Goal: Task Accomplishment & Management: Use online tool/utility

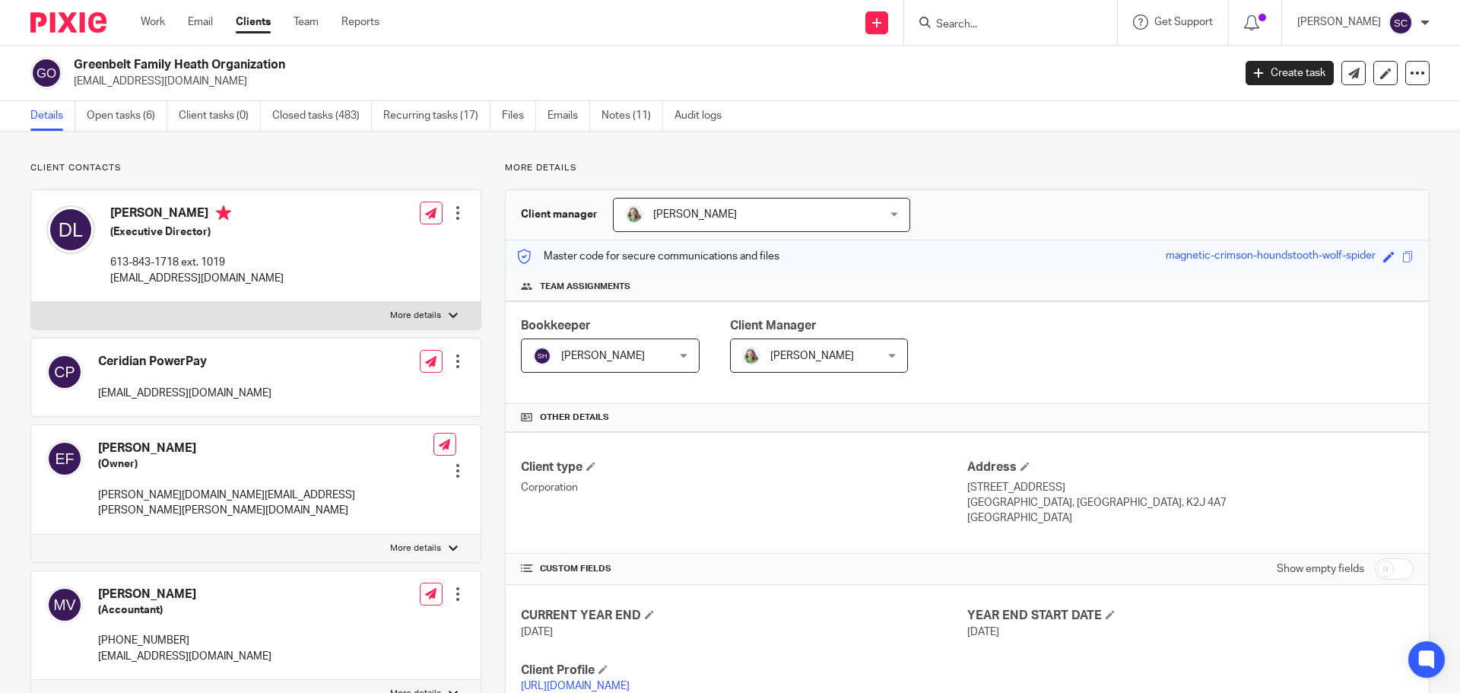
click at [980, 18] on input "Search" at bounding box center [1002, 25] width 137 height 14
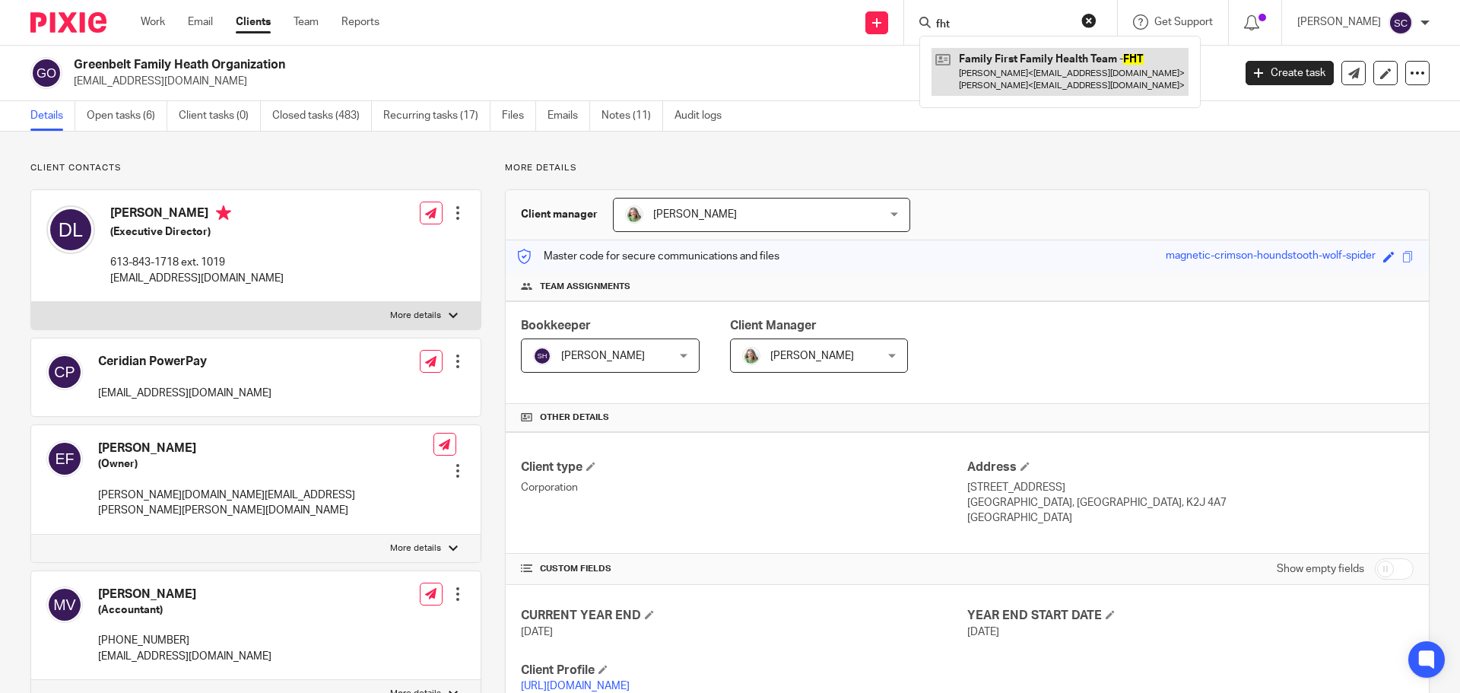
type input "fht"
click at [1021, 61] on link at bounding box center [1059, 71] width 257 height 47
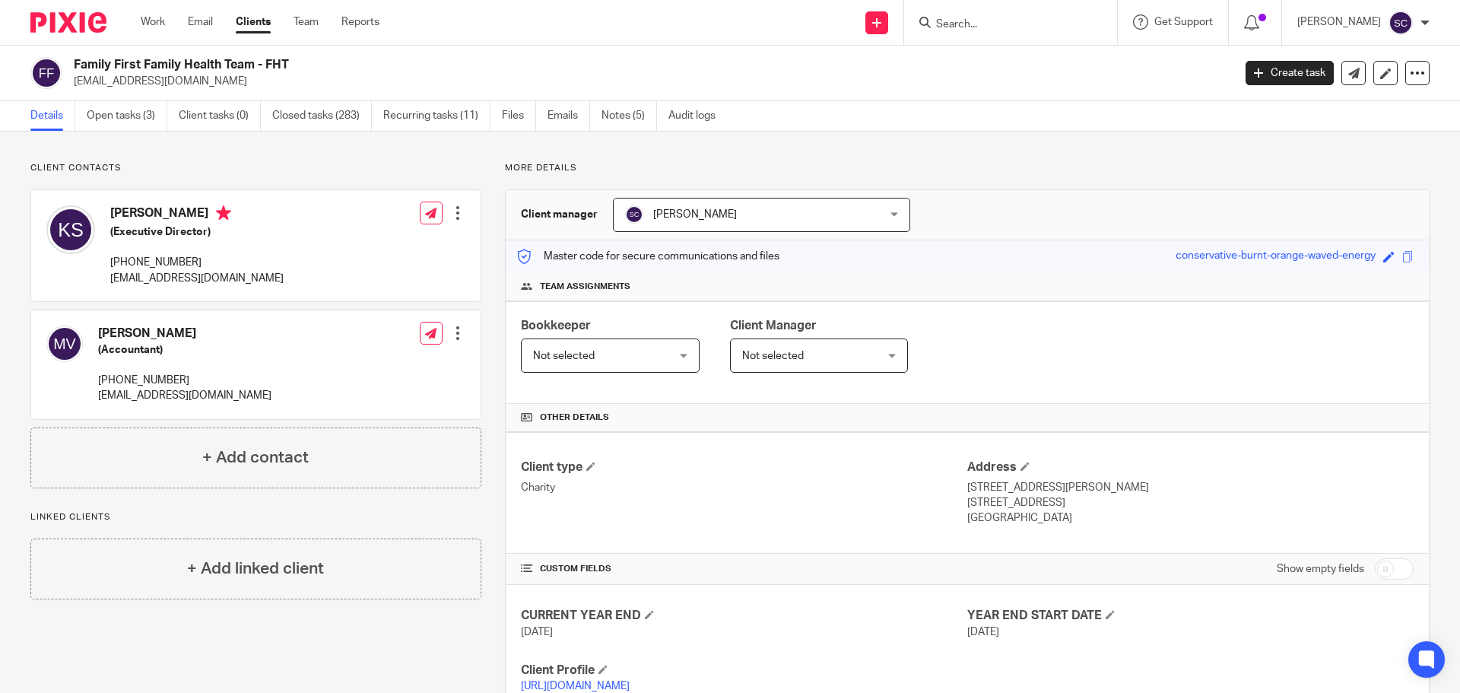
click at [969, 13] on form at bounding box center [1015, 22] width 162 height 19
click at [985, 27] on input "Search" at bounding box center [1002, 25] width 137 height 14
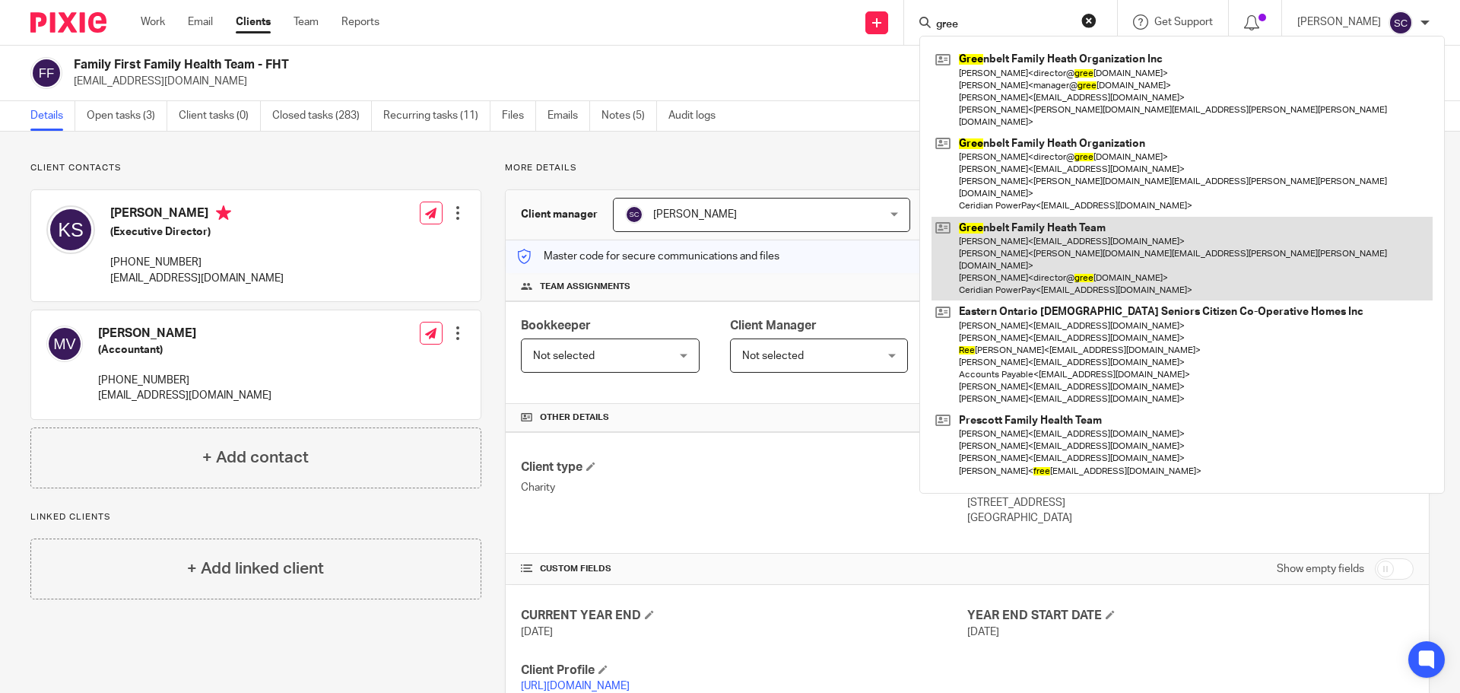
type input "gree"
click at [994, 217] on link at bounding box center [1181, 259] width 501 height 84
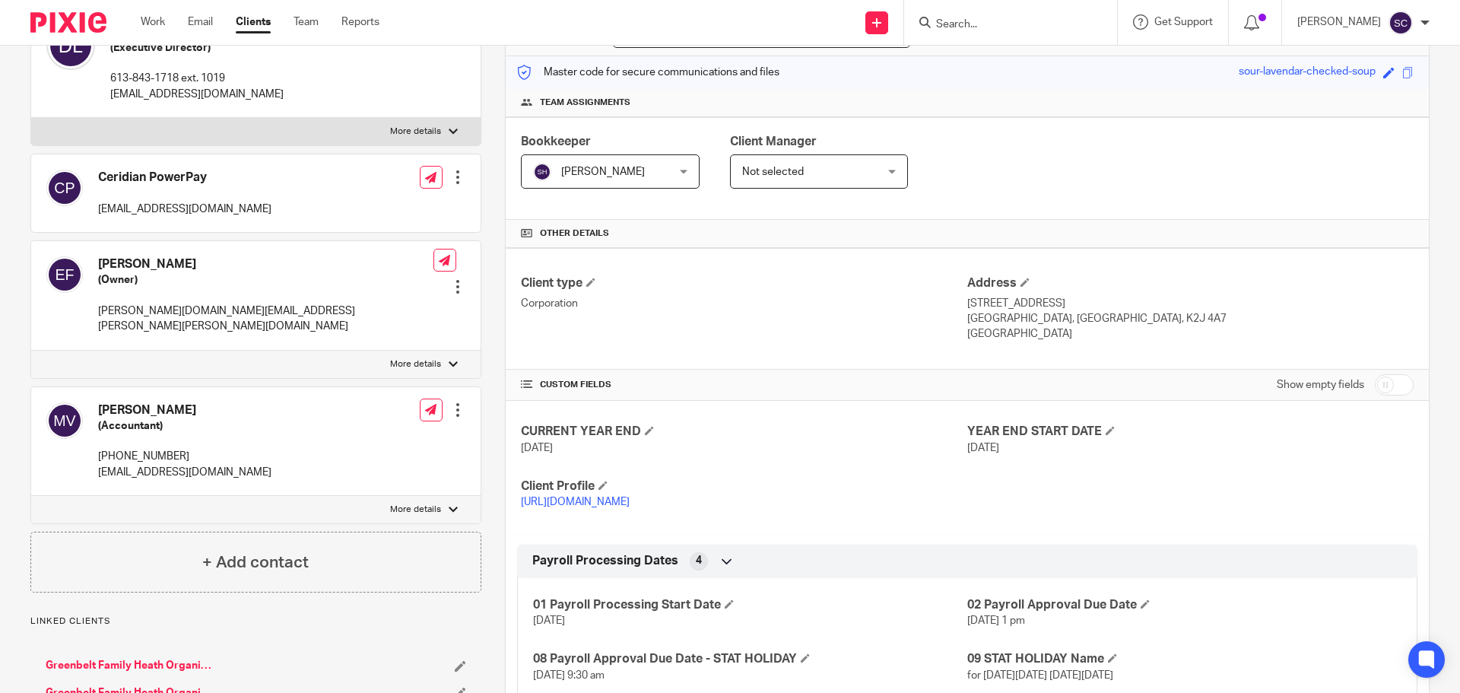
scroll to position [228, 0]
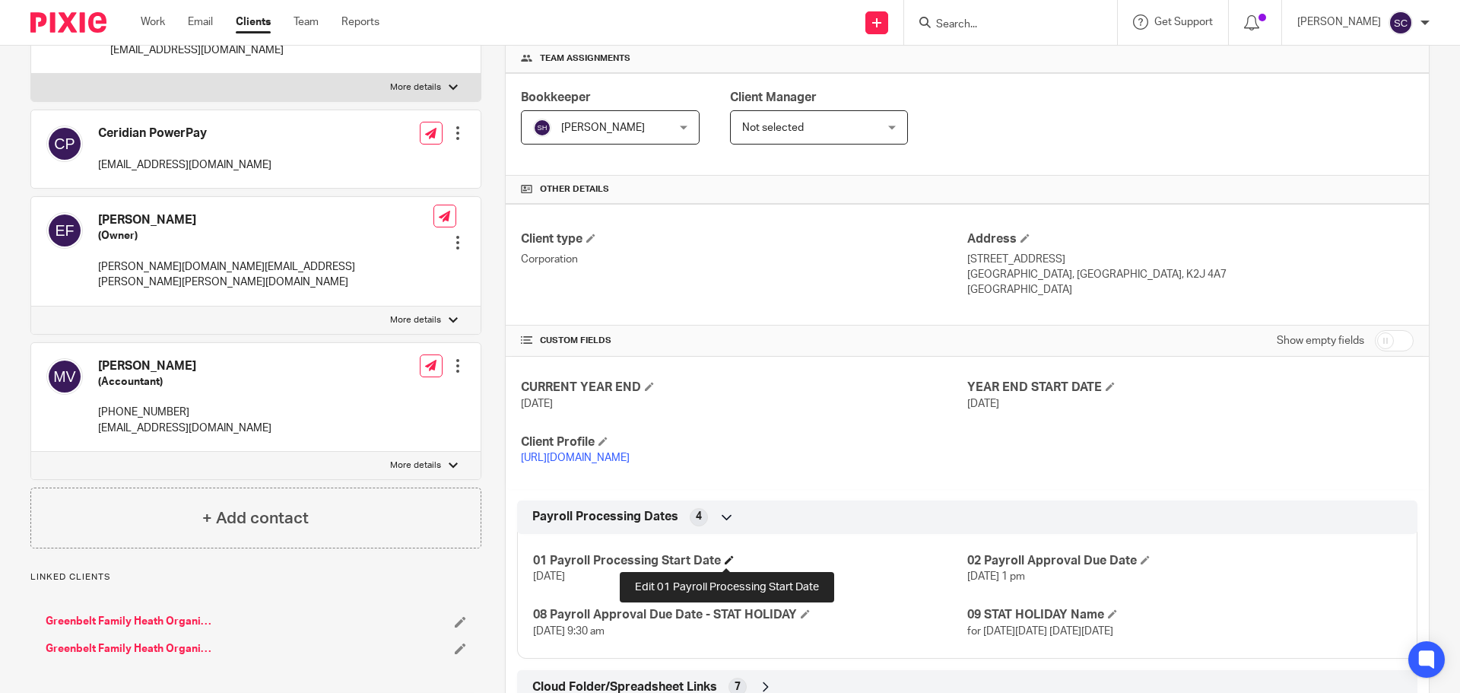
click at [728, 560] on span at bounding box center [728, 559] width 9 height 9
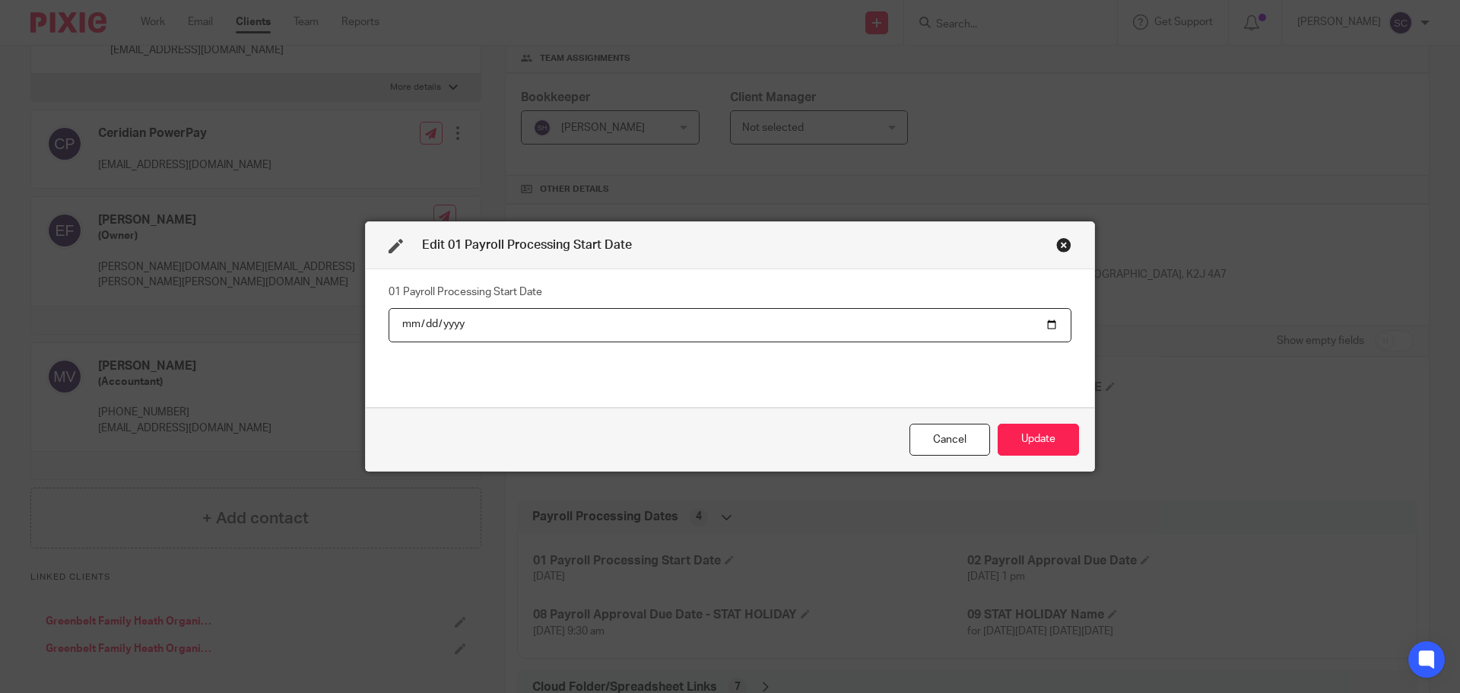
click at [1045, 326] on input "2025-08-18" at bounding box center [729, 325] width 683 height 34
type input "2025-09-01"
click at [1034, 441] on button "Update" at bounding box center [1037, 439] width 81 height 33
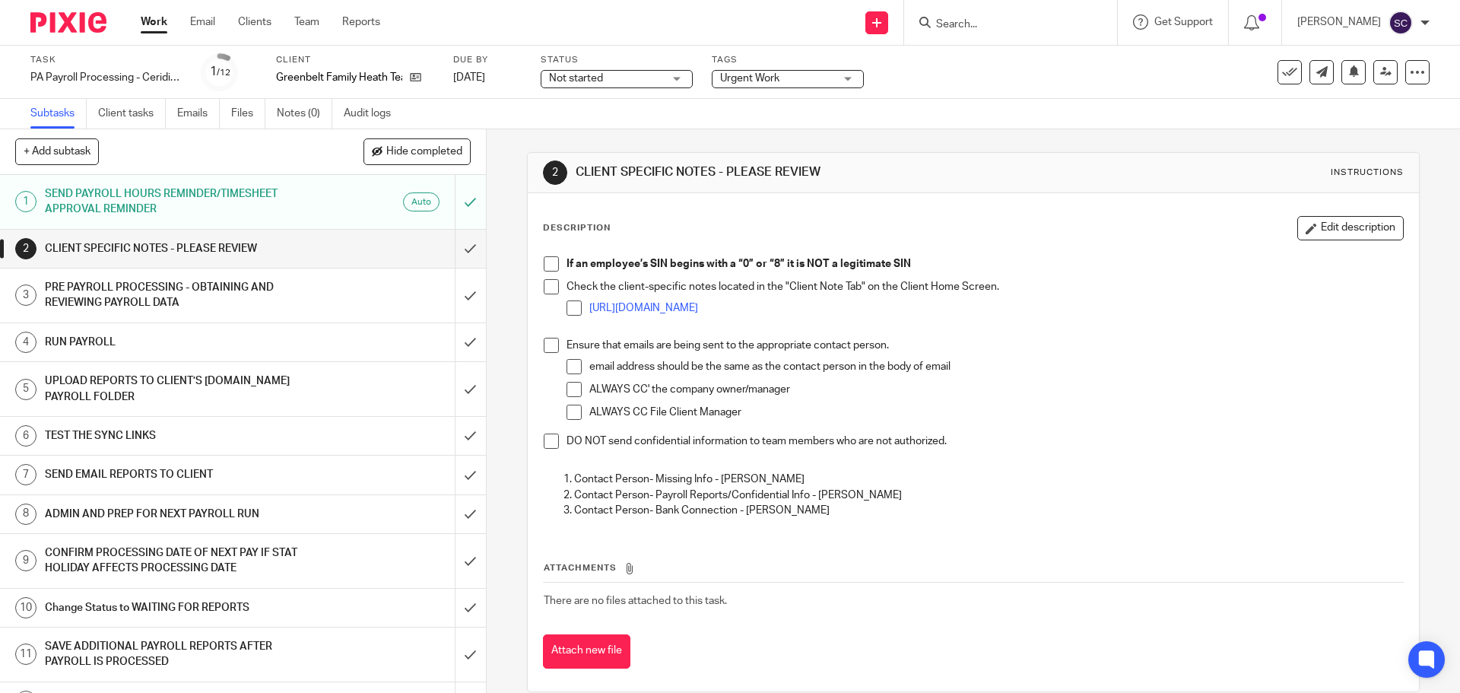
click at [549, 262] on span at bounding box center [551, 263] width 15 height 15
click at [544, 283] on span at bounding box center [551, 286] width 15 height 15
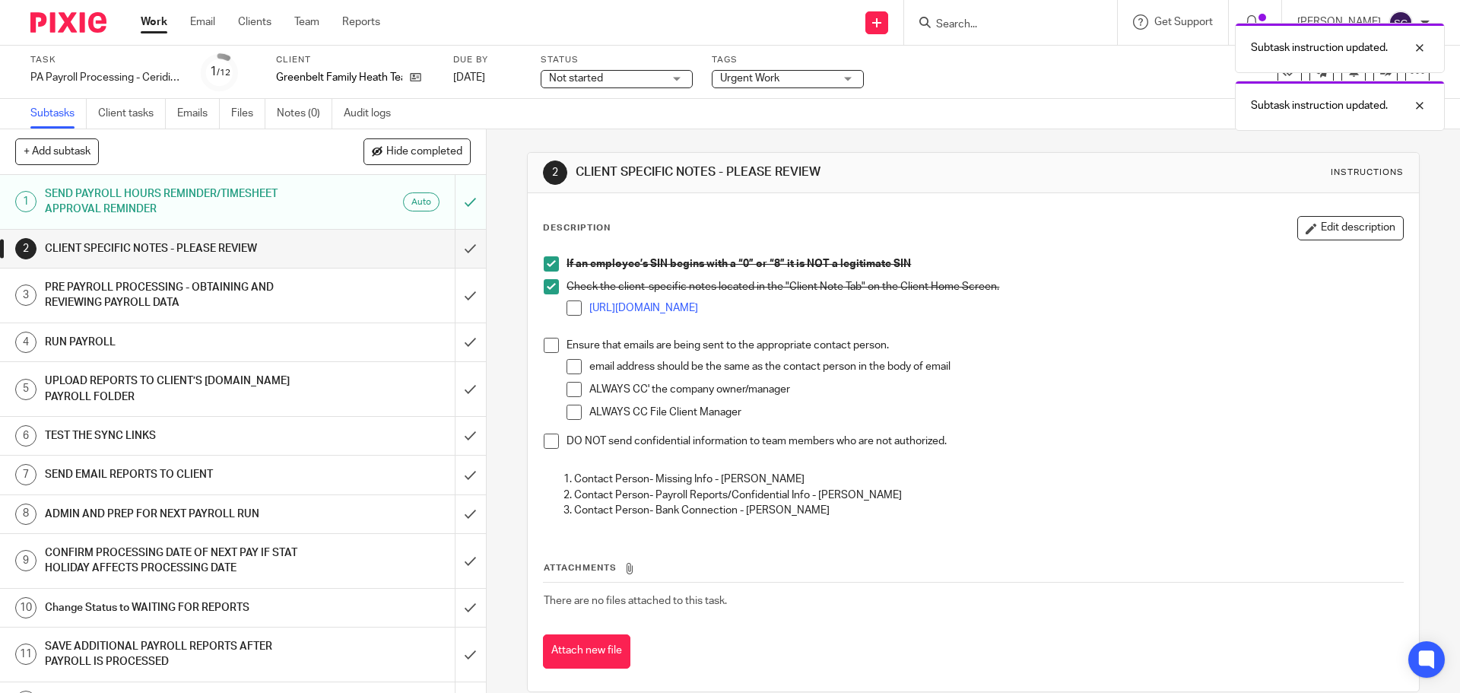
click at [547, 347] on span at bounding box center [551, 345] width 15 height 15
click at [547, 445] on span at bounding box center [551, 440] width 15 height 15
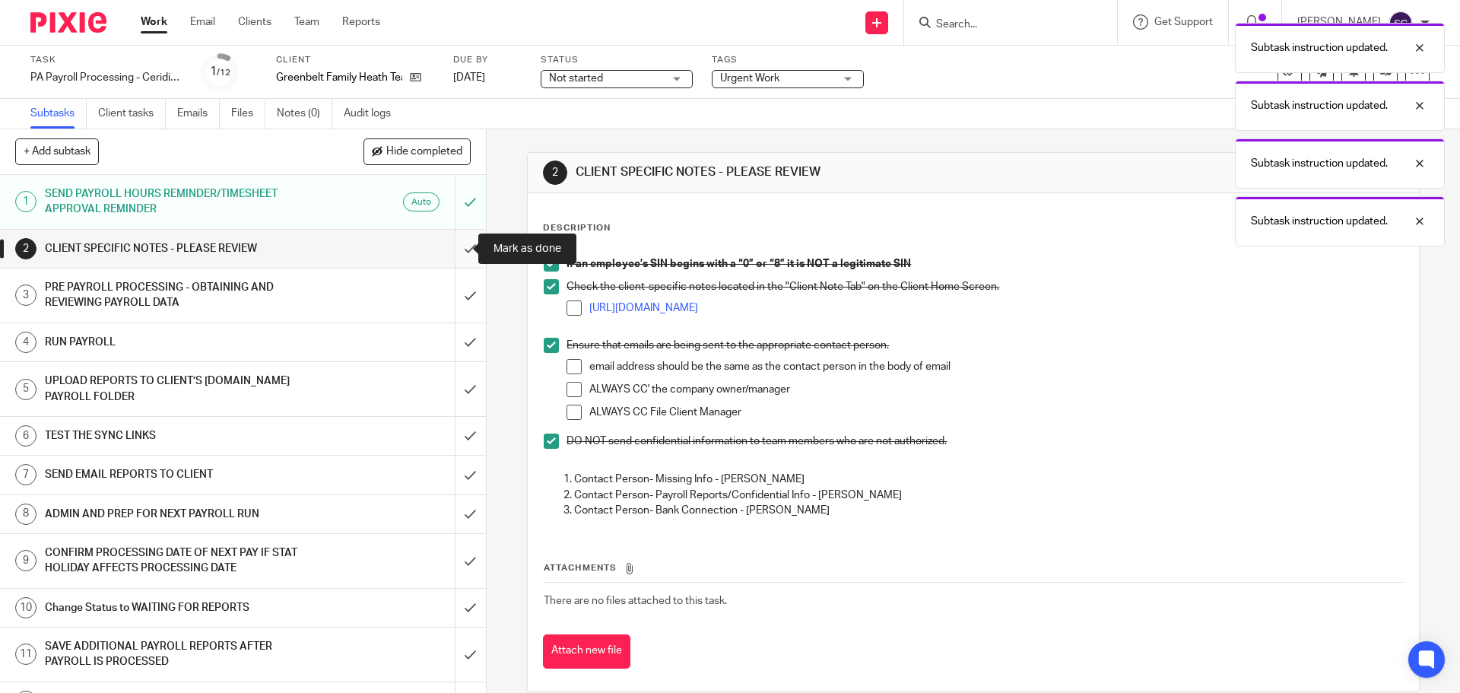
click at [452, 249] on input "submit" at bounding box center [243, 249] width 486 height 38
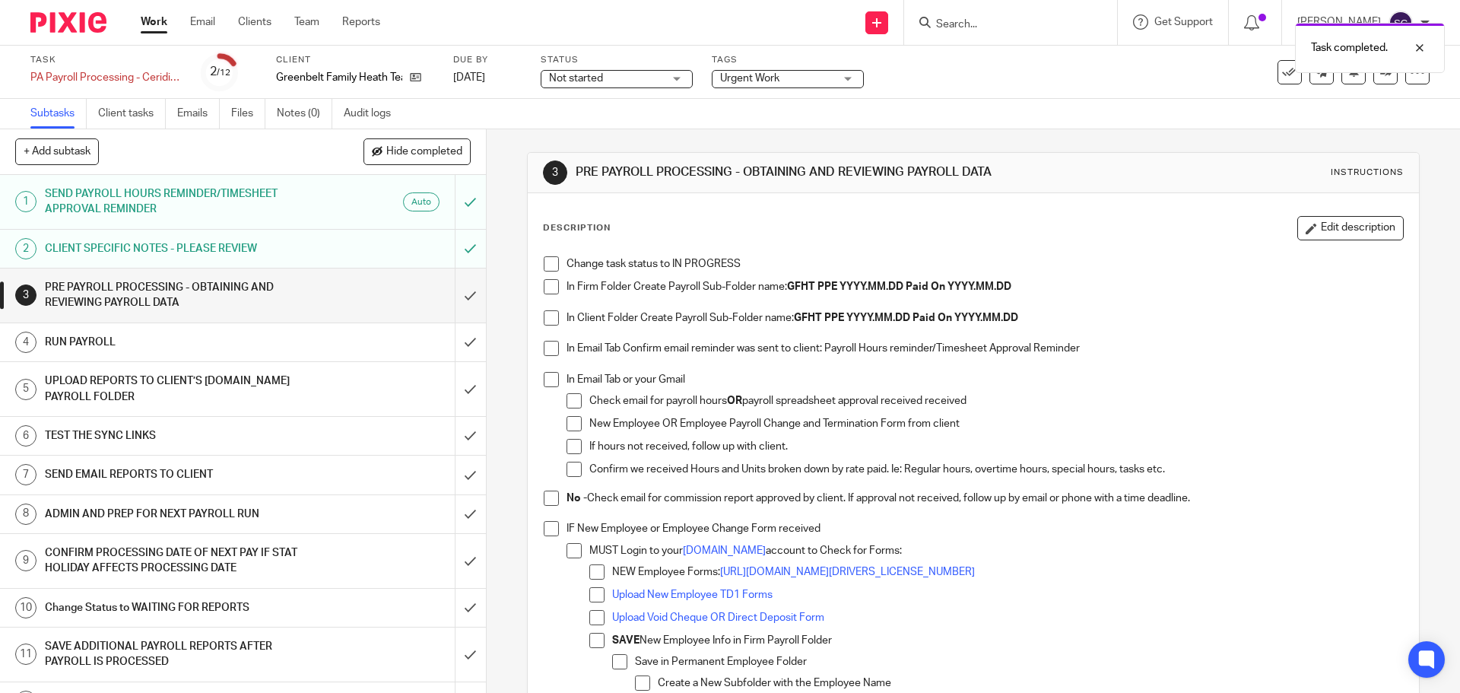
click at [545, 264] on span at bounding box center [551, 263] width 15 height 15
click at [544, 285] on span at bounding box center [551, 286] width 15 height 15
drag, startPoint x: 543, startPoint y: 317, endPoint x: 547, endPoint y: 341, distance: 23.9
click at [544, 319] on span at bounding box center [551, 317] width 15 height 15
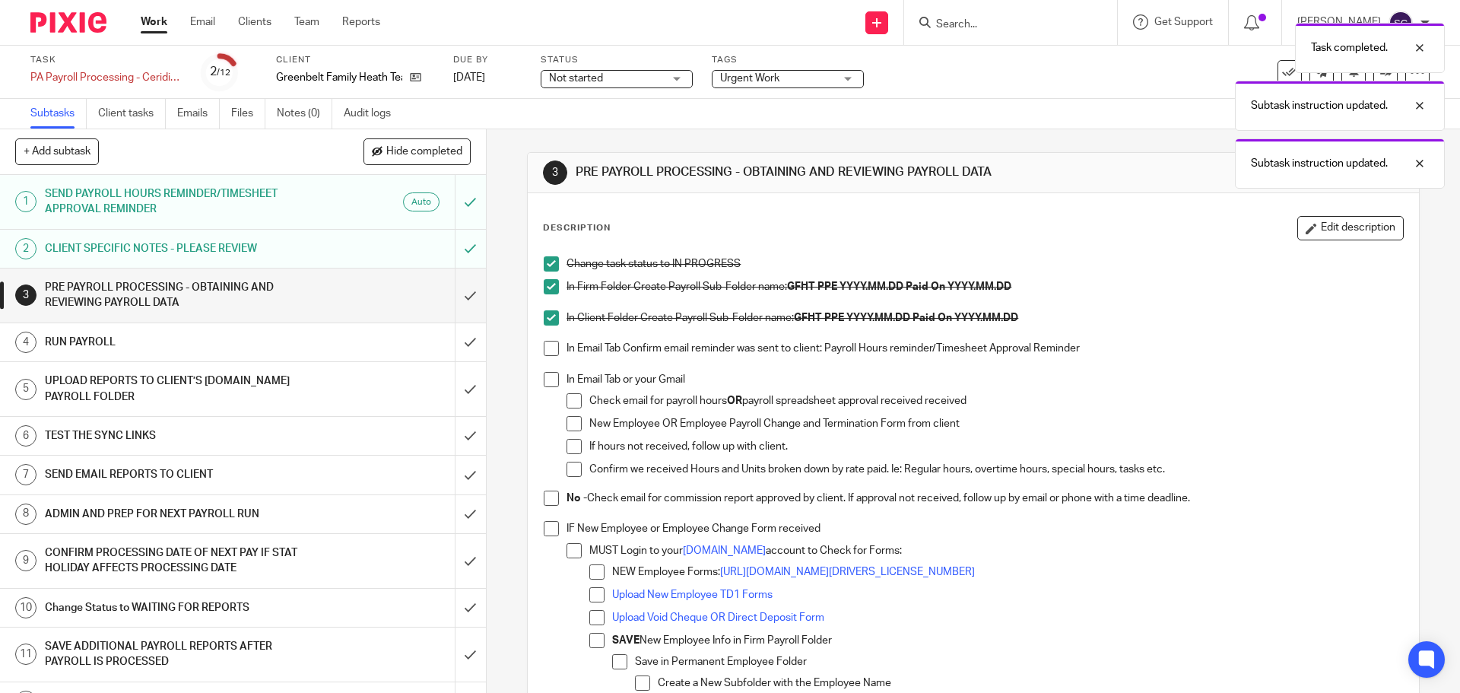
click at [547, 357] on li "In Email Tab Confirm email reminder was sent to client: Payroll Hours reminder/…" at bounding box center [973, 356] width 858 height 31
click at [544, 383] on span at bounding box center [551, 379] width 15 height 15
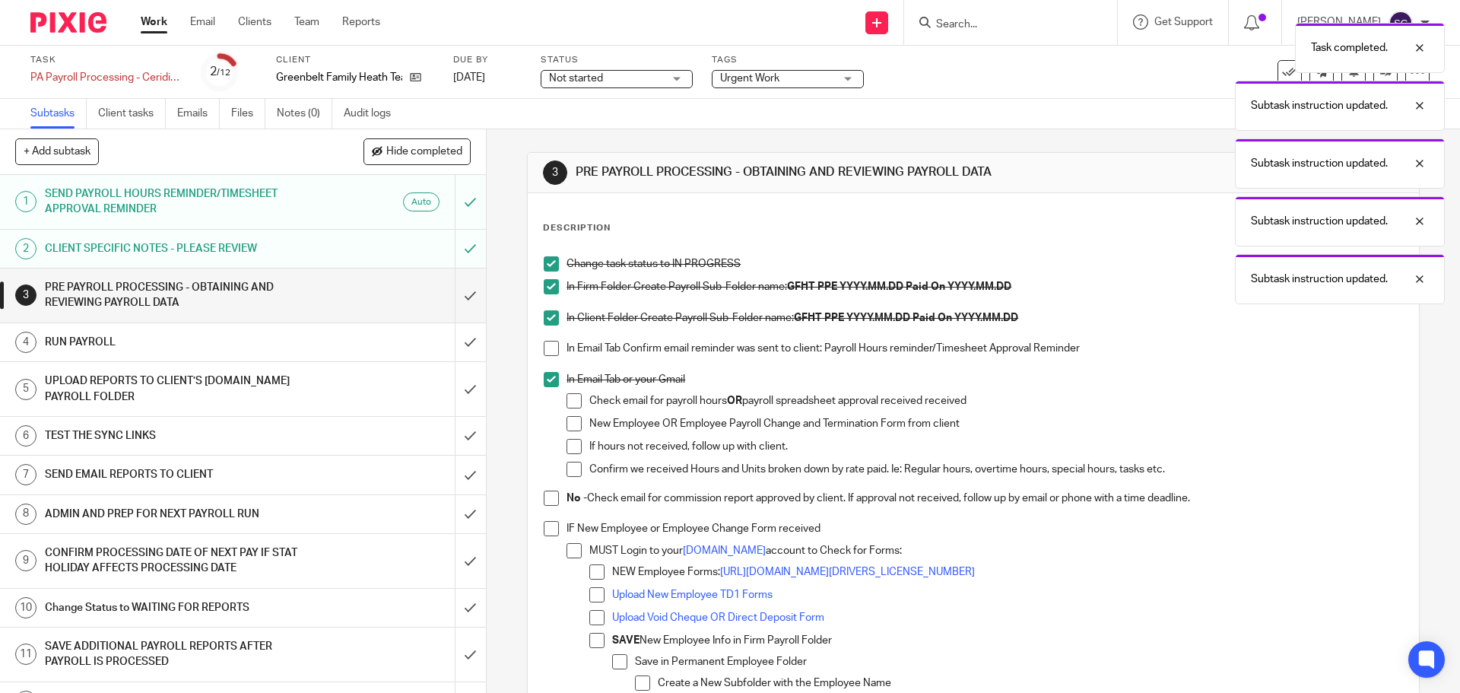
drag, startPoint x: 548, startPoint y: 350, endPoint x: 544, endPoint y: 451, distance: 101.2
click at [548, 351] on span at bounding box center [551, 348] width 15 height 15
click at [544, 497] on span at bounding box center [551, 497] width 15 height 15
click at [545, 529] on span at bounding box center [551, 528] width 15 height 15
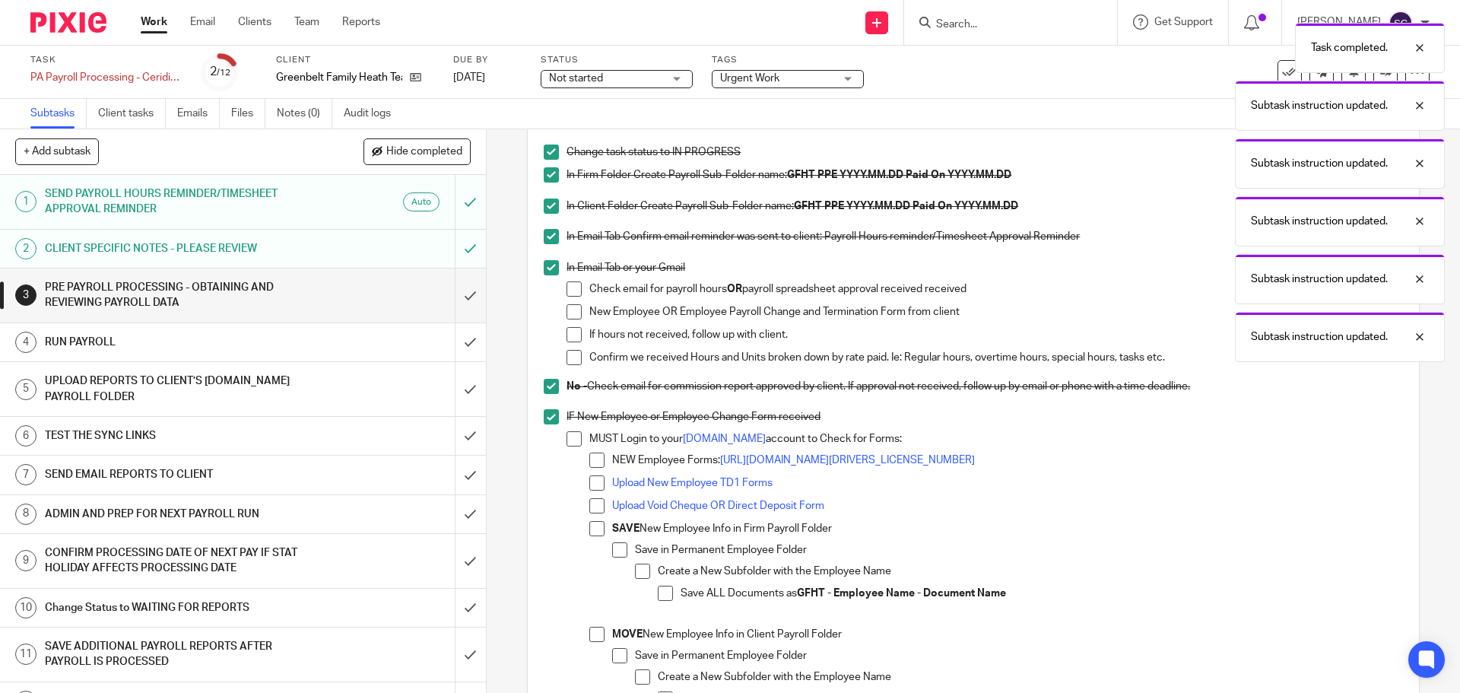
scroll to position [456, 0]
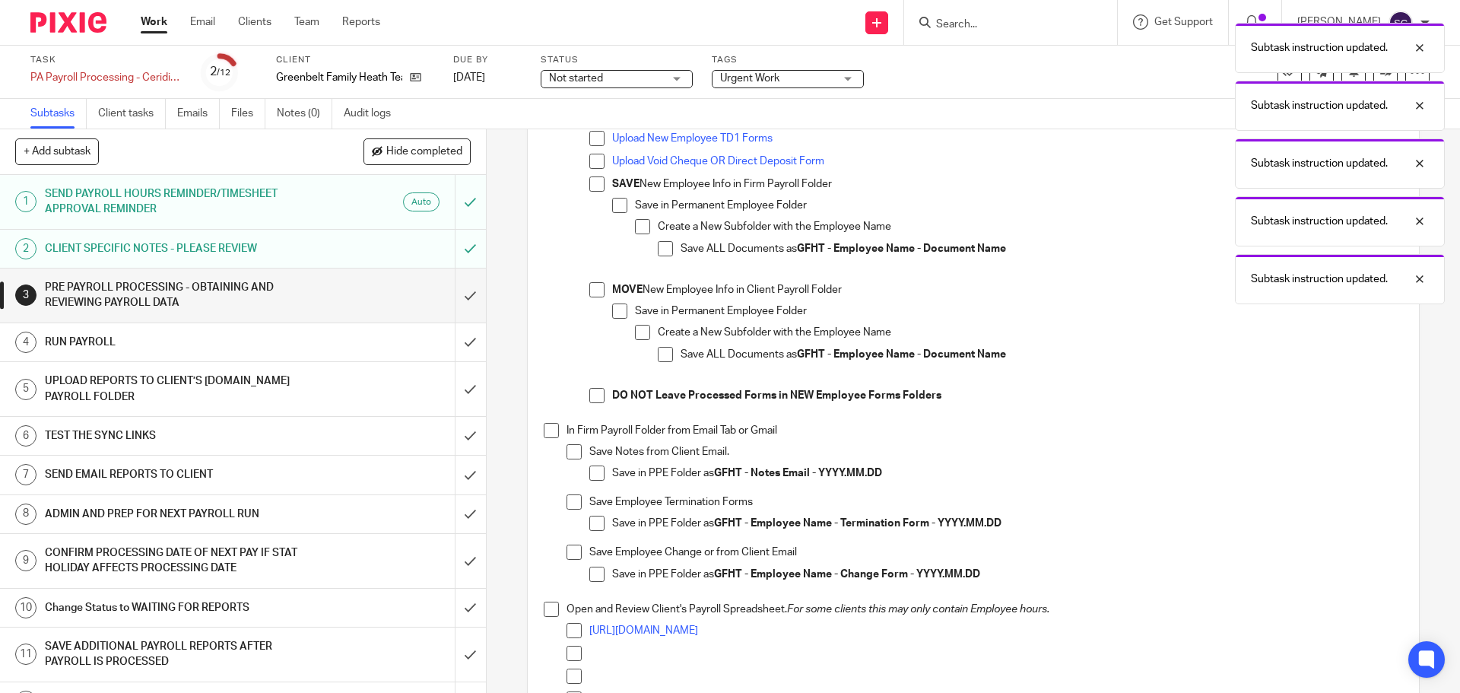
click at [547, 438] on li "In Firm Payroll Folder from Email Tab or Gmail Save Notes from Client Email. Sa…" at bounding box center [973, 512] width 858 height 179
click at [544, 603] on span at bounding box center [551, 608] width 15 height 15
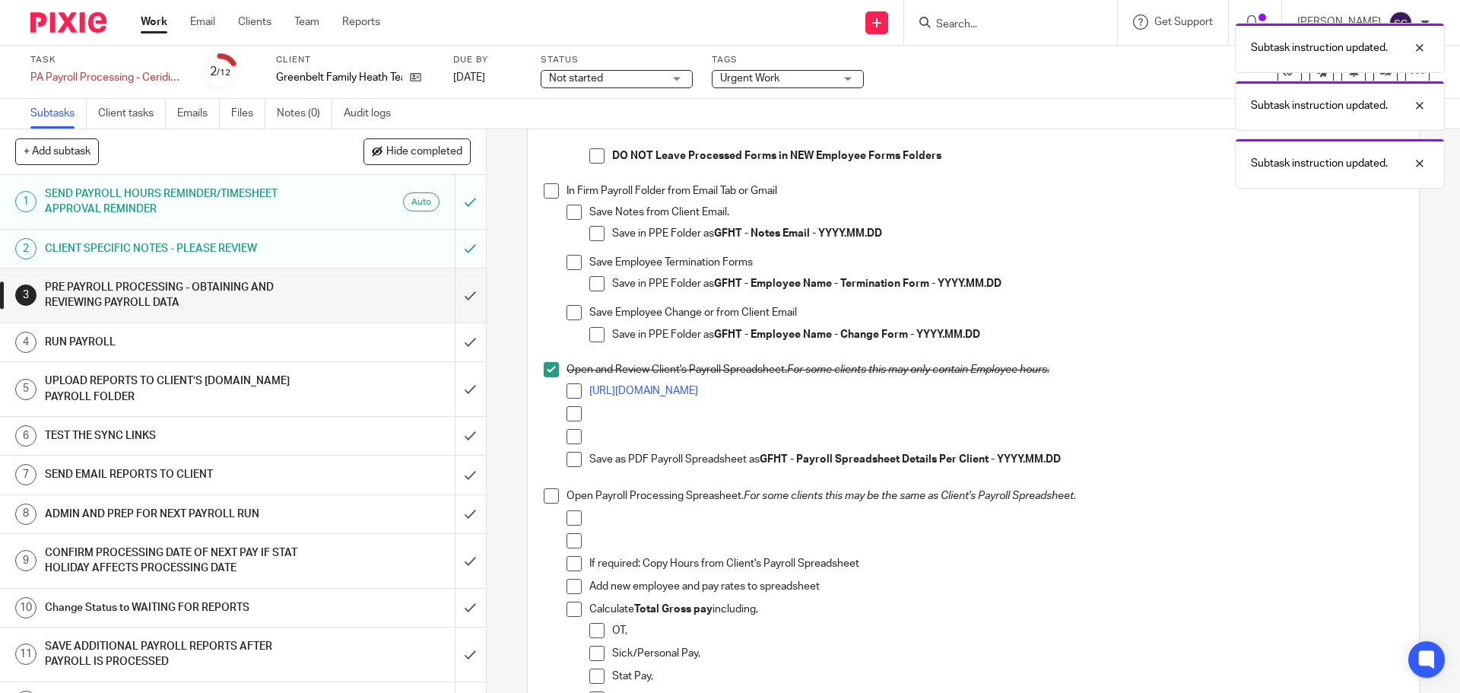
scroll to position [608, 0]
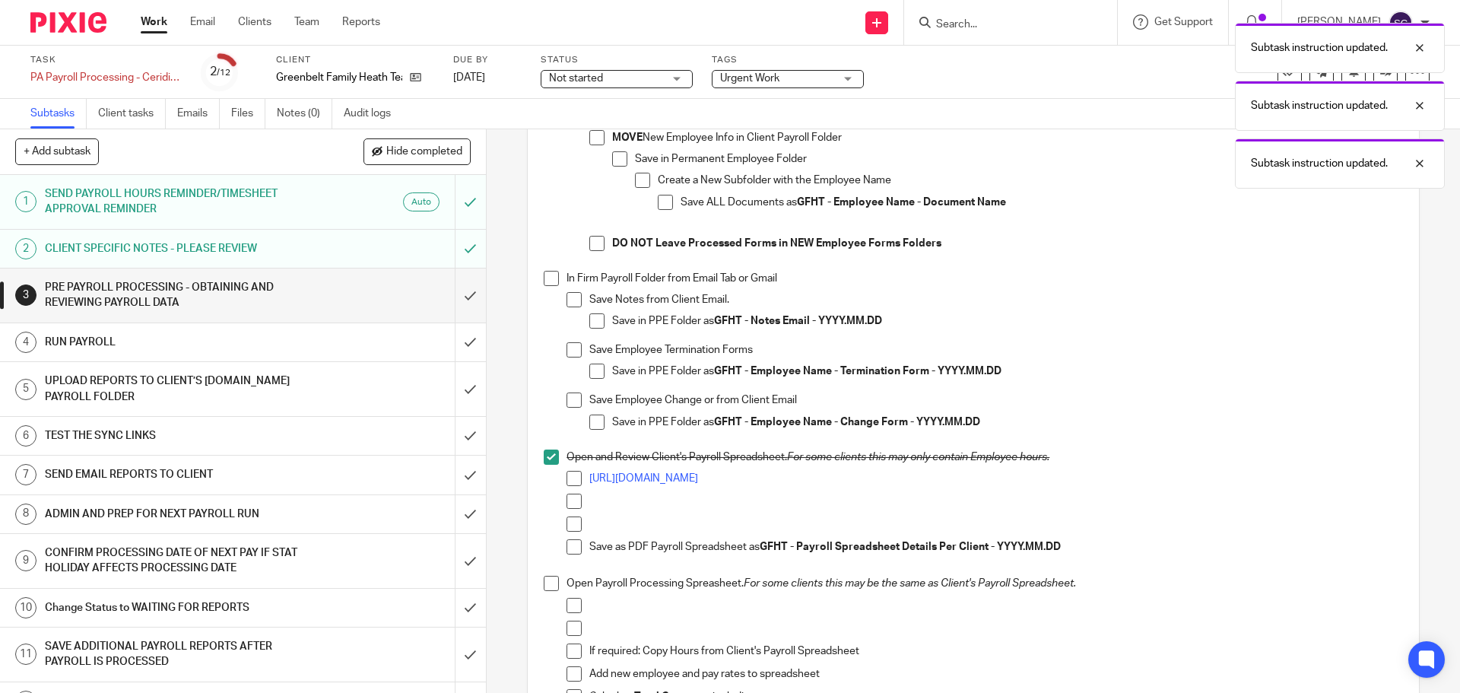
click at [547, 283] on span at bounding box center [551, 278] width 15 height 15
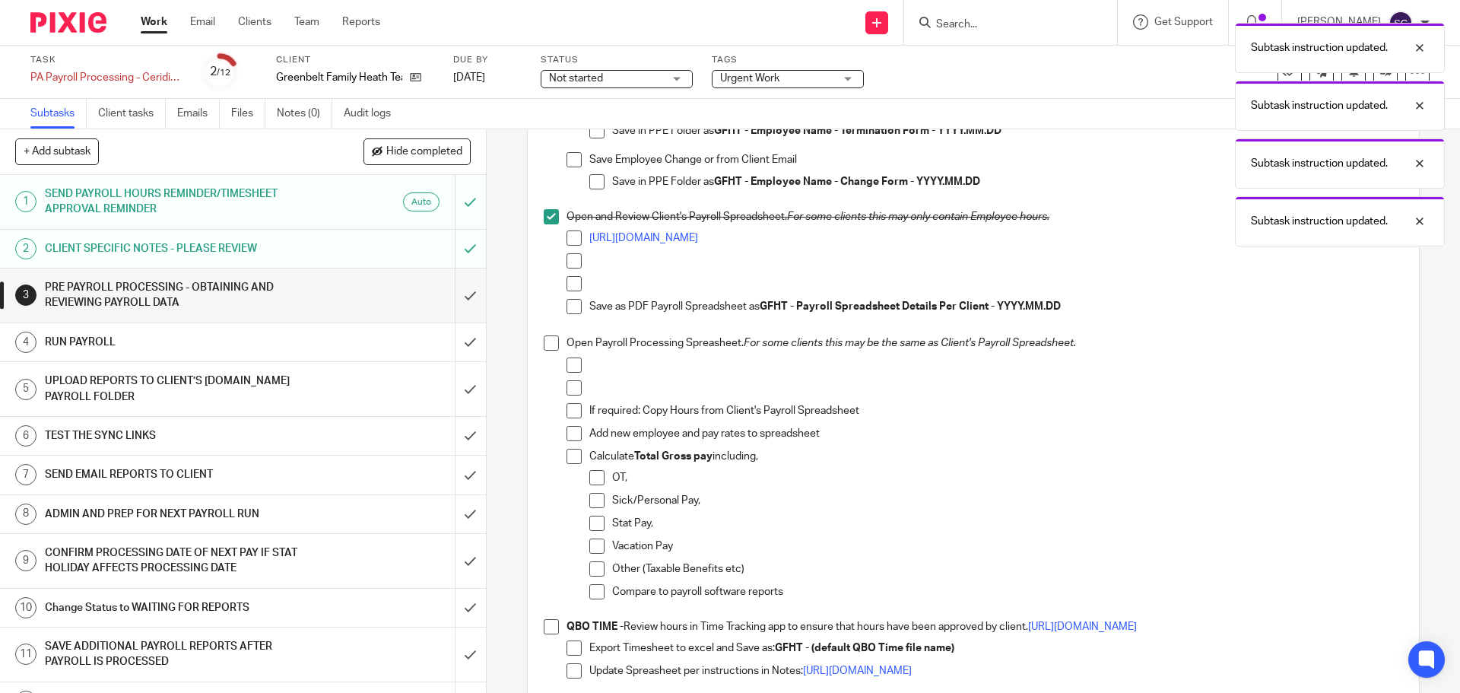
scroll to position [912, 0]
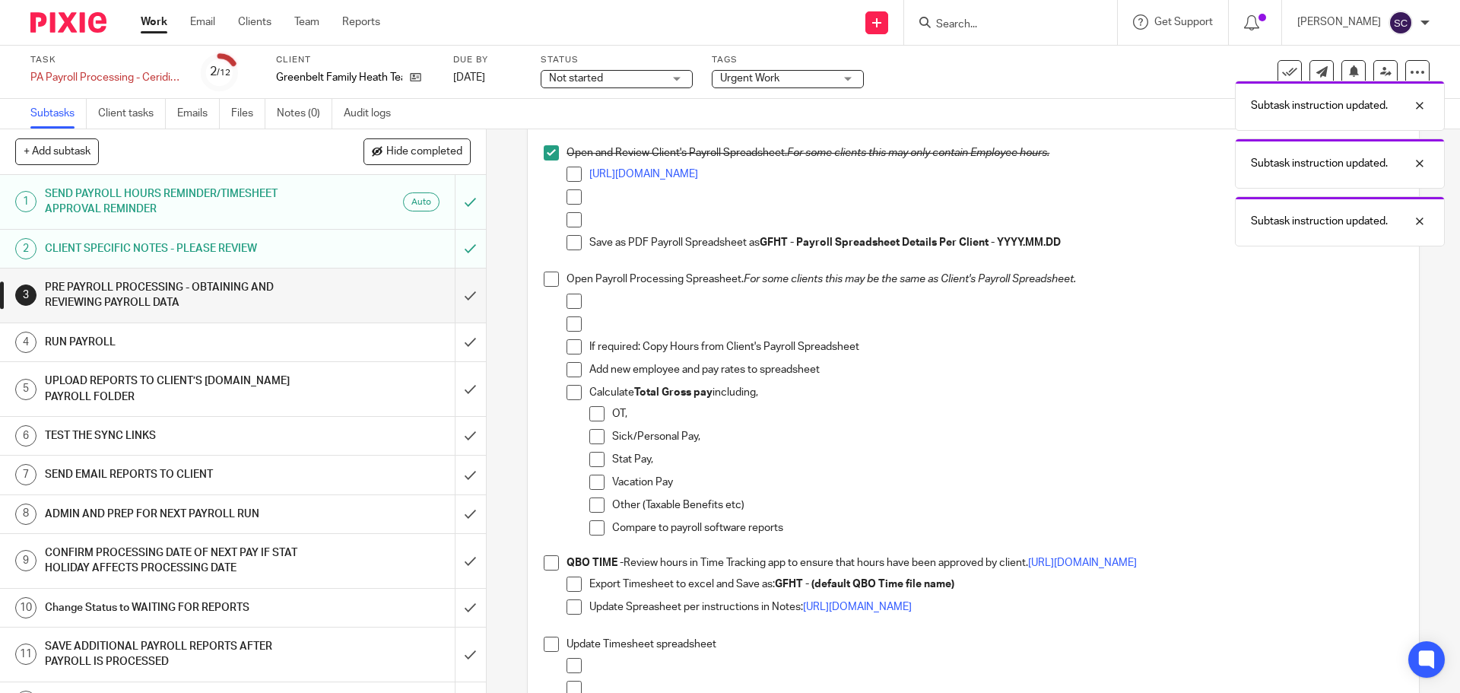
click at [550, 282] on span at bounding box center [551, 278] width 15 height 15
click at [547, 564] on span at bounding box center [551, 562] width 15 height 15
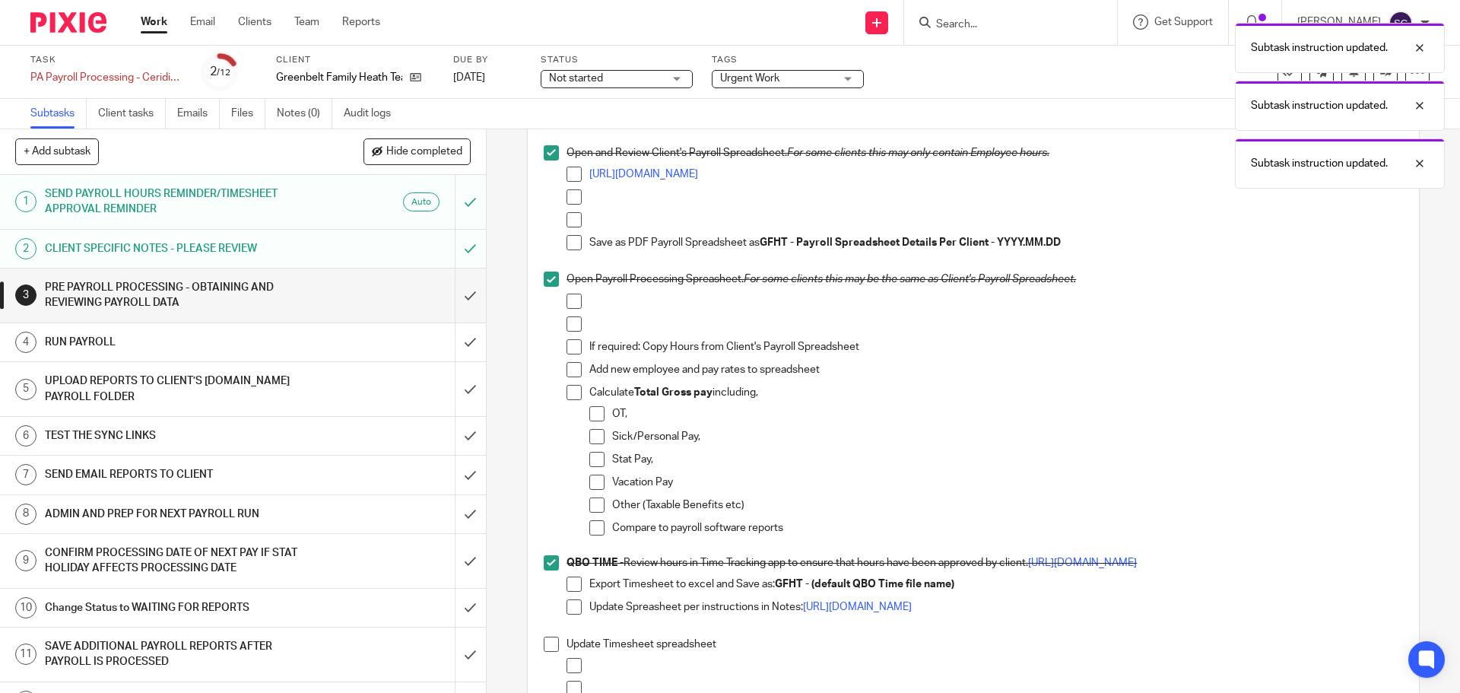
click at [544, 641] on span at bounding box center [551, 643] width 15 height 15
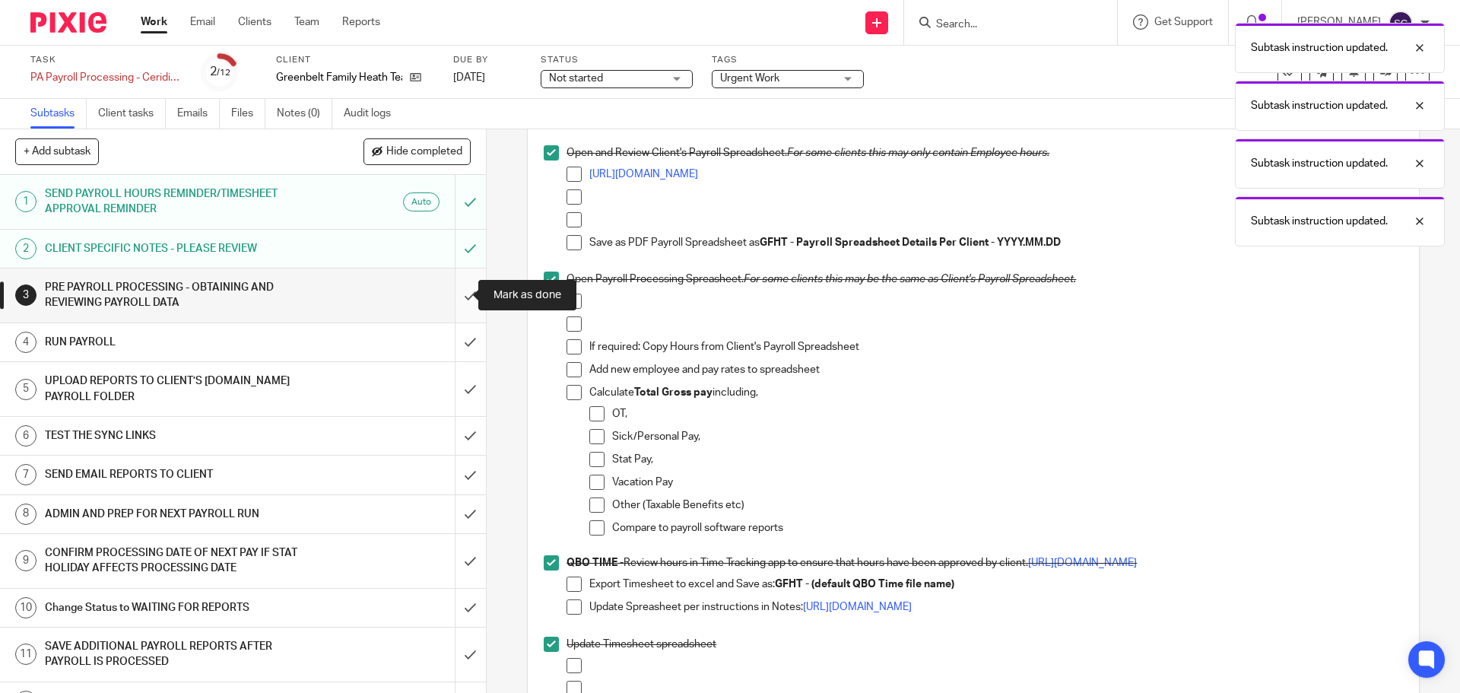
click at [450, 298] on input "submit" at bounding box center [243, 295] width 486 height 54
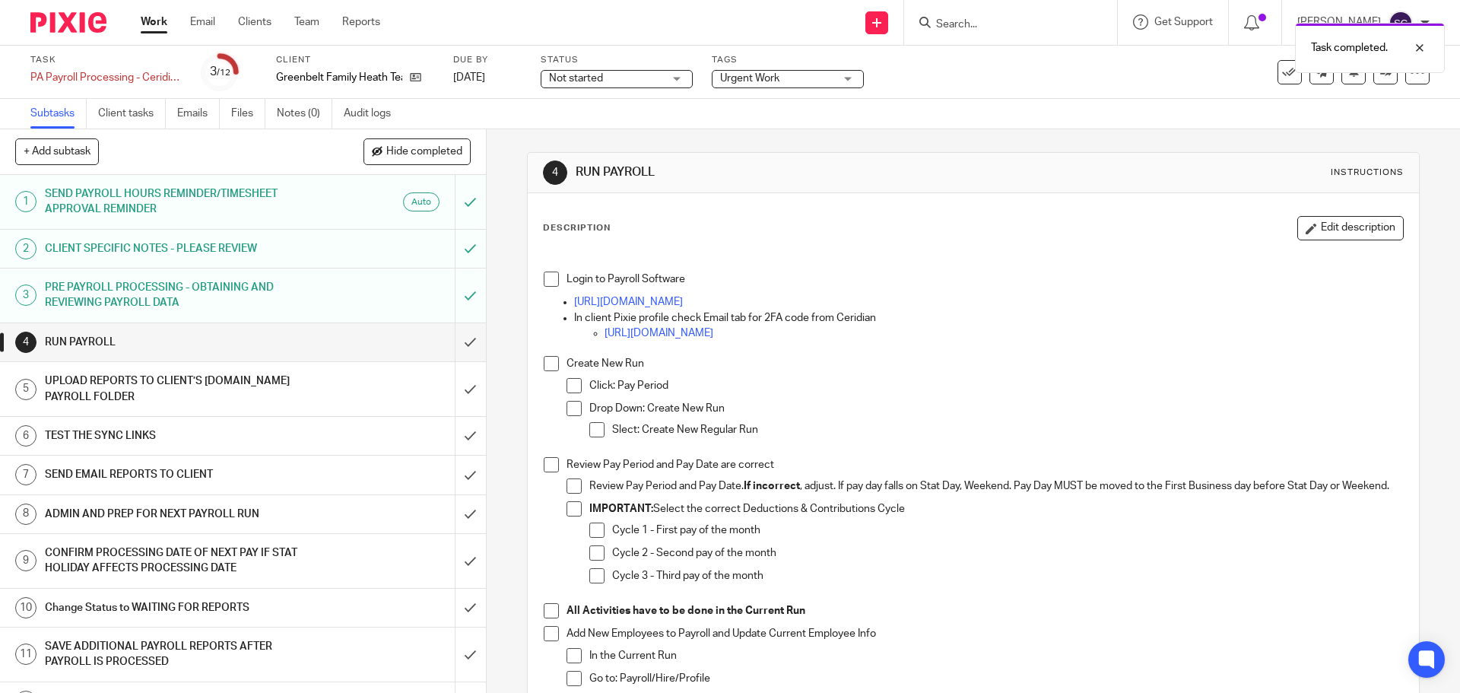
drag, startPoint x: 546, startPoint y: 276, endPoint x: 544, endPoint y: 287, distance: 11.5
click at [545, 277] on span at bounding box center [551, 278] width 15 height 15
click at [547, 370] on span at bounding box center [551, 363] width 15 height 15
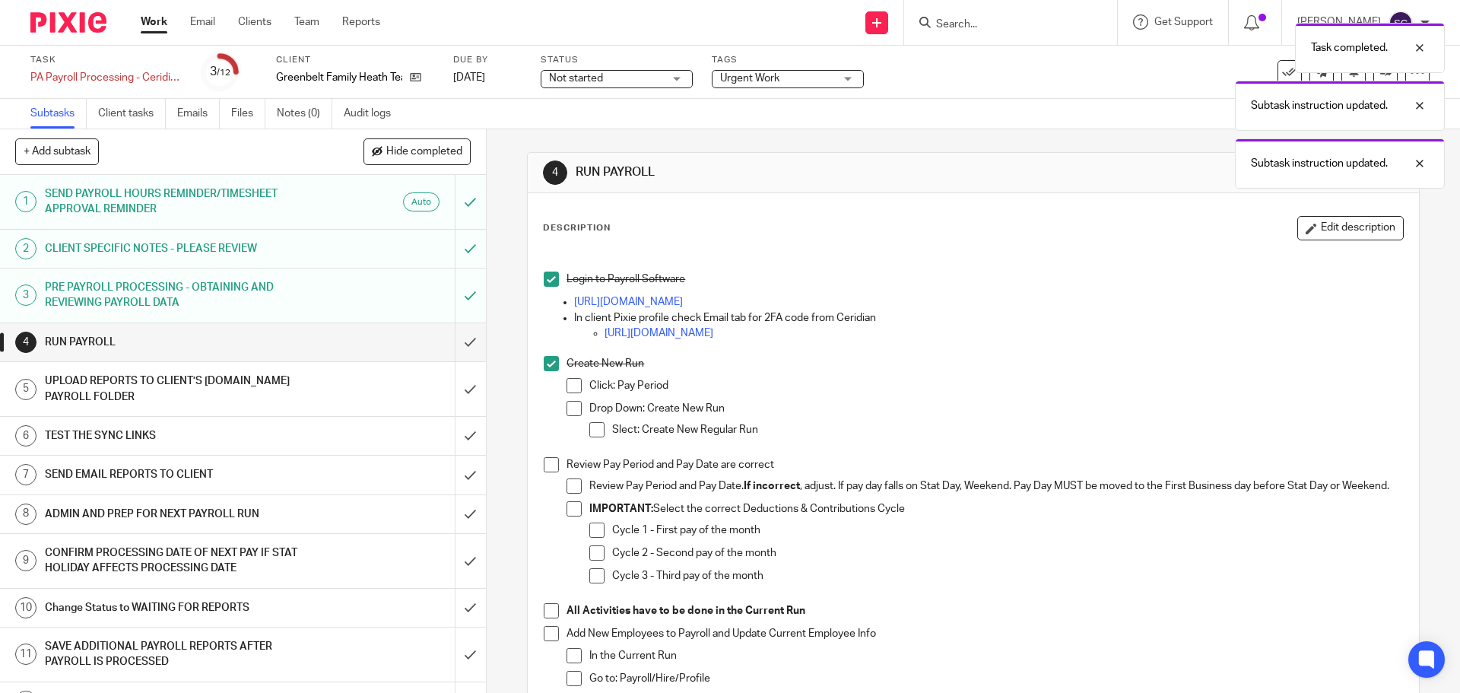
click at [544, 463] on span at bounding box center [551, 464] width 15 height 15
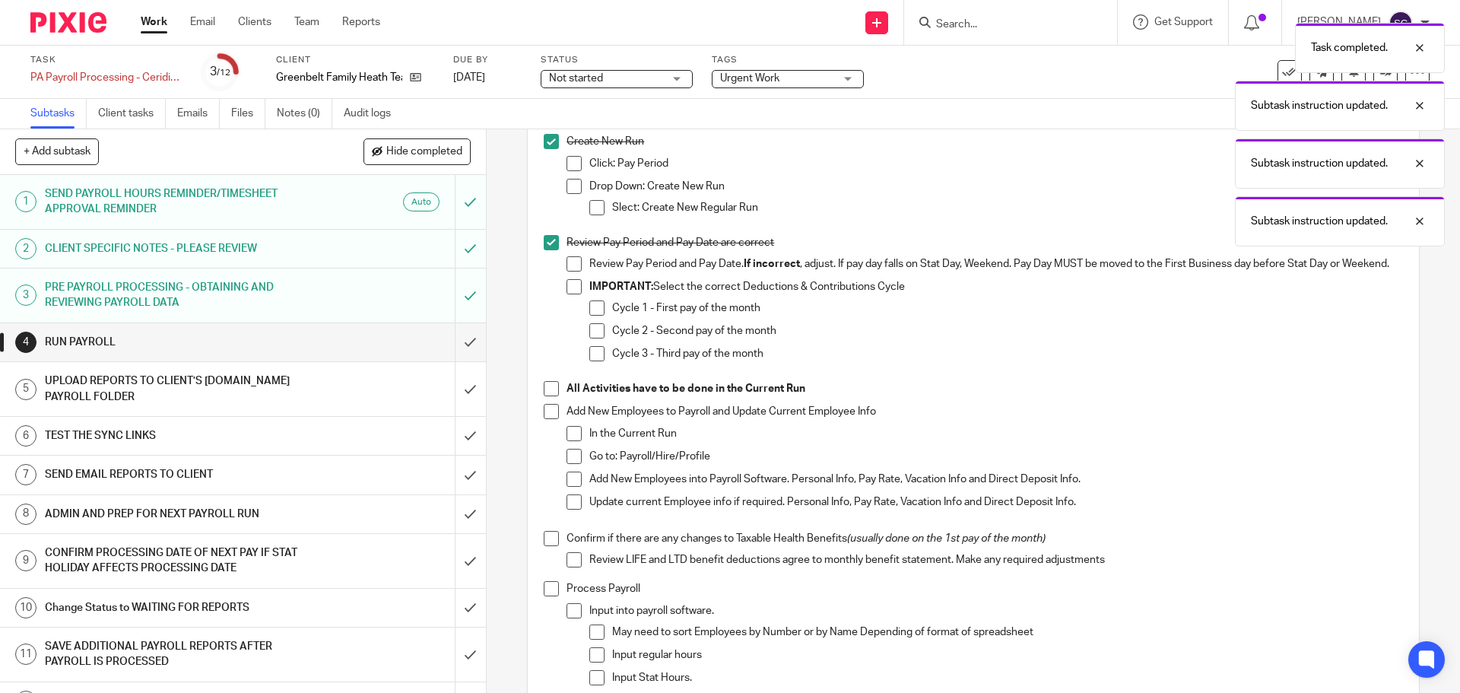
scroll to position [304, 0]
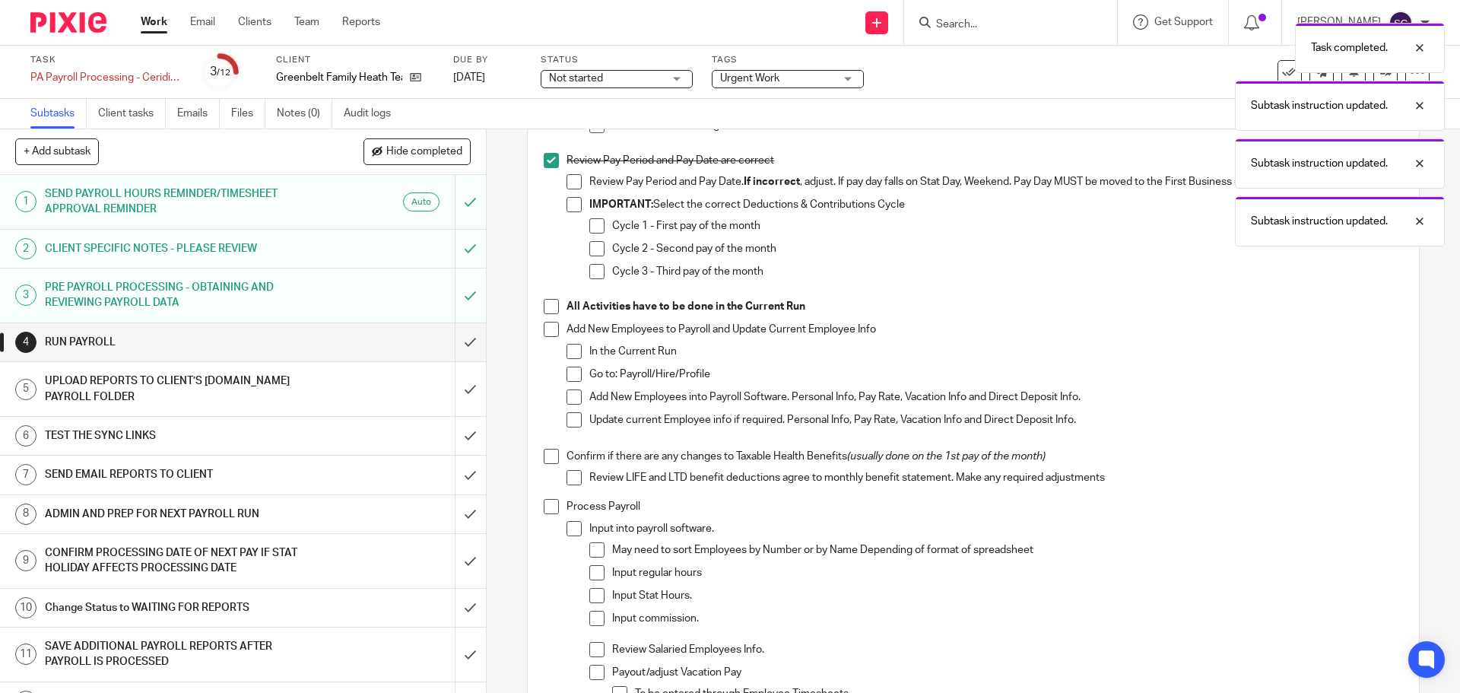
click at [544, 312] on span at bounding box center [551, 306] width 15 height 15
click at [545, 337] on span at bounding box center [551, 329] width 15 height 15
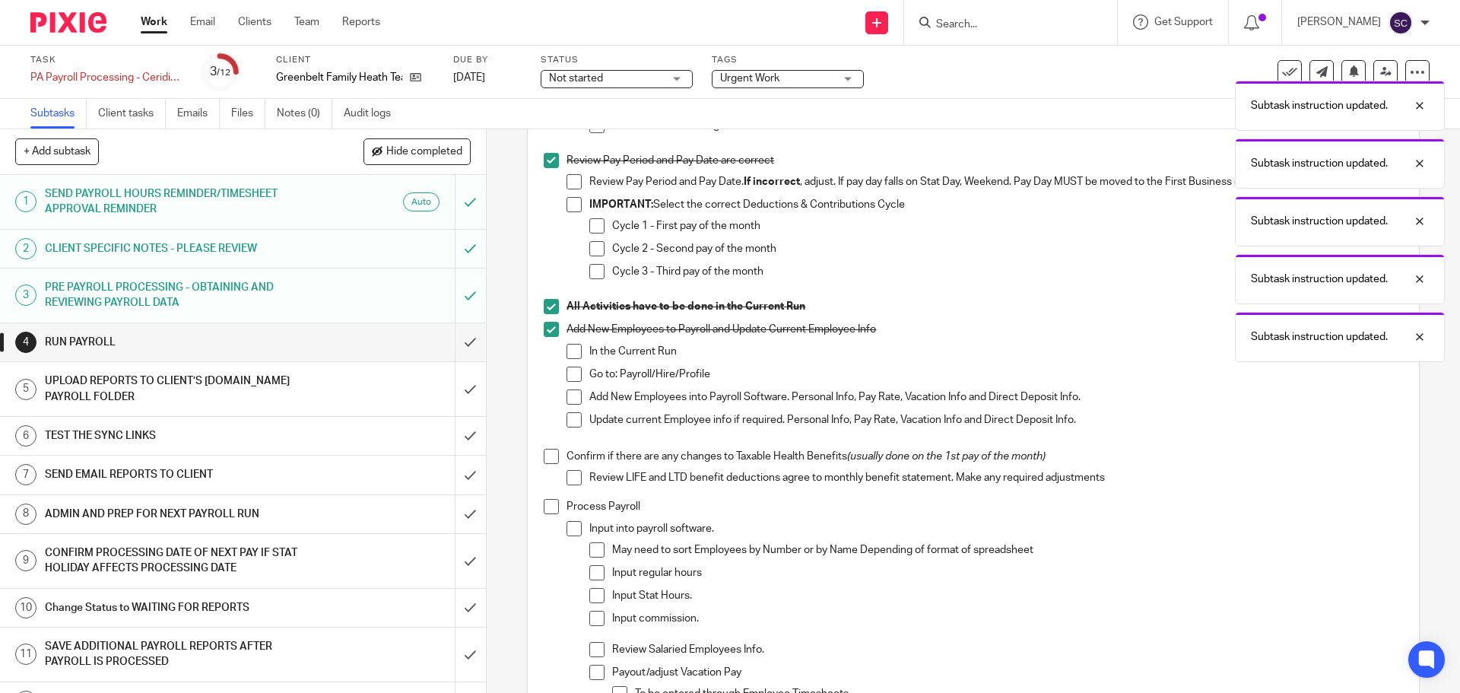
click at [544, 464] on span at bounding box center [551, 456] width 15 height 15
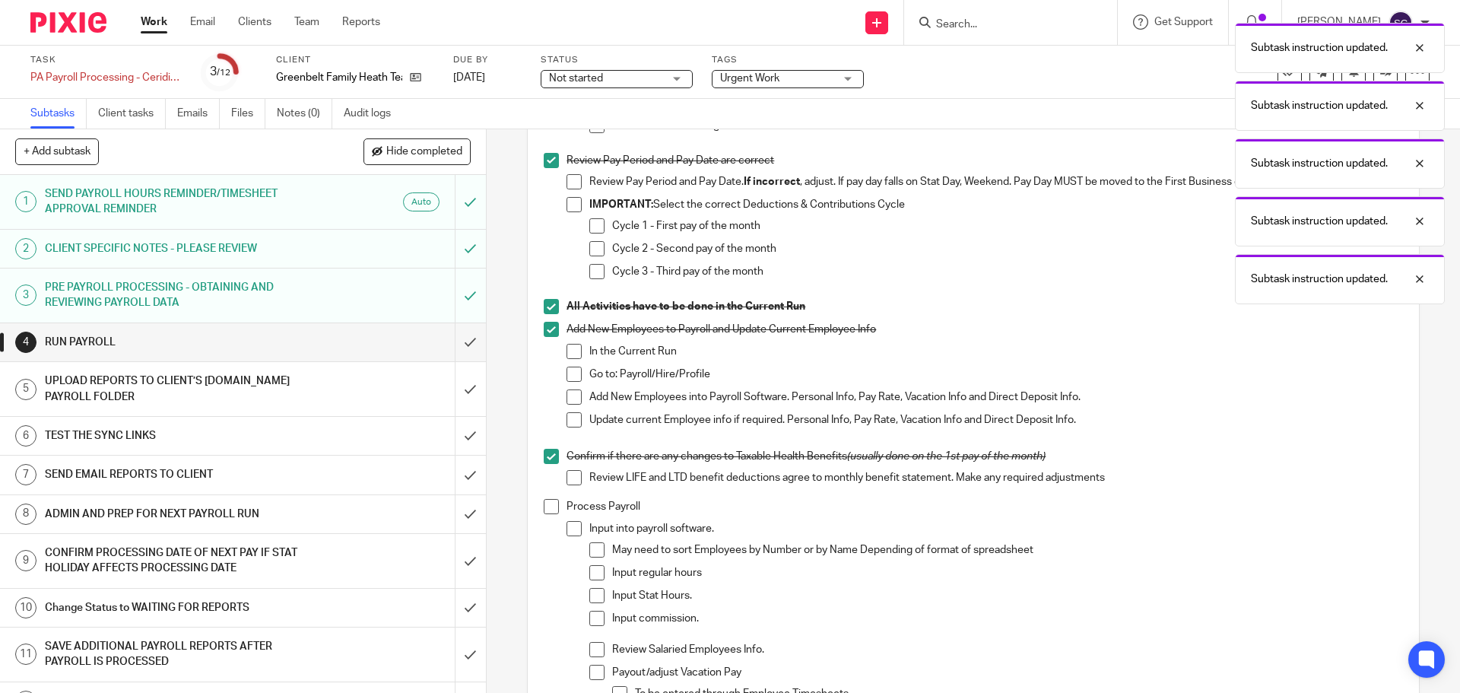
click at [550, 512] on span at bounding box center [551, 506] width 15 height 15
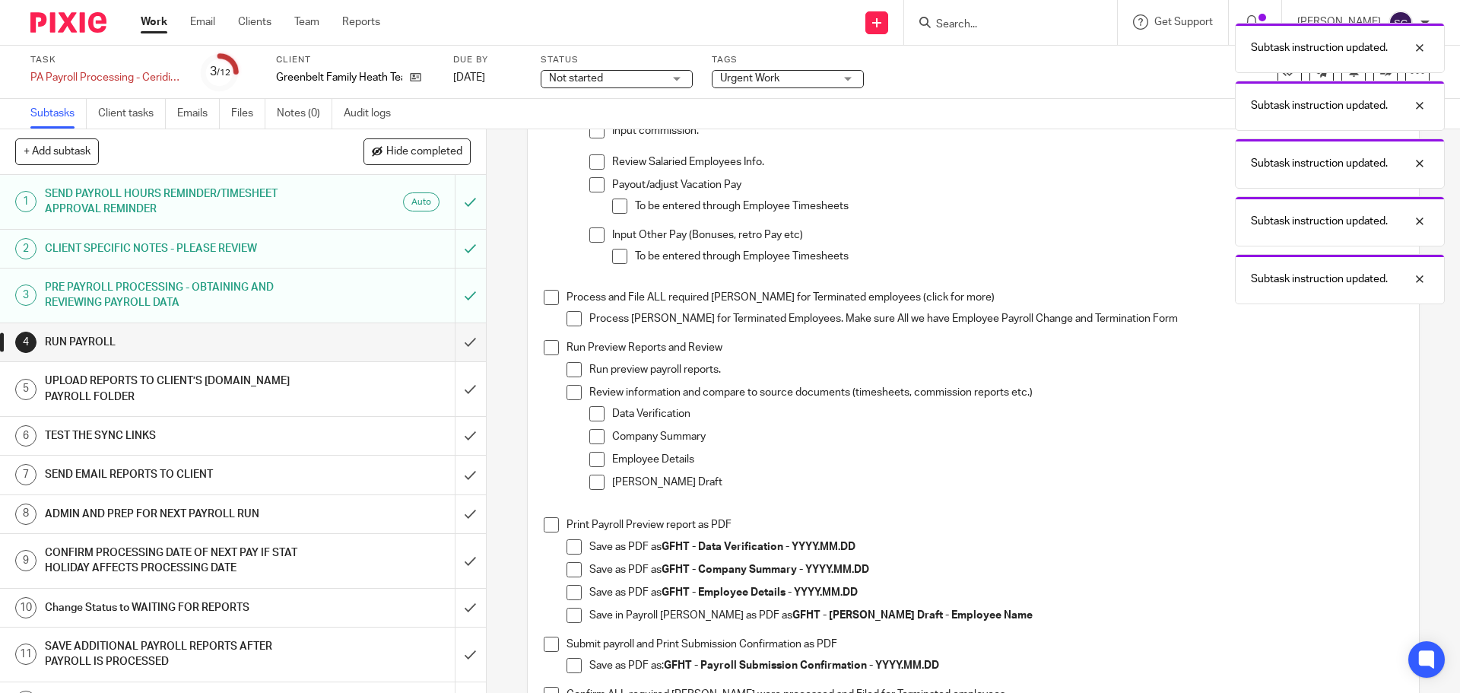
scroll to position [912, 0]
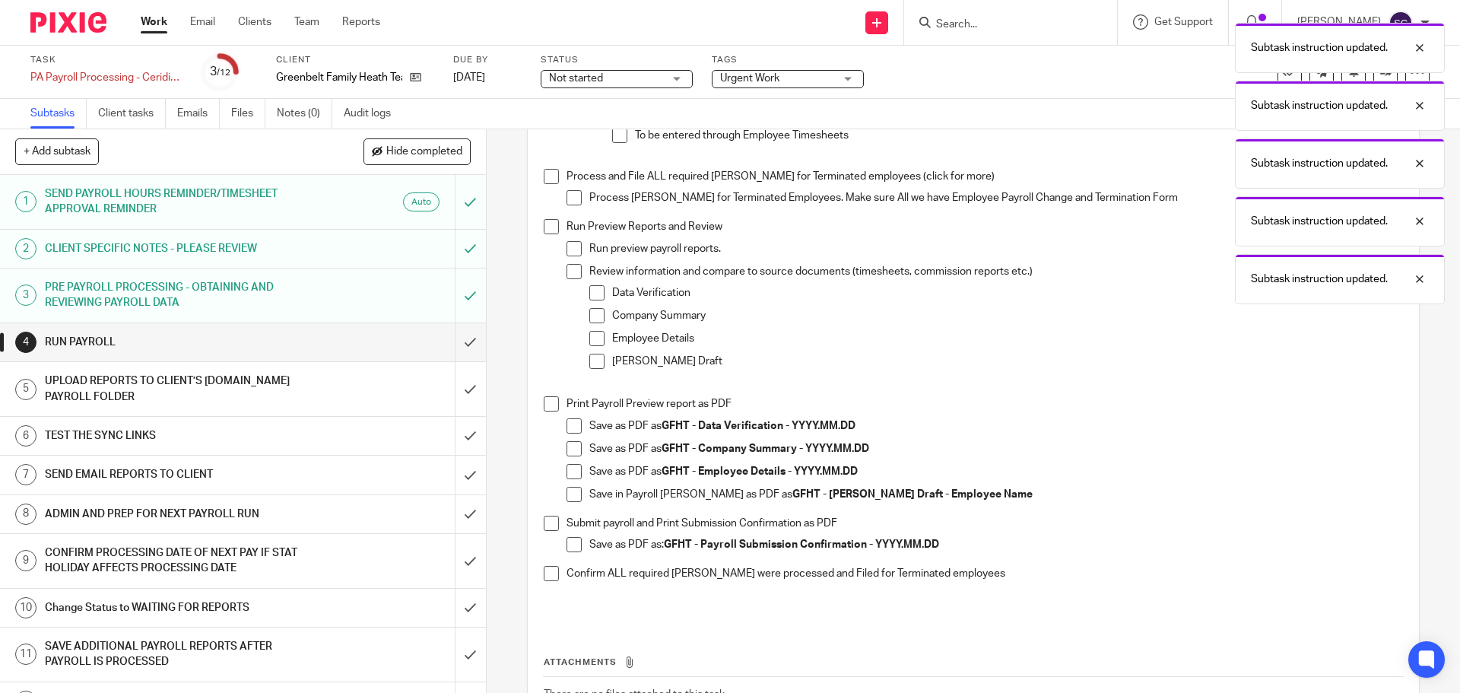
click at [545, 184] on span at bounding box center [551, 176] width 15 height 15
click at [545, 243] on li "Run Preview Reports and Review Run preview payroll reports. Review information …" at bounding box center [973, 307] width 858 height 177
click at [548, 232] on span at bounding box center [551, 226] width 15 height 15
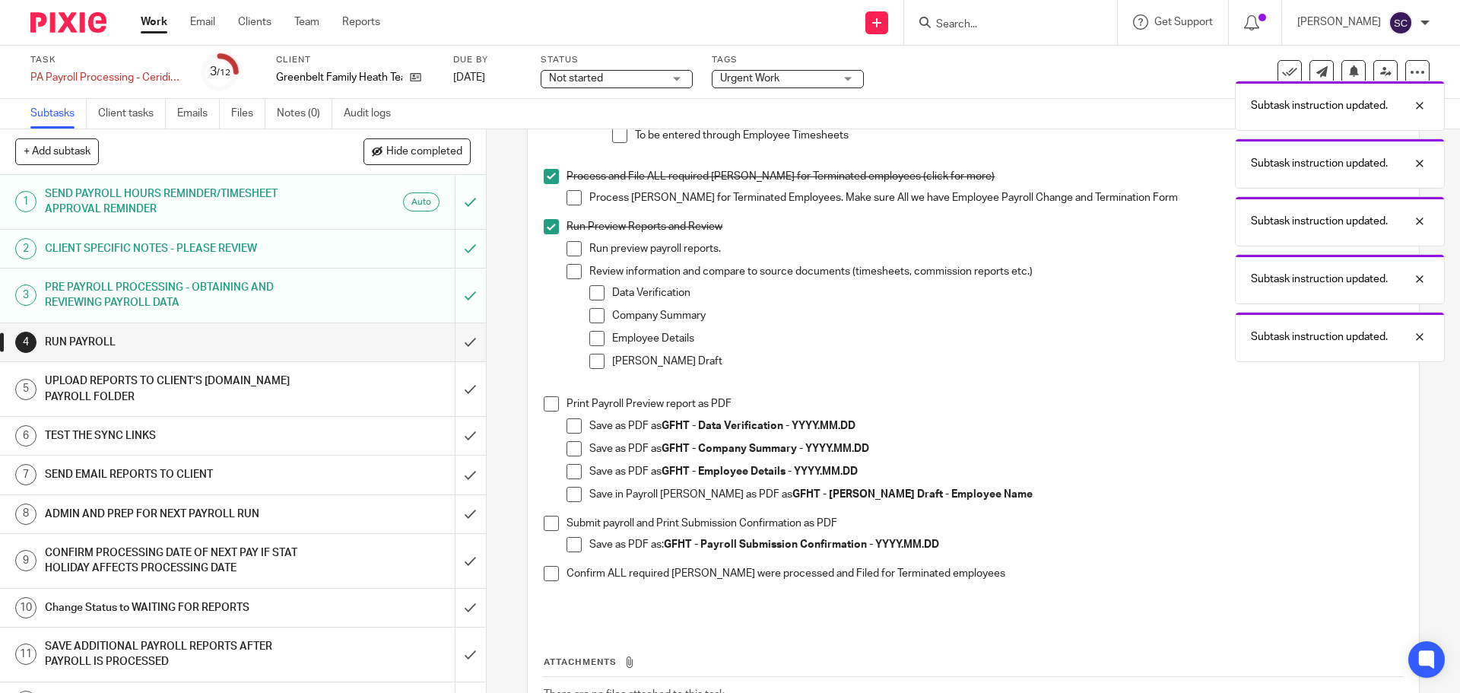
drag, startPoint x: 546, startPoint y: 414, endPoint x: 546, endPoint y: 422, distance: 8.4
click at [546, 411] on span at bounding box center [551, 403] width 15 height 15
click at [547, 531] on span at bounding box center [551, 522] width 15 height 15
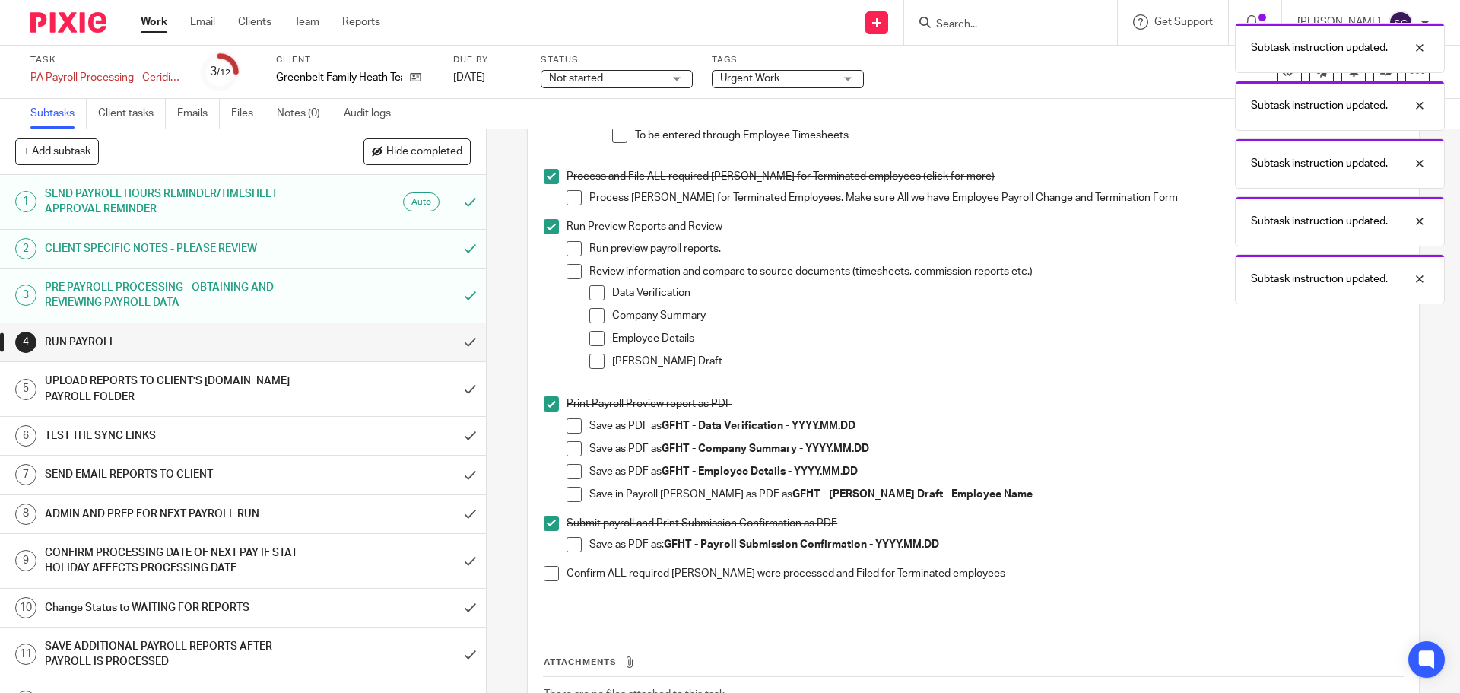
click at [550, 579] on span at bounding box center [551, 573] width 15 height 15
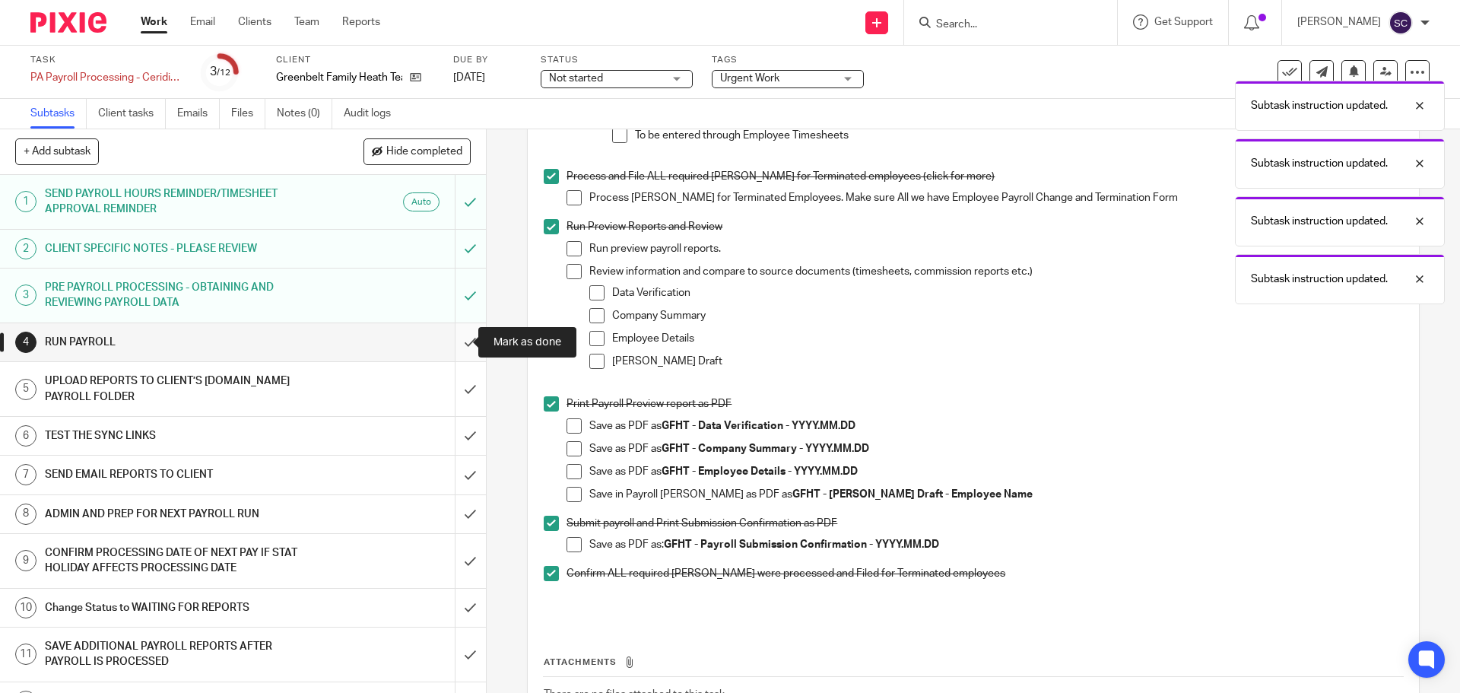
click at [452, 338] on input "submit" at bounding box center [243, 342] width 486 height 38
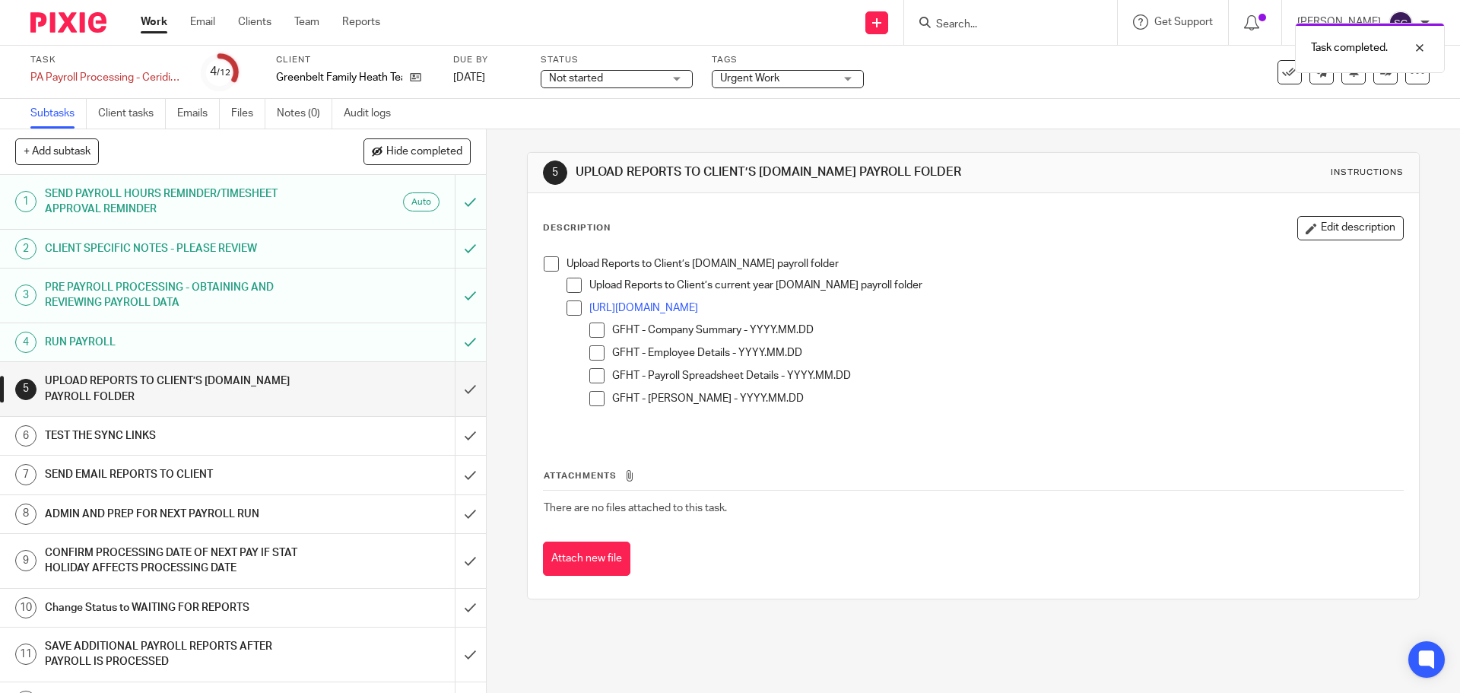
click at [544, 265] on span at bounding box center [551, 263] width 15 height 15
click at [453, 387] on input "submit" at bounding box center [243, 389] width 486 height 54
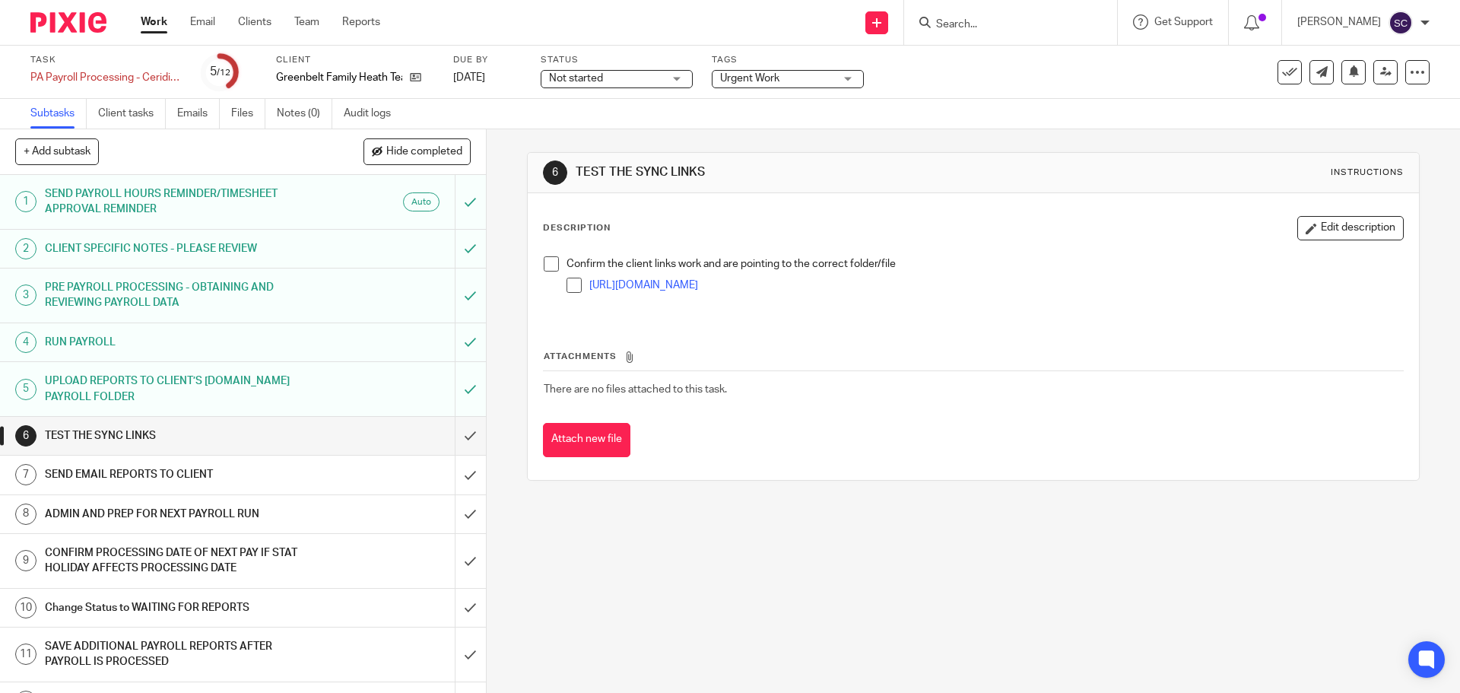
click at [552, 270] on span at bounding box center [551, 263] width 15 height 15
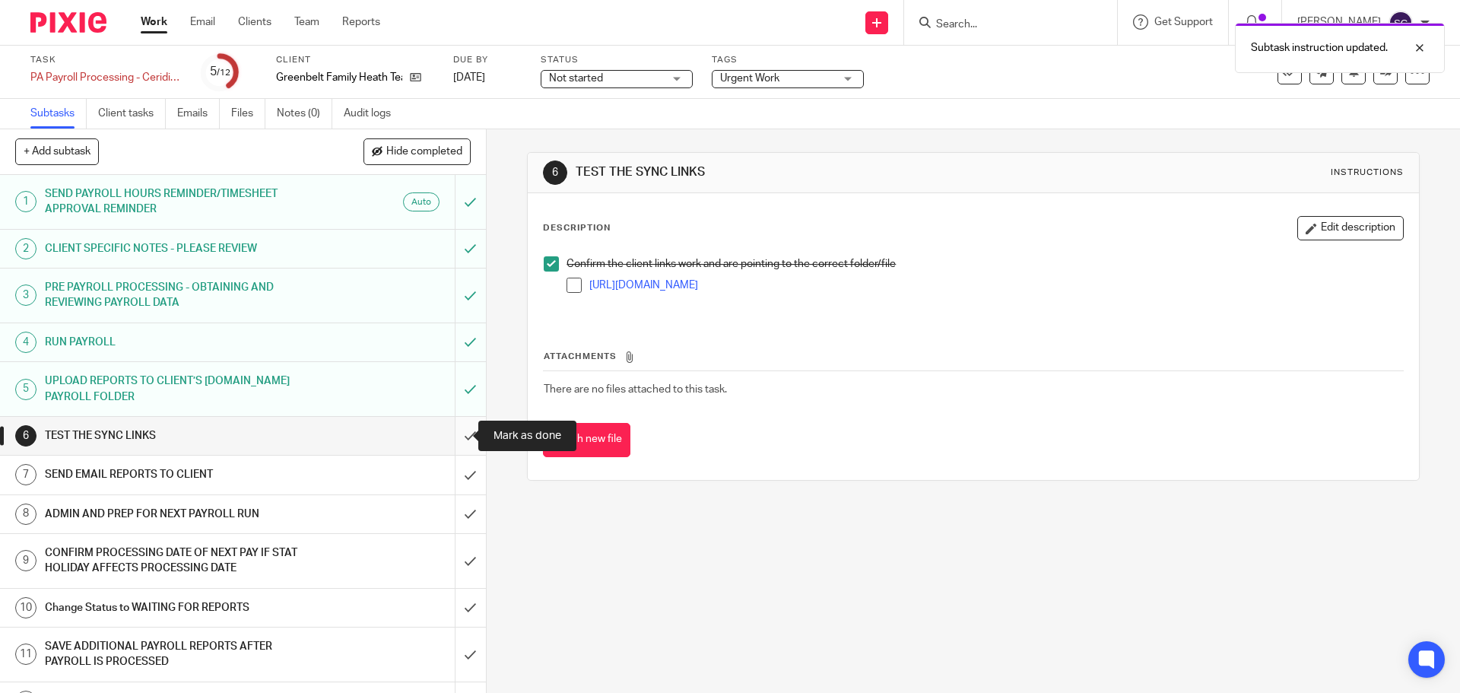
click at [452, 435] on input "submit" at bounding box center [243, 436] width 486 height 38
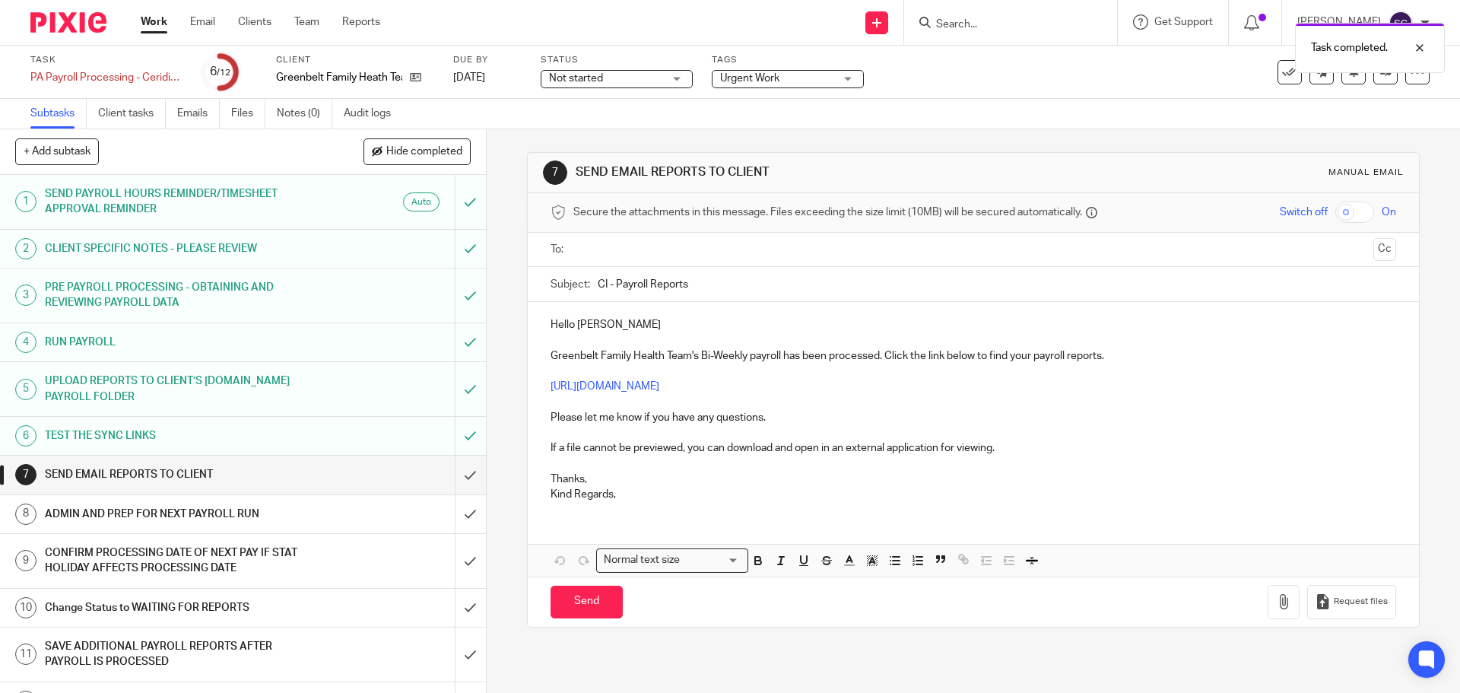
click at [590, 250] on input "text" at bounding box center [973, 249] width 788 height 17
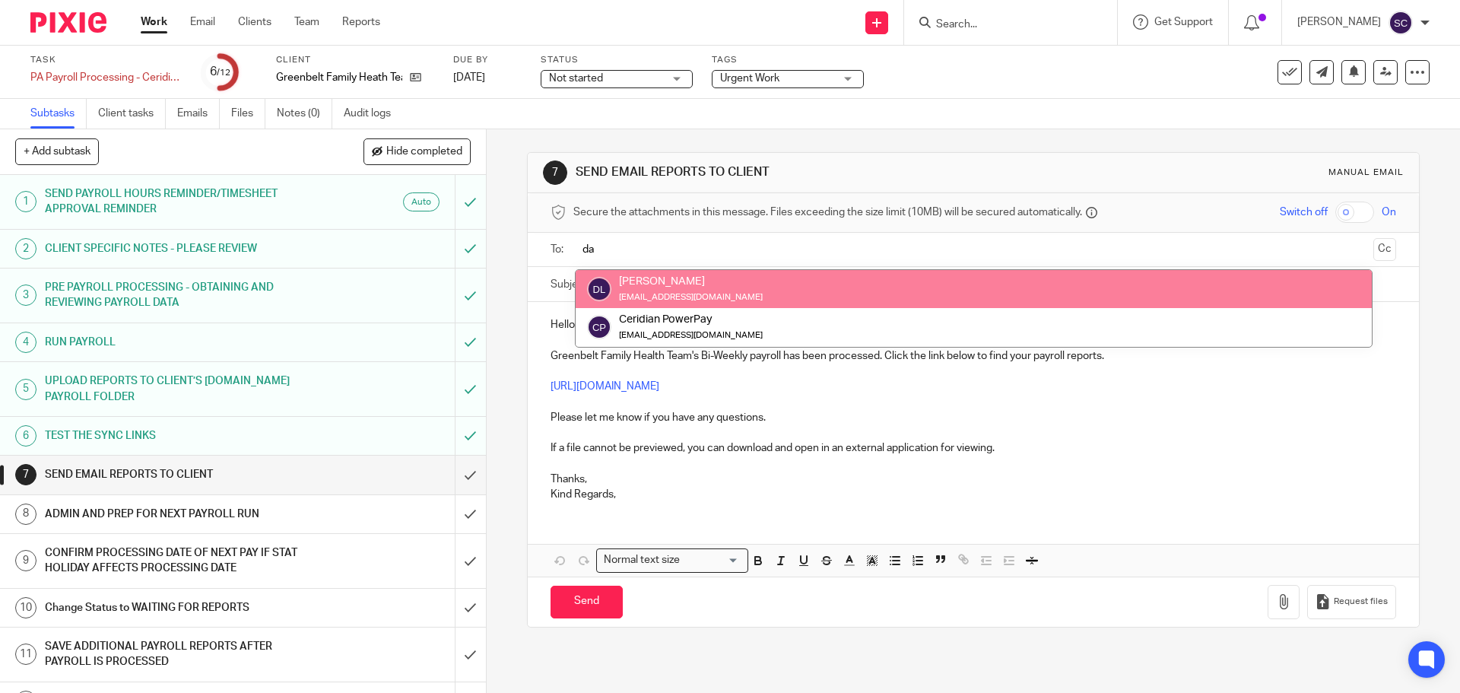
type input "da"
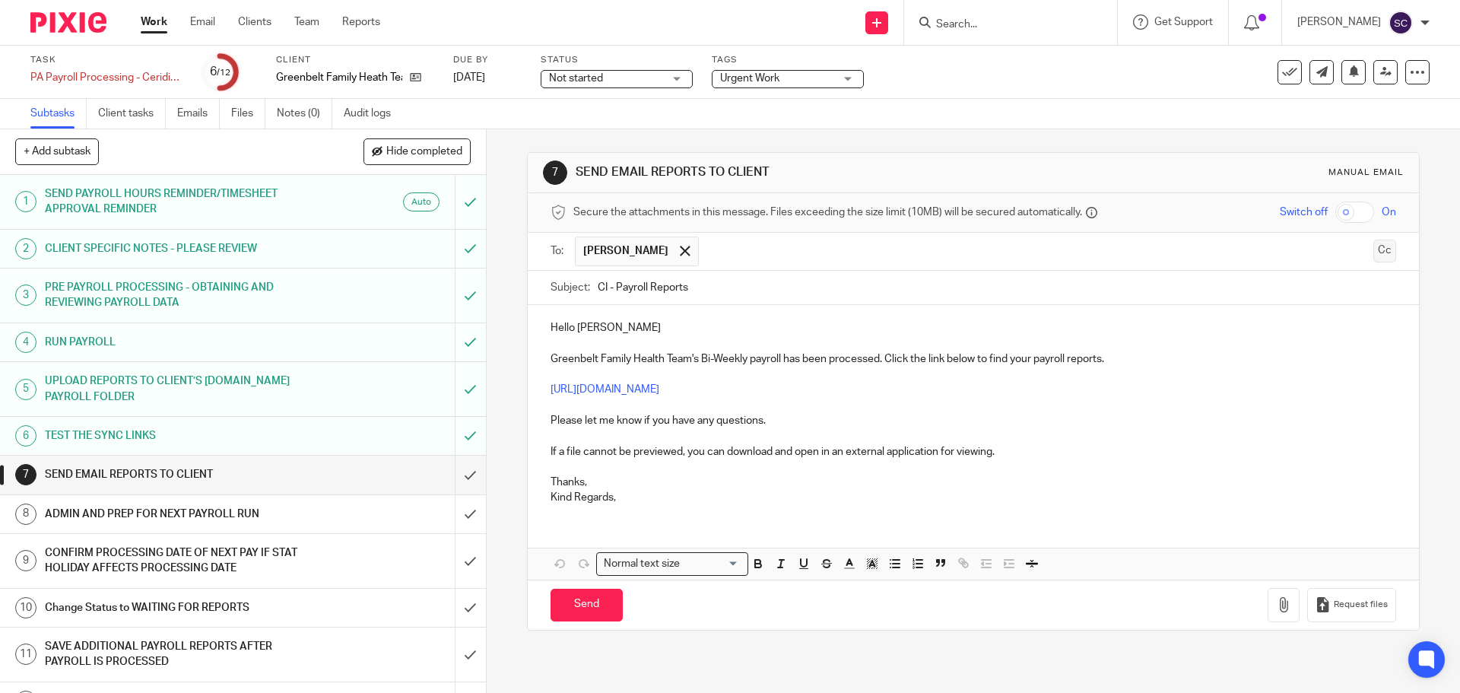
click at [1373, 250] on button "Cc" at bounding box center [1384, 250] width 23 height 23
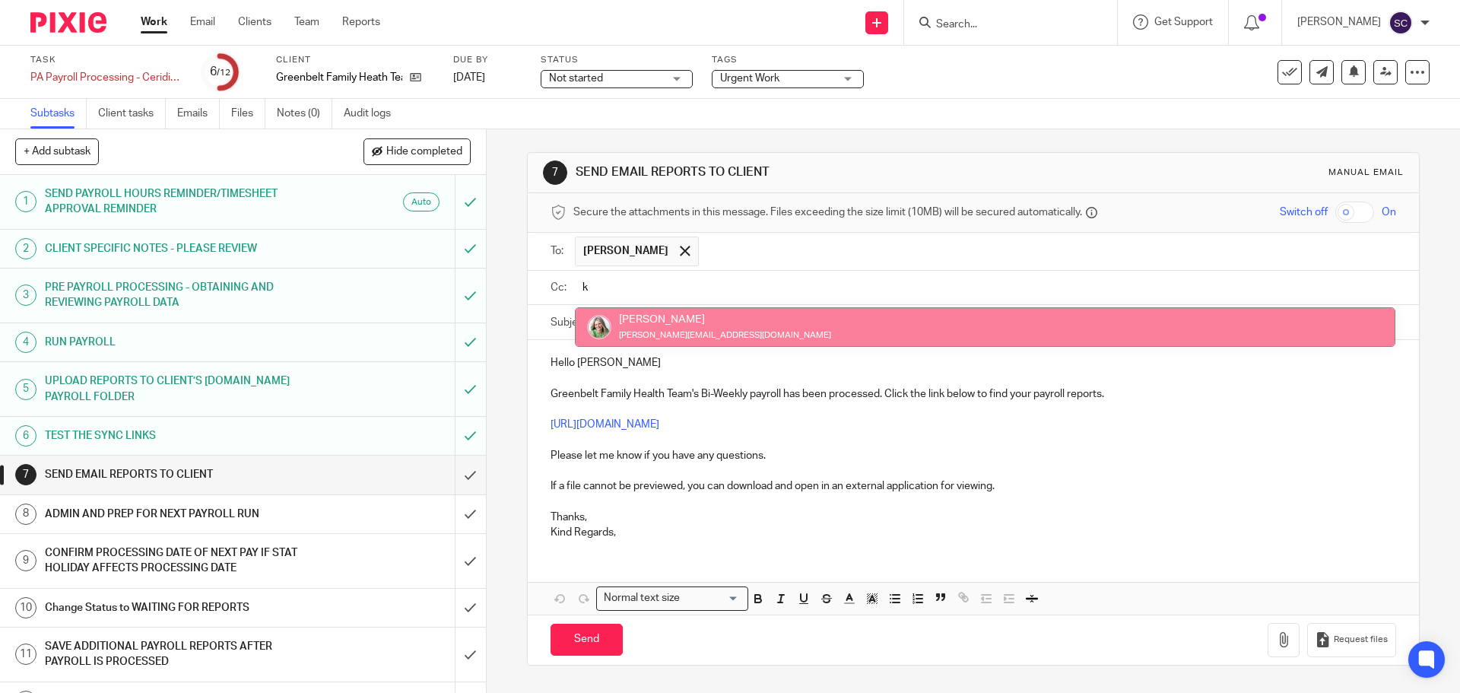
type input "k"
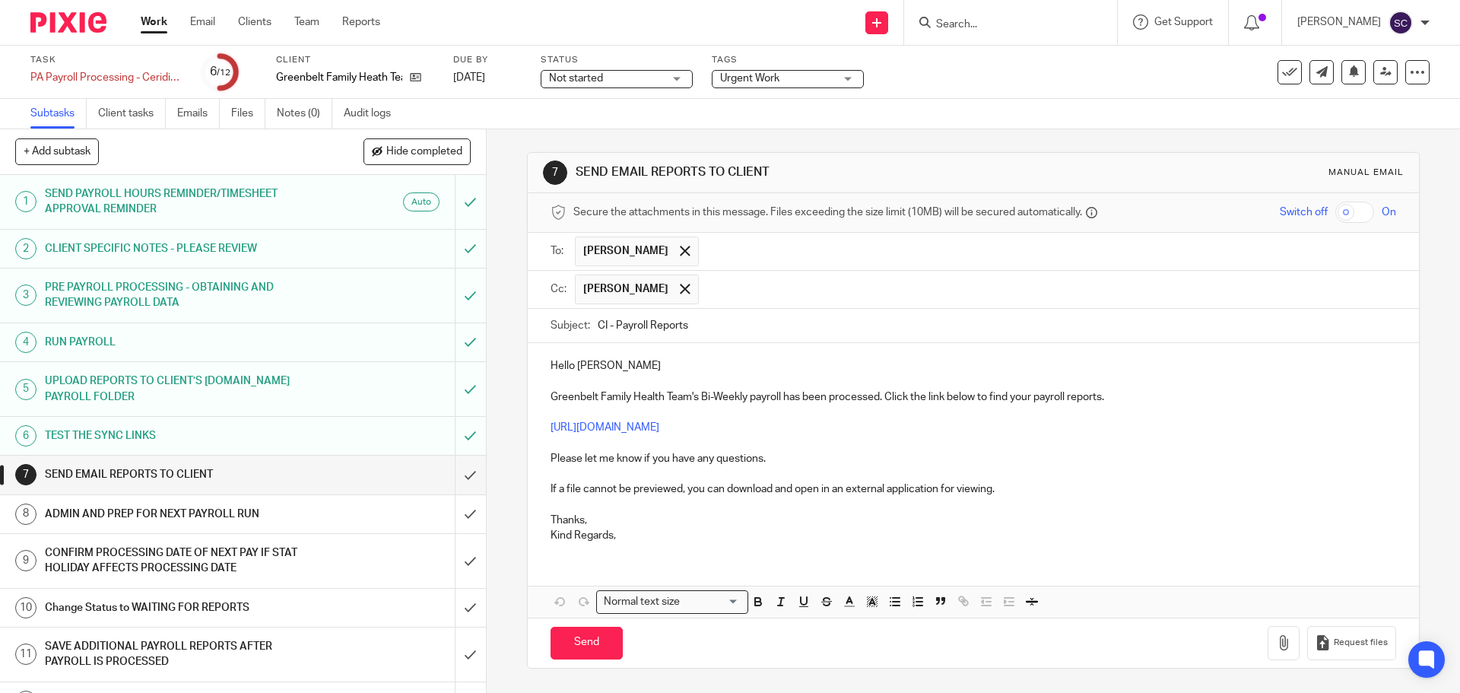
drag, startPoint x: 594, startPoint y: 321, endPoint x: 602, endPoint y: 321, distance: 8.4
click at [602, 321] on input "CI - Payroll Reports" at bounding box center [996, 326] width 797 height 34
type input "GFHT - Payroll Reports"
click at [620, 368] on p "Hello Danielle" at bounding box center [972, 365] width 845 height 15
click at [632, 528] on p "Kind Regards," at bounding box center [972, 535] width 845 height 15
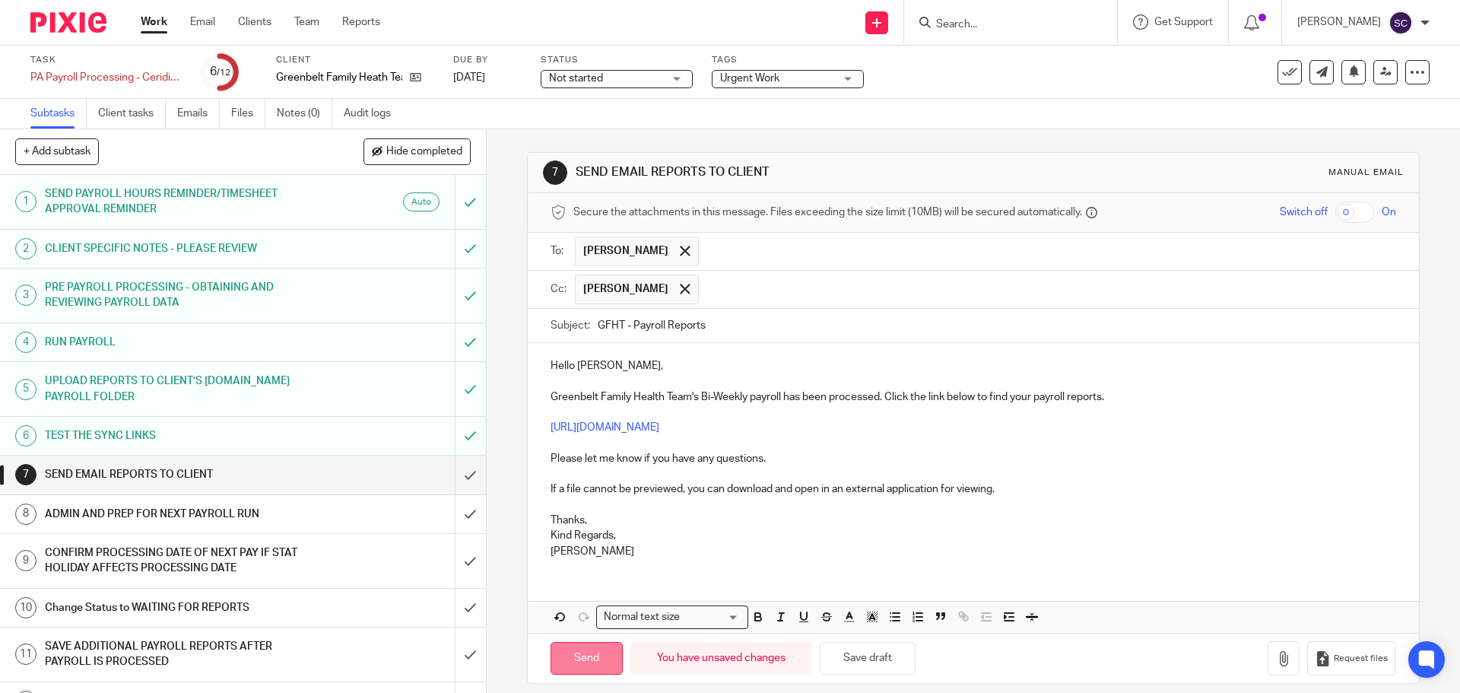
click at [571, 654] on input "Send" at bounding box center [586, 658] width 72 height 33
type input "Sent"
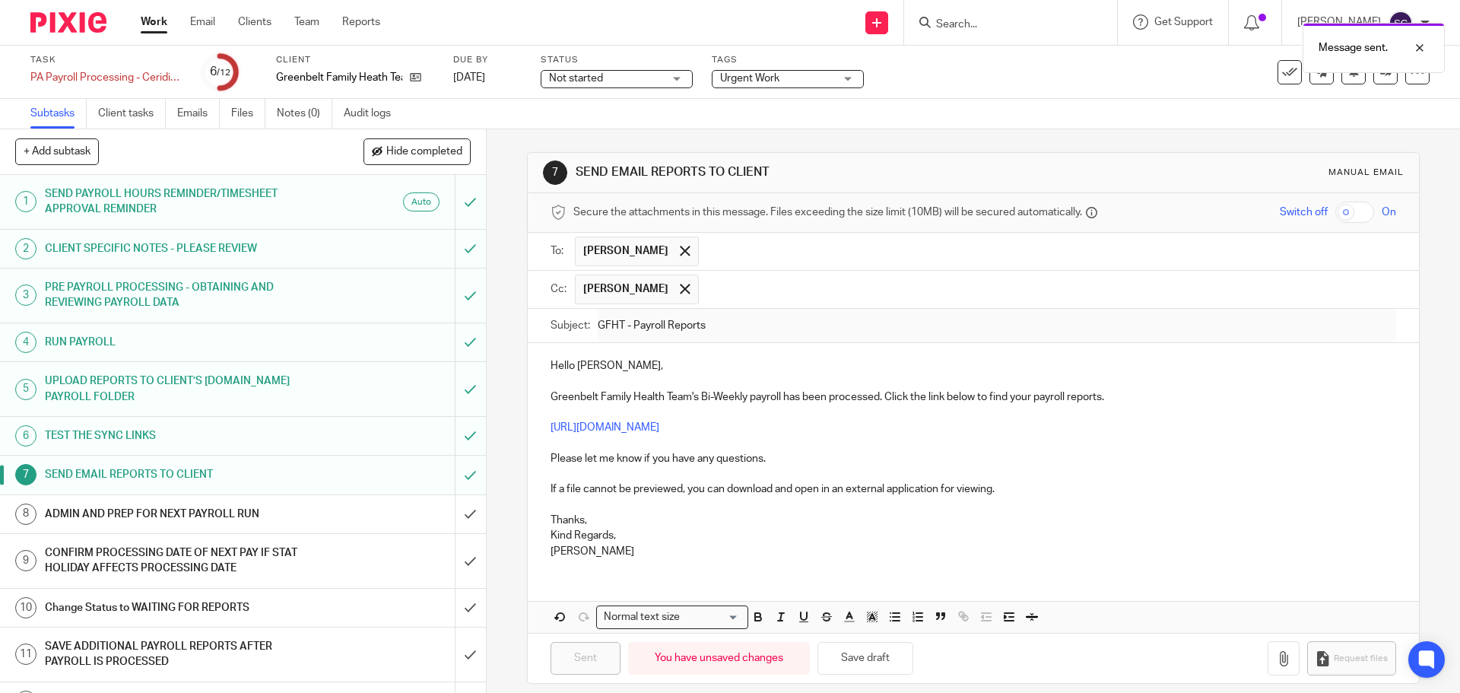
click at [182, 515] on h1 "ADMIN AND PREP FOR NEXT PAYROLL RUN" at bounding box center [176, 513] width 263 height 23
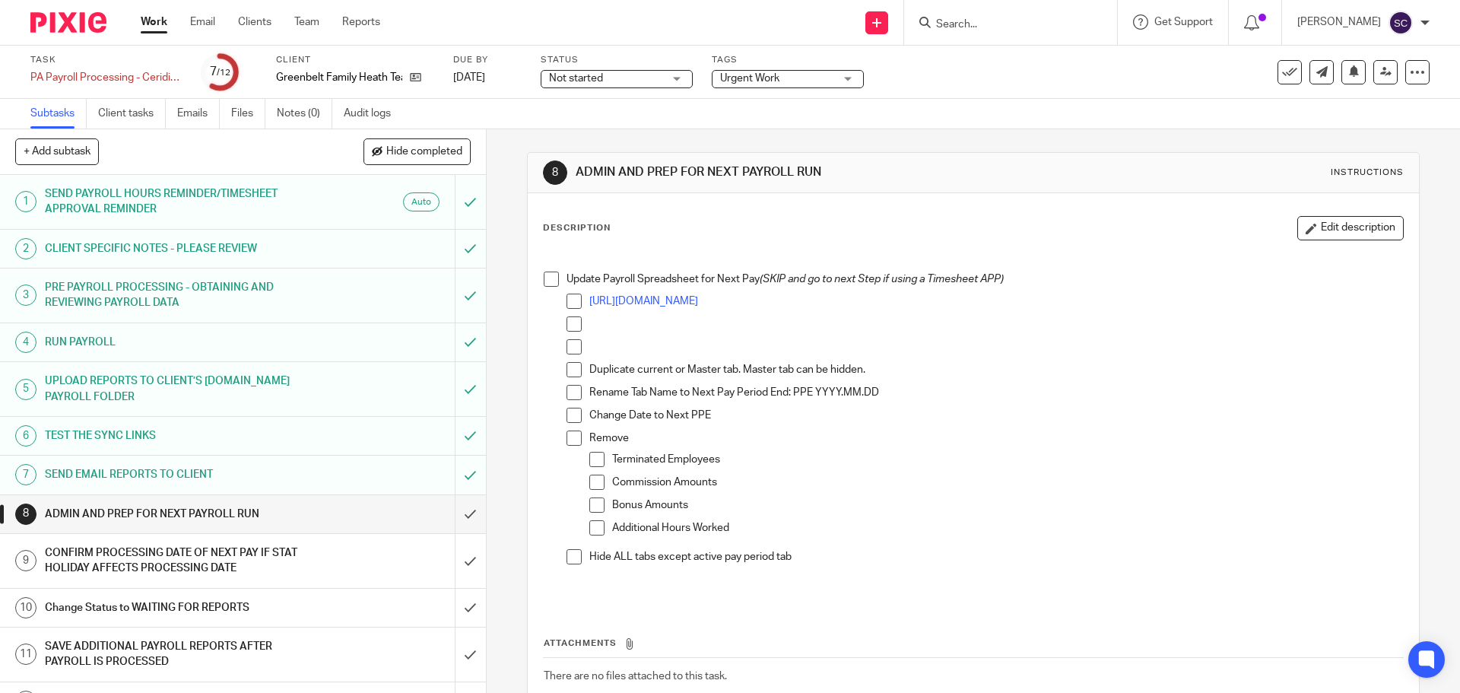
click at [550, 277] on span at bounding box center [551, 278] width 15 height 15
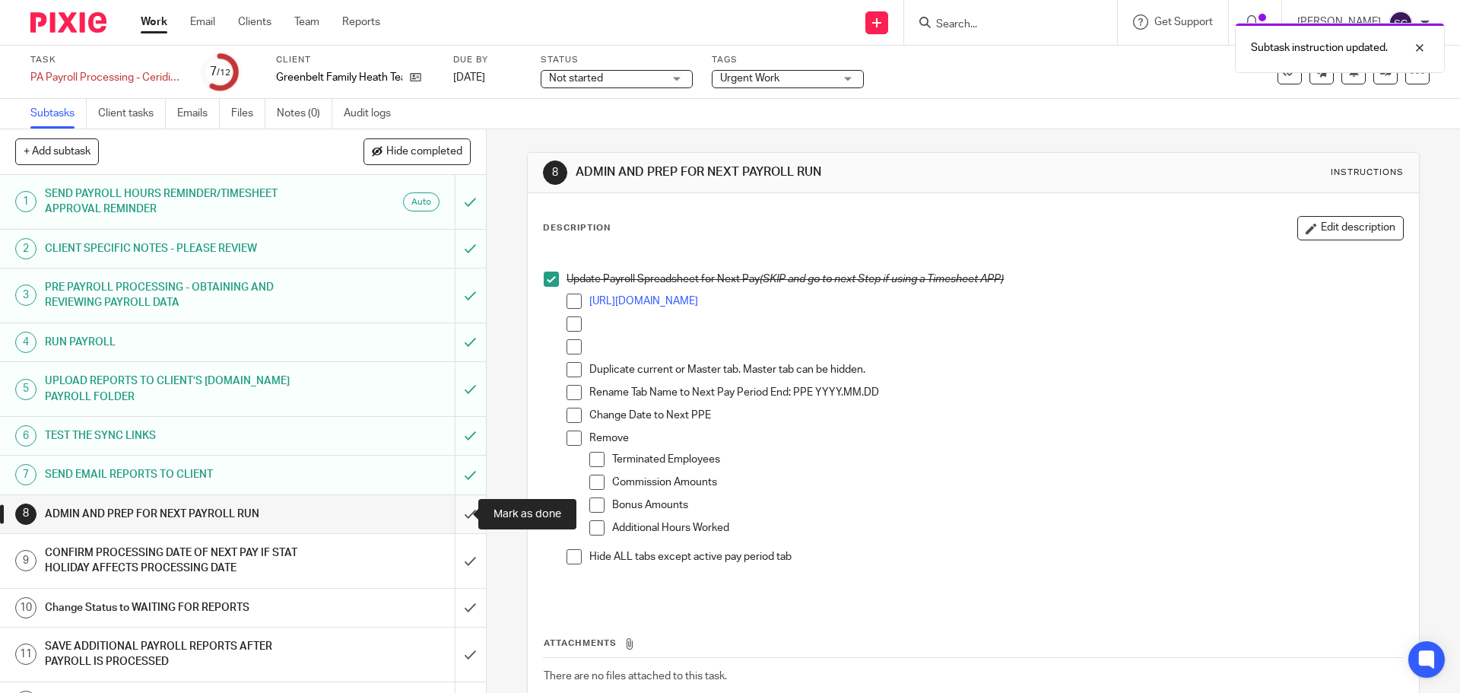
click at [450, 510] on input "submit" at bounding box center [243, 514] width 486 height 38
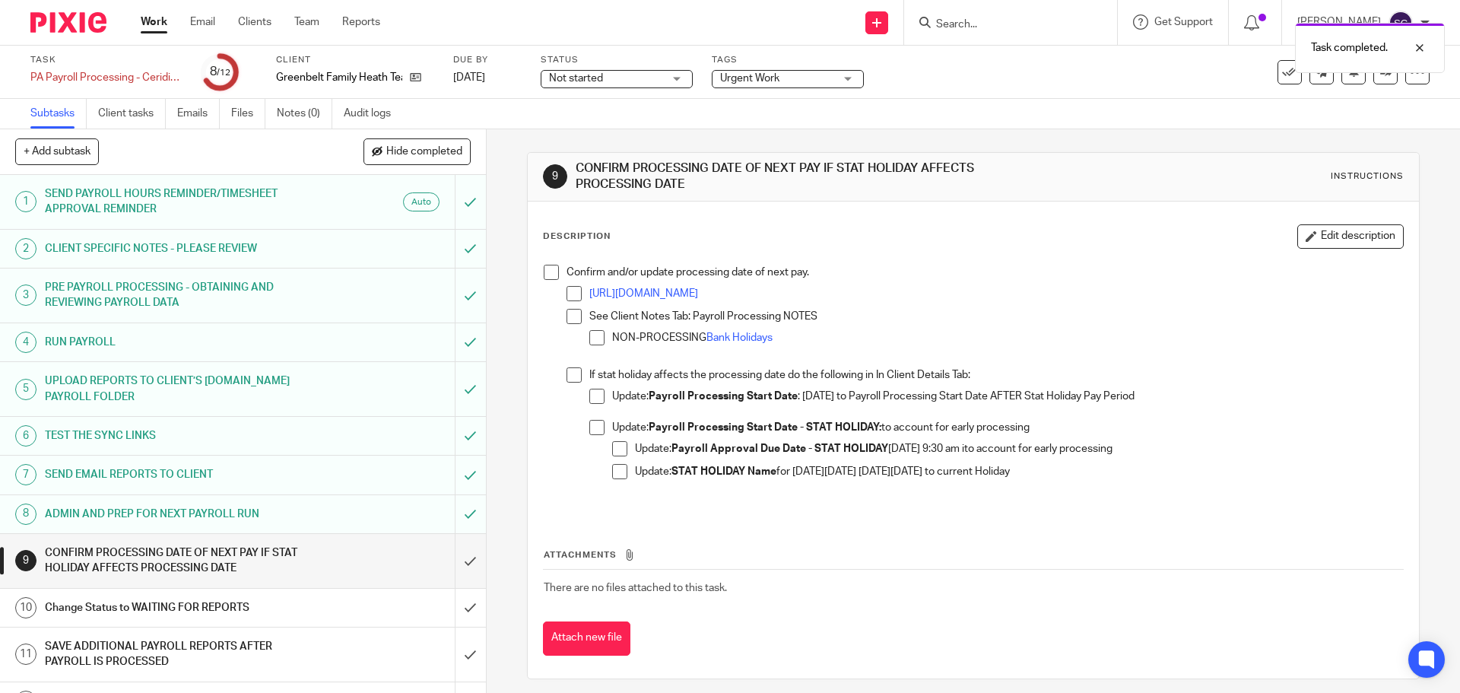
click at [546, 274] on span at bounding box center [551, 272] width 15 height 15
click at [455, 561] on input "submit" at bounding box center [243, 561] width 486 height 54
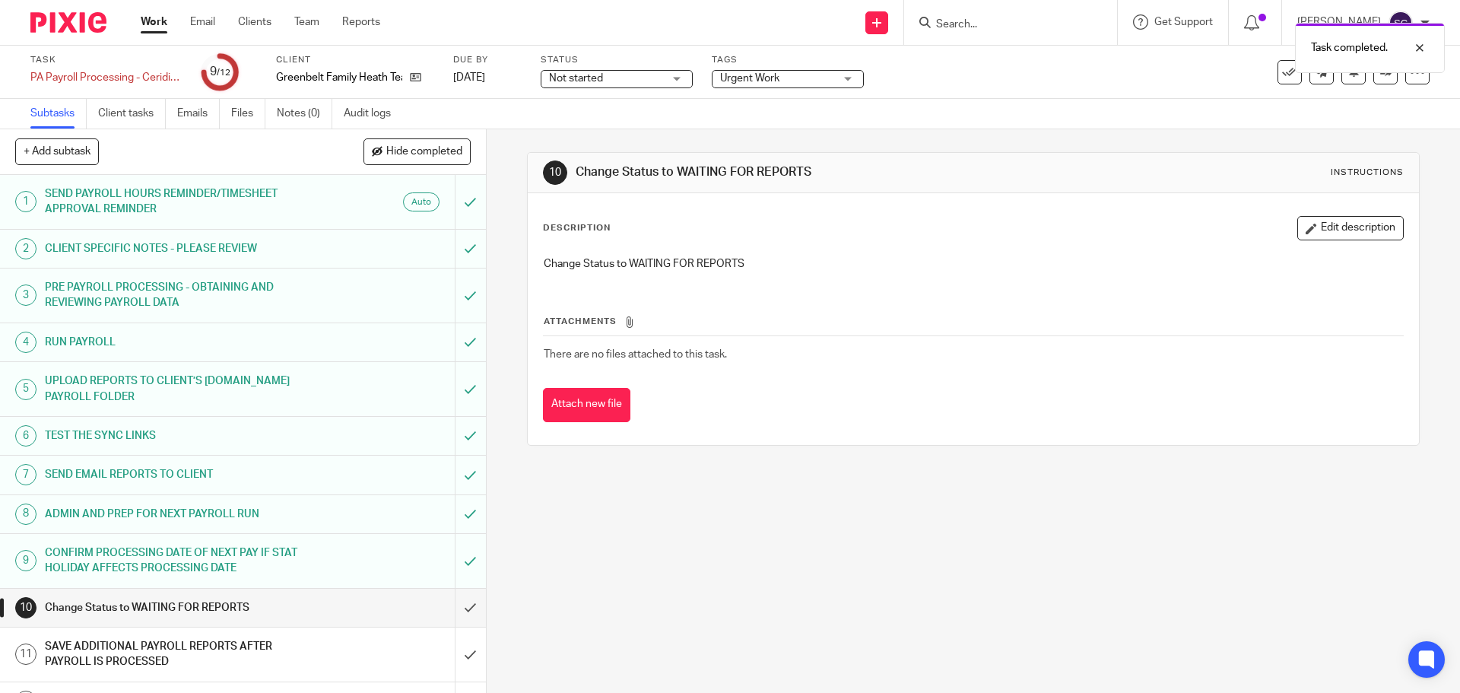
click at [680, 78] on div "Not started Not started" at bounding box center [617, 79] width 152 height 18
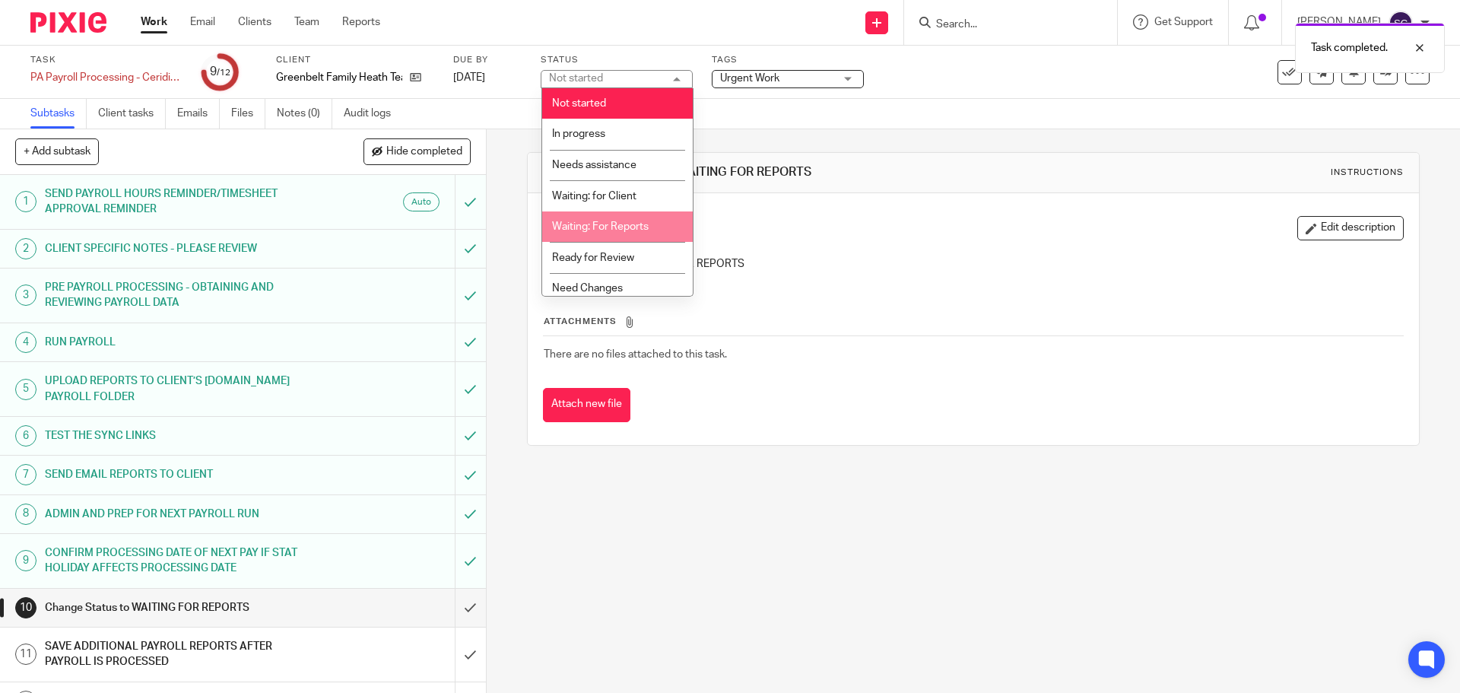
click at [606, 224] on span "Waiting: For Reports" at bounding box center [600, 226] width 97 height 11
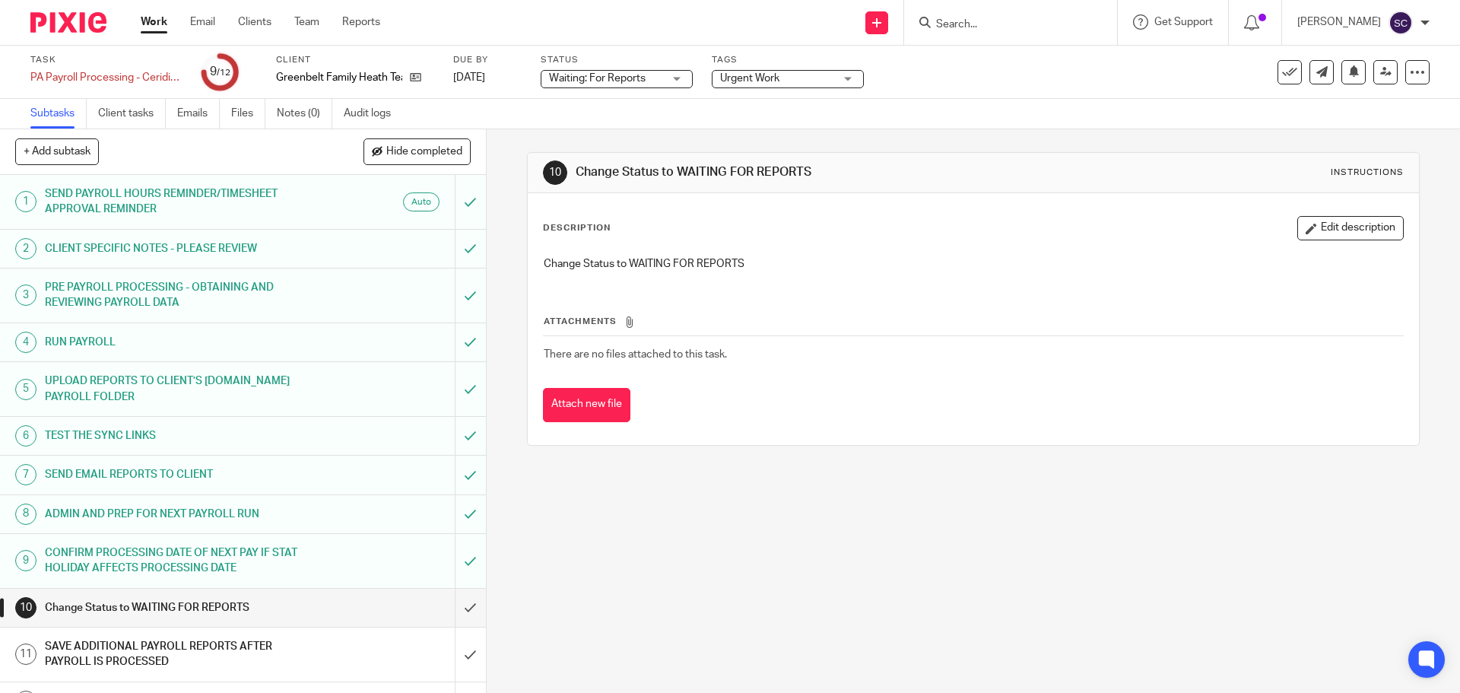
click at [148, 19] on link "Work" at bounding box center [154, 21] width 27 height 15
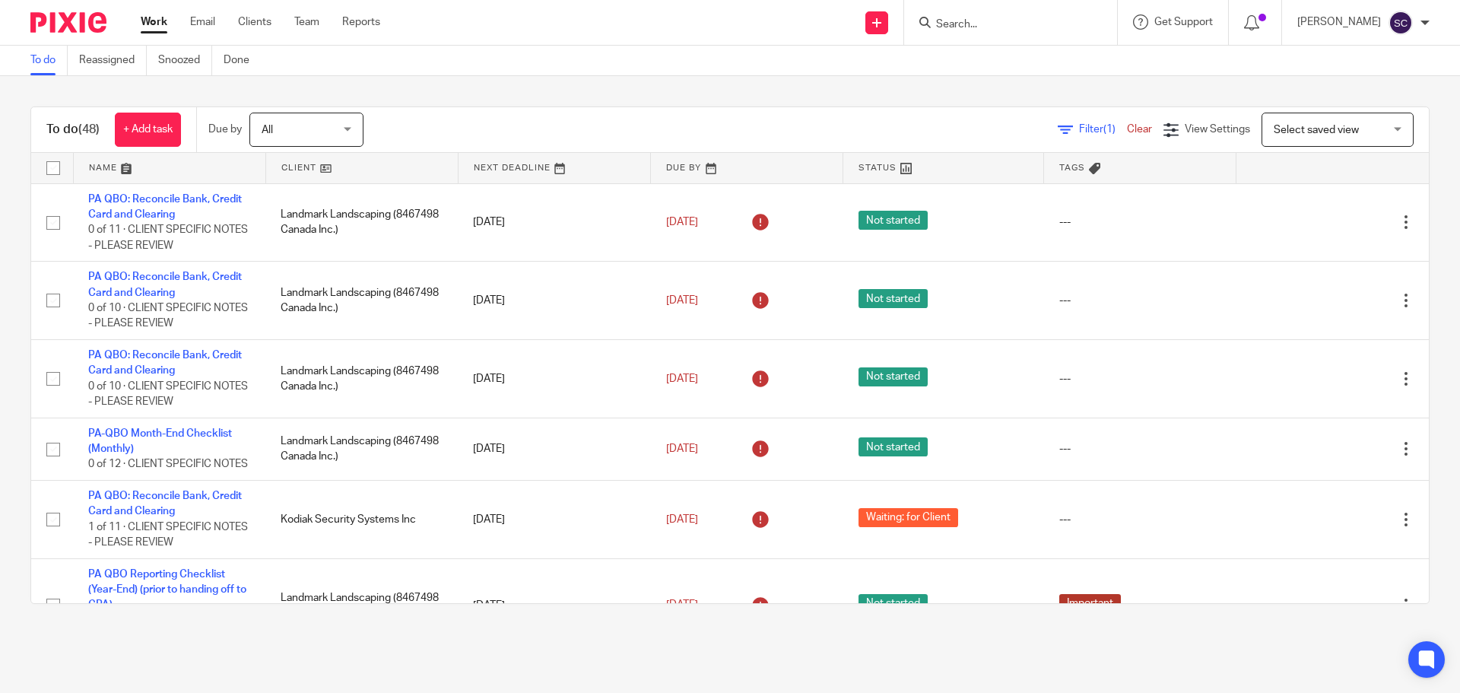
click at [1273, 126] on span "Select saved view" at bounding box center [1315, 130] width 85 height 11
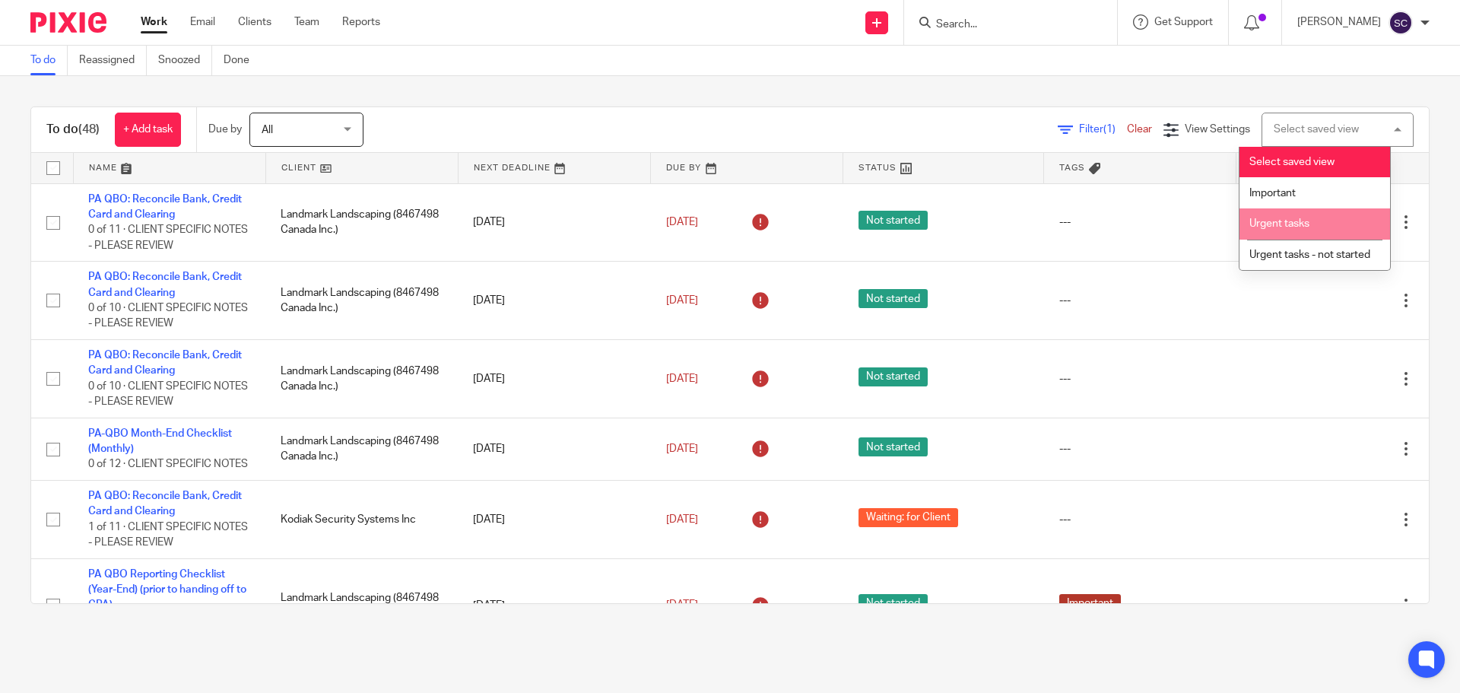
click at [1268, 223] on span "Urgent tasks" at bounding box center [1279, 223] width 60 height 11
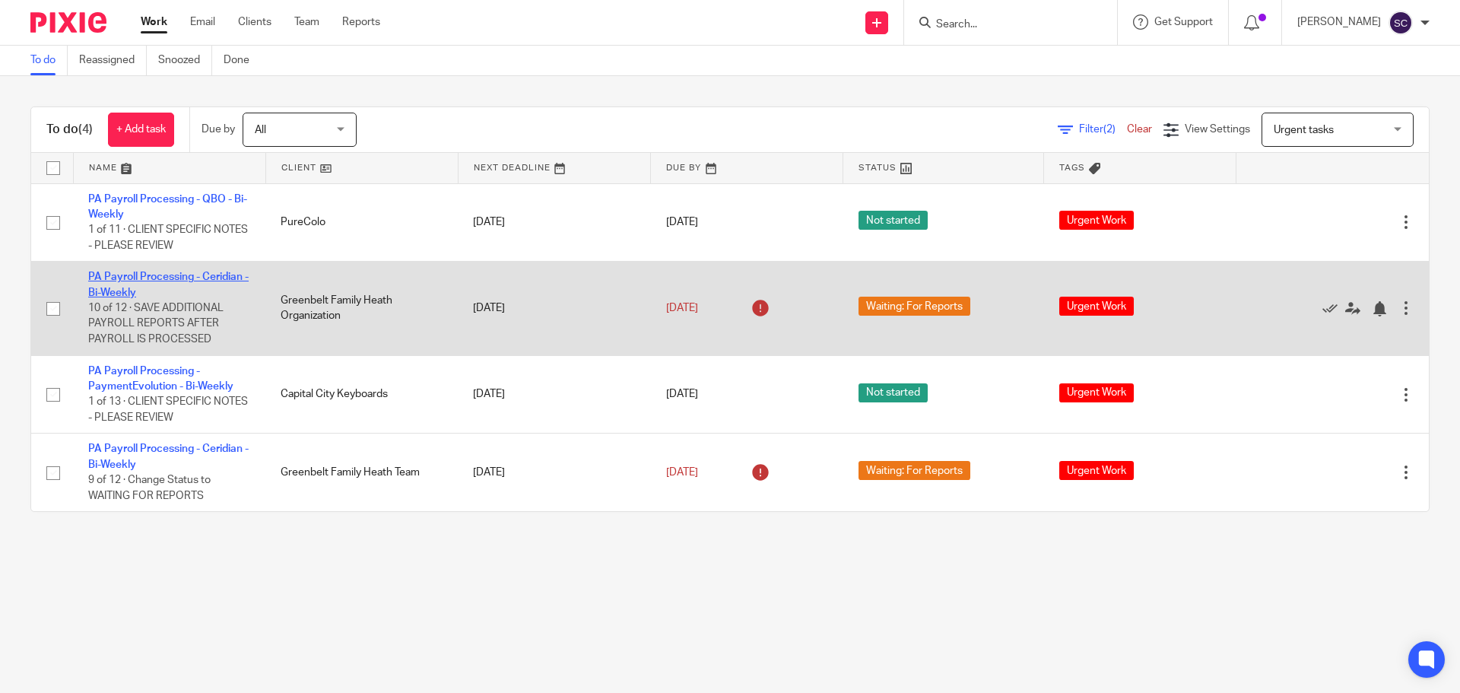
click at [122, 277] on link "PA Payroll Processing - Ceridian - Bi-Weekly" at bounding box center [168, 284] width 160 height 26
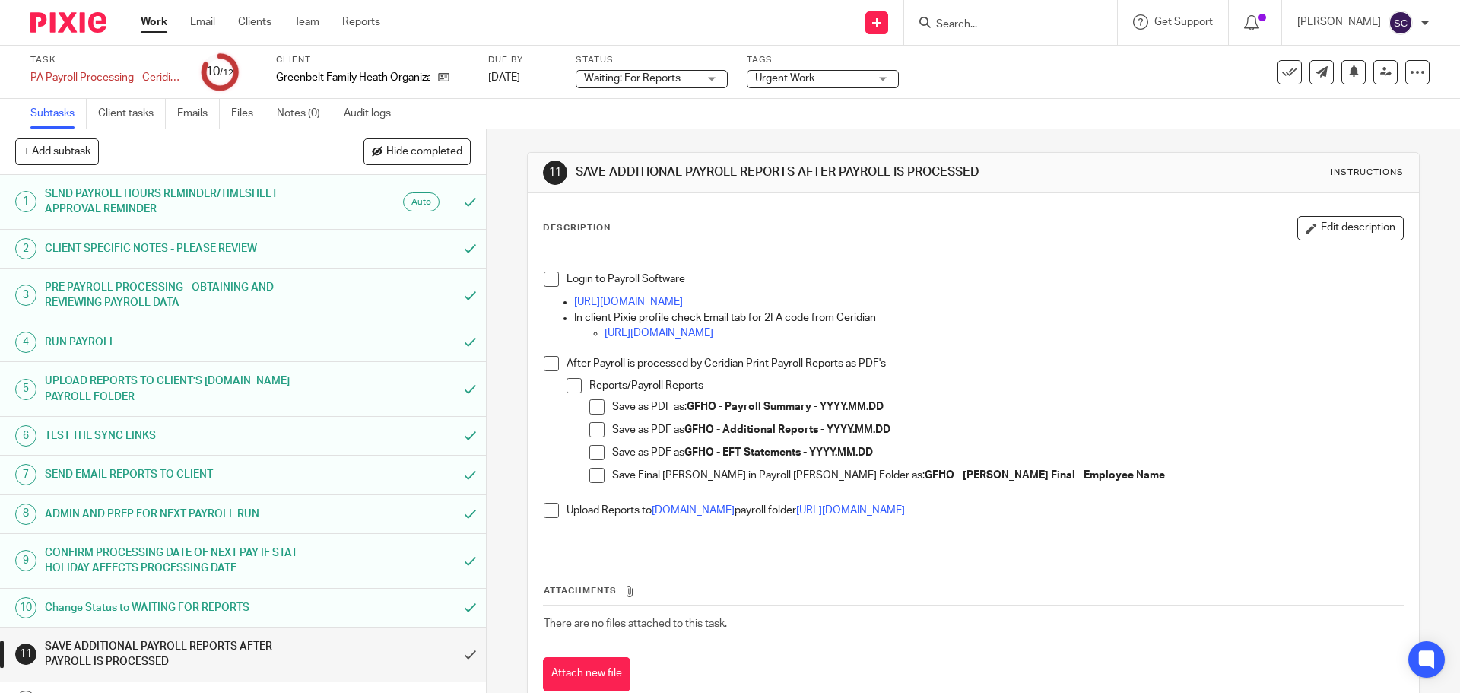
click at [884, 77] on div "Urgent Work" at bounding box center [823, 79] width 152 height 18
click at [762, 104] on input "checkbox" at bounding box center [764, 103] width 29 height 29
checkbox input "false"
click at [146, 21] on link "Work" at bounding box center [154, 21] width 27 height 15
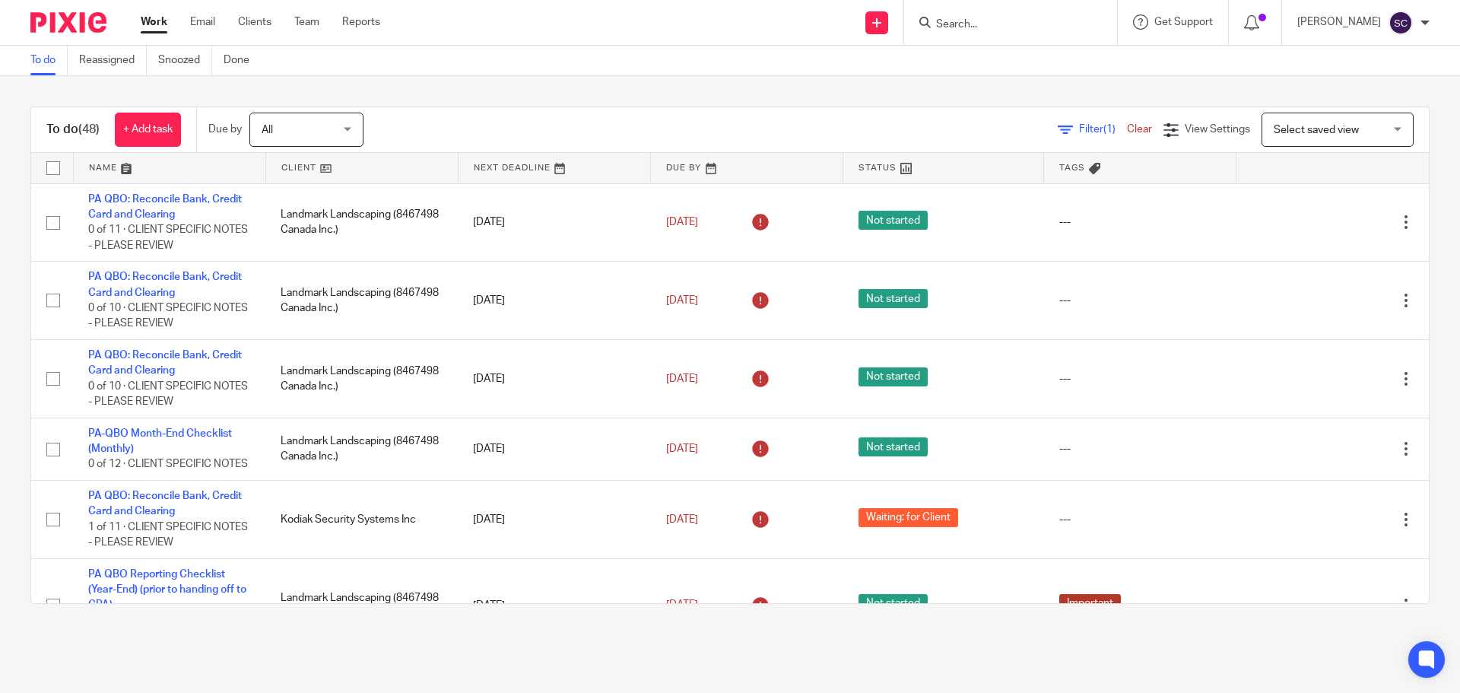
click at [1297, 138] on span "Select saved view" at bounding box center [1328, 129] width 111 height 32
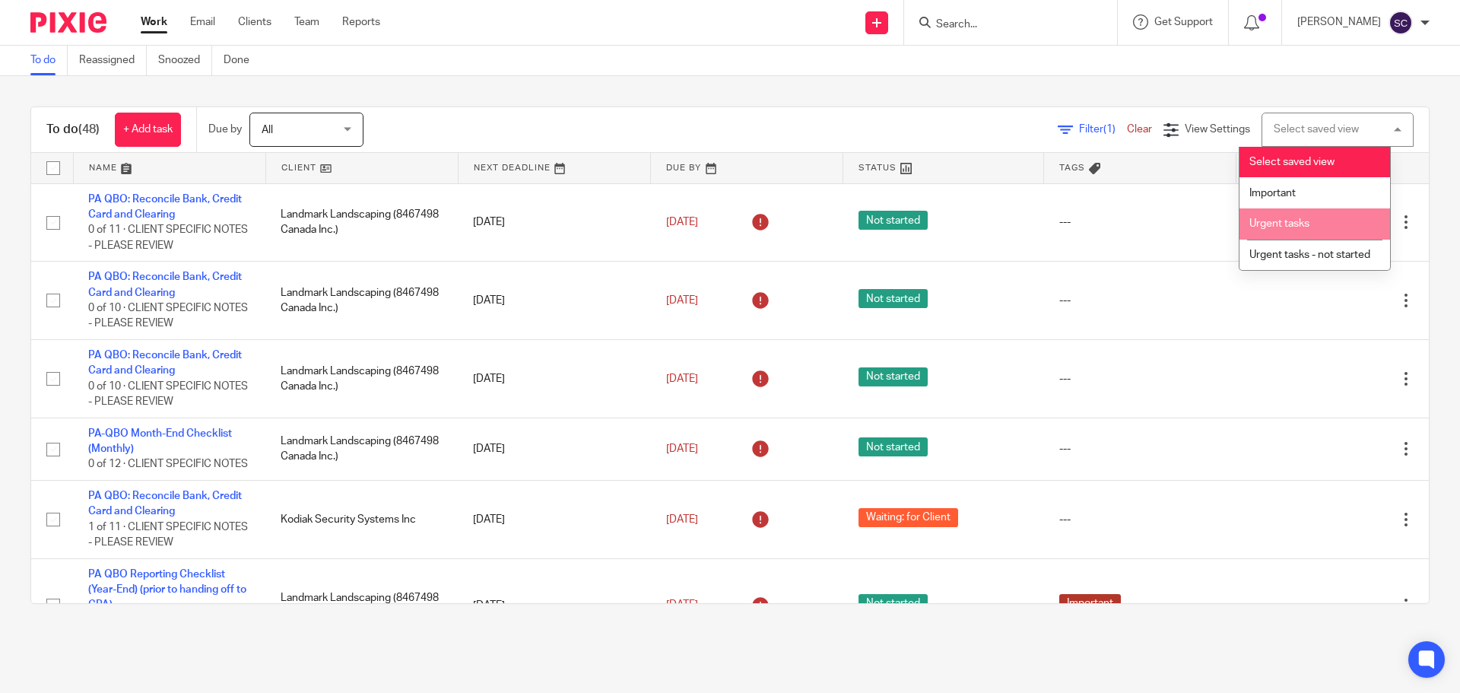
click at [1282, 227] on span "Urgent tasks" at bounding box center [1279, 223] width 60 height 11
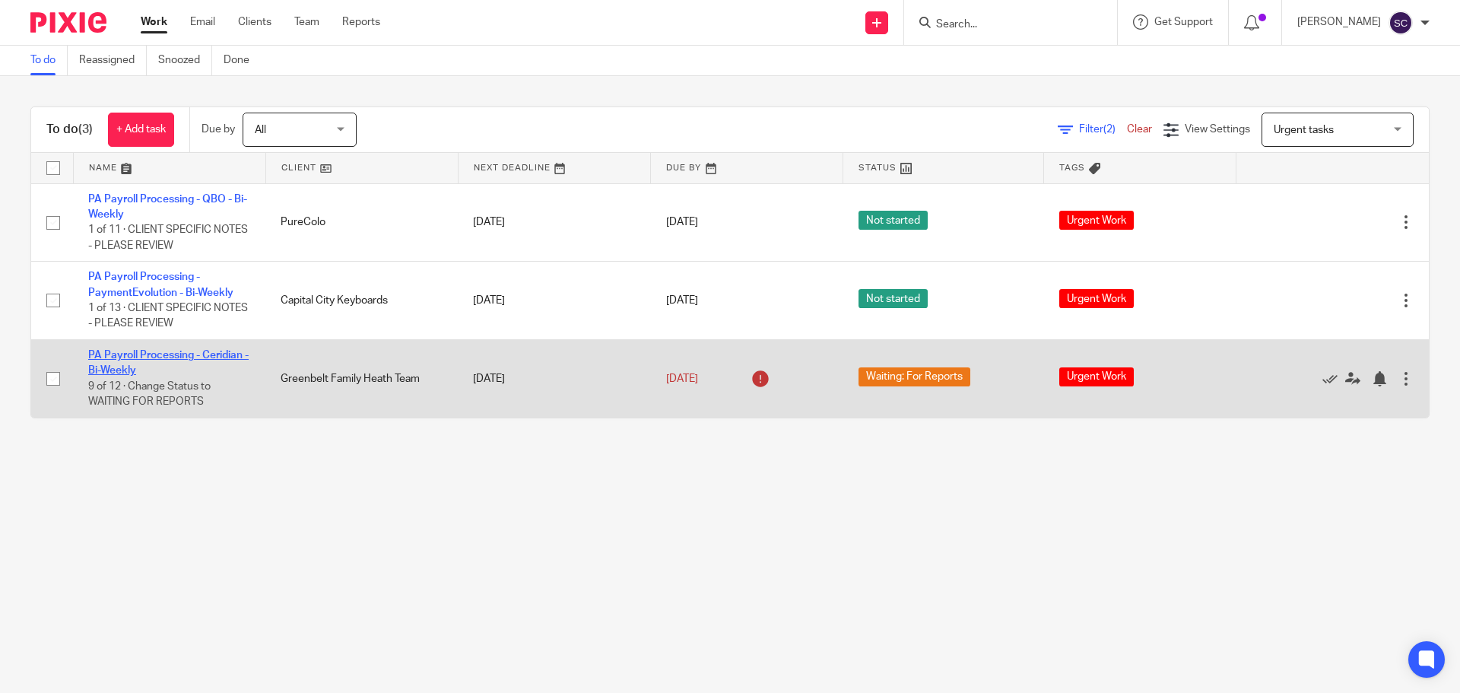
click at [143, 355] on link "PA Payroll Processing - Ceridian - Bi-Weekly" at bounding box center [168, 363] width 160 height 26
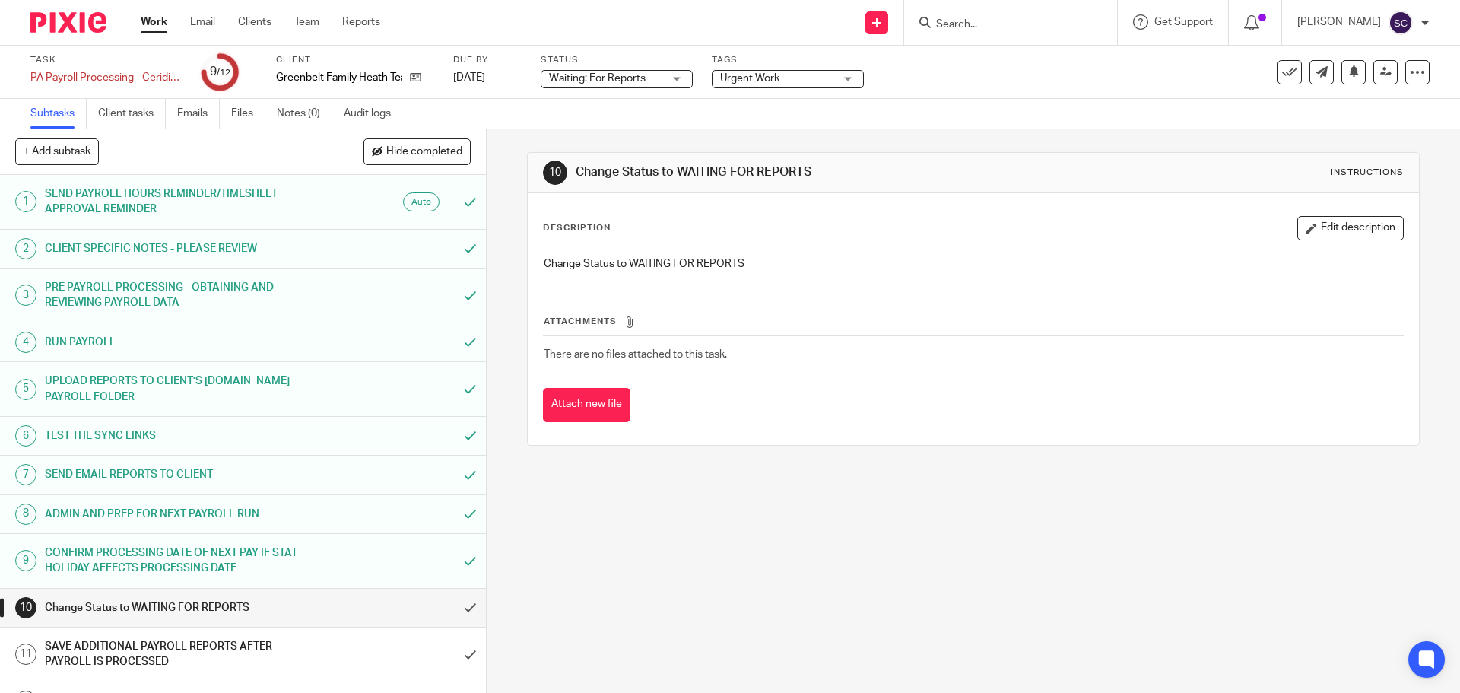
click at [845, 75] on div "Urgent Work" at bounding box center [788, 79] width 152 height 18
click at [727, 98] on input "checkbox" at bounding box center [729, 103] width 29 height 29
checkbox input "false"
click at [1045, 125] on div "Subtasks Client tasks Emails Files Notes (0) Audit logs" at bounding box center [730, 114] width 1460 height 30
click at [161, 24] on link "Work" at bounding box center [154, 21] width 27 height 15
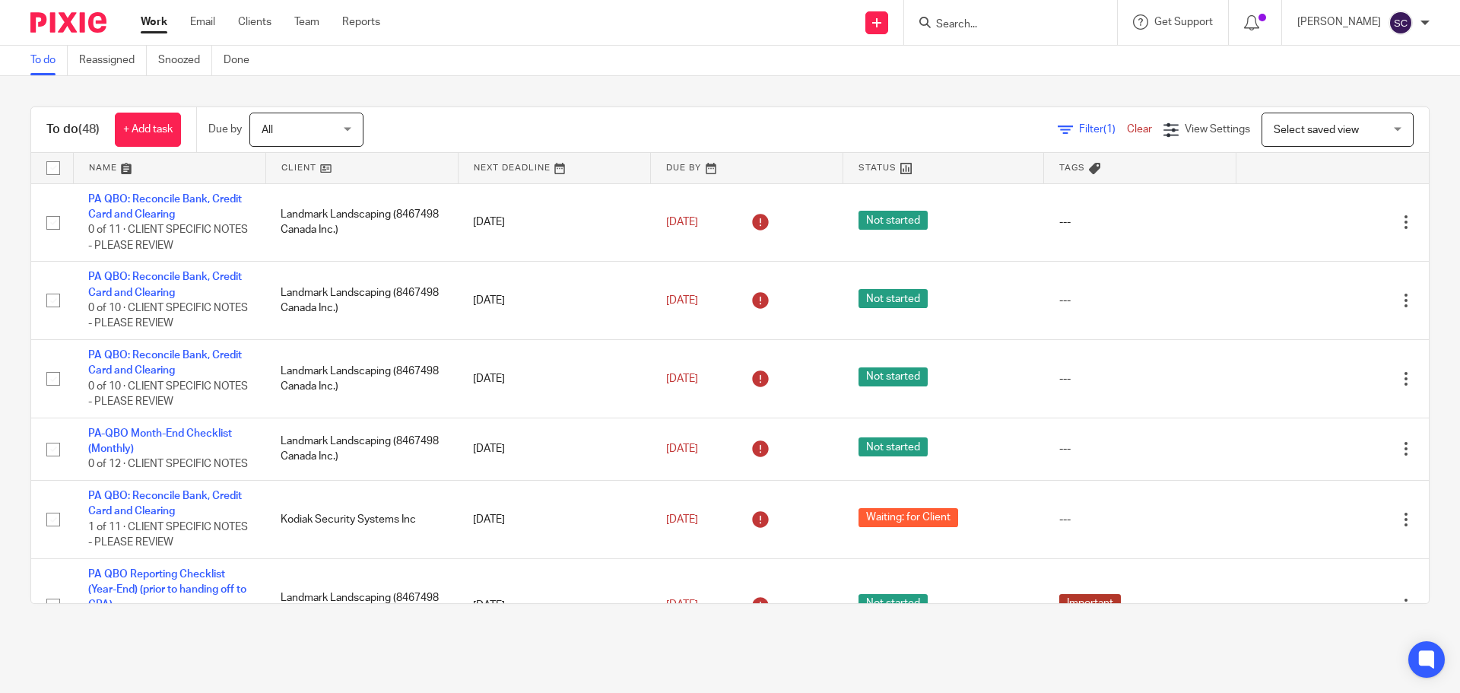
click at [1309, 137] on span "Select saved view" at bounding box center [1328, 129] width 111 height 32
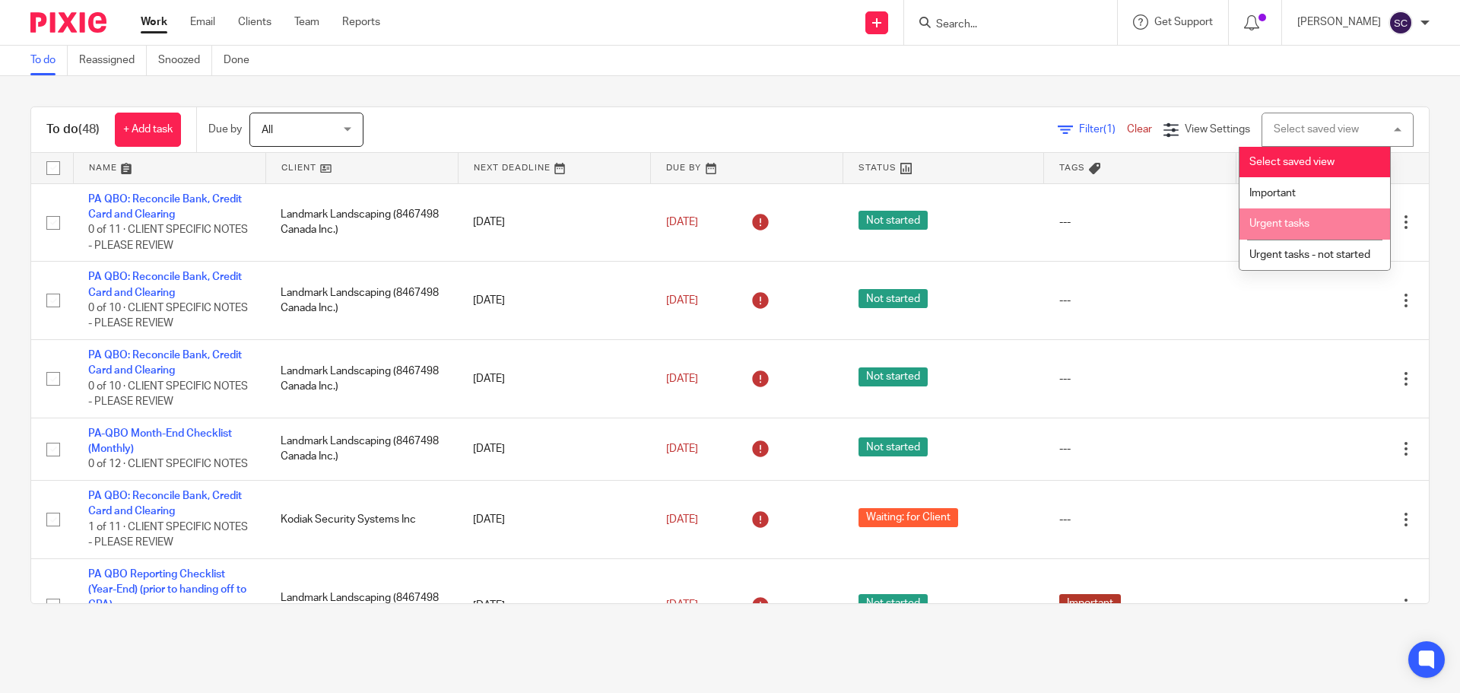
click at [1278, 224] on span "Urgent tasks" at bounding box center [1279, 223] width 60 height 11
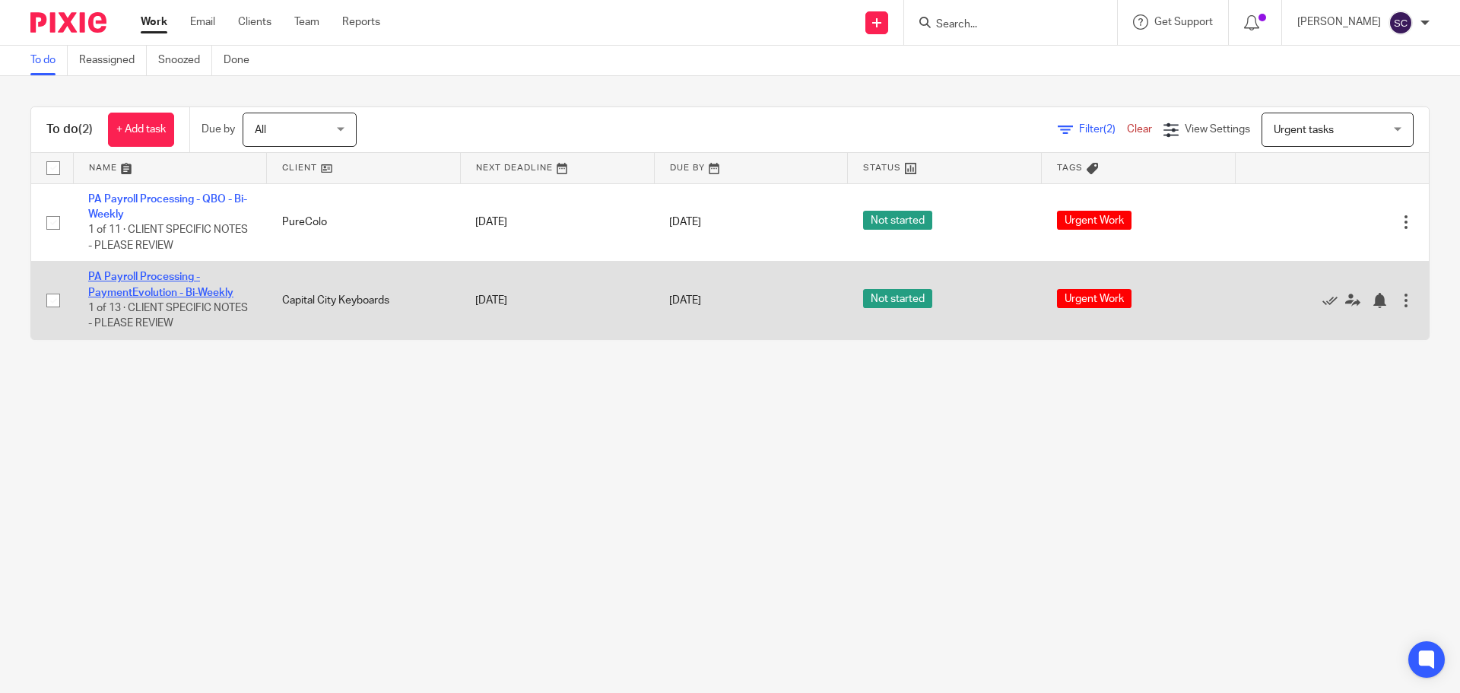
click at [128, 275] on link "PA Payroll Processing - PaymentEvolution - Bi-Weekly" at bounding box center [160, 284] width 145 height 26
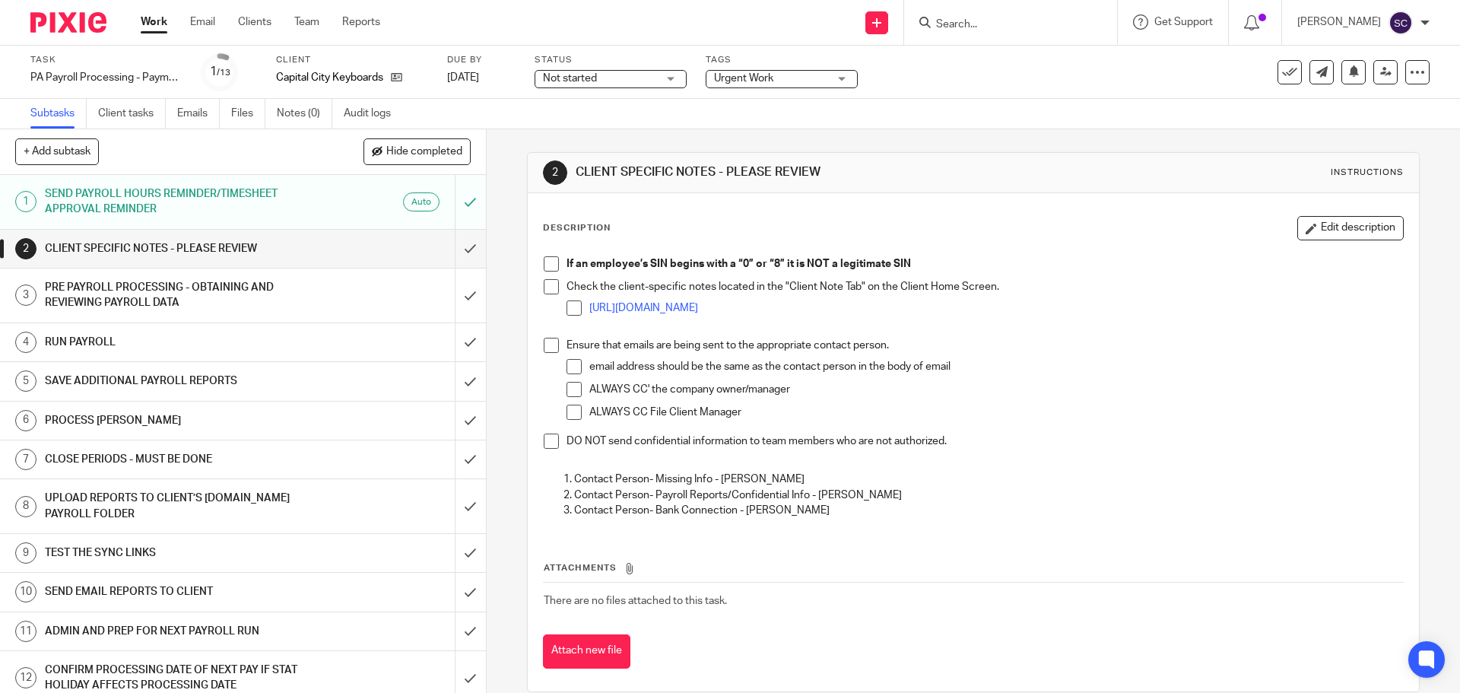
click at [162, 183] on h1 "SEND PAYROLL HOURS REMINDER/TIMESHEET APPROVAL REMINDER" at bounding box center [176, 201] width 263 height 39
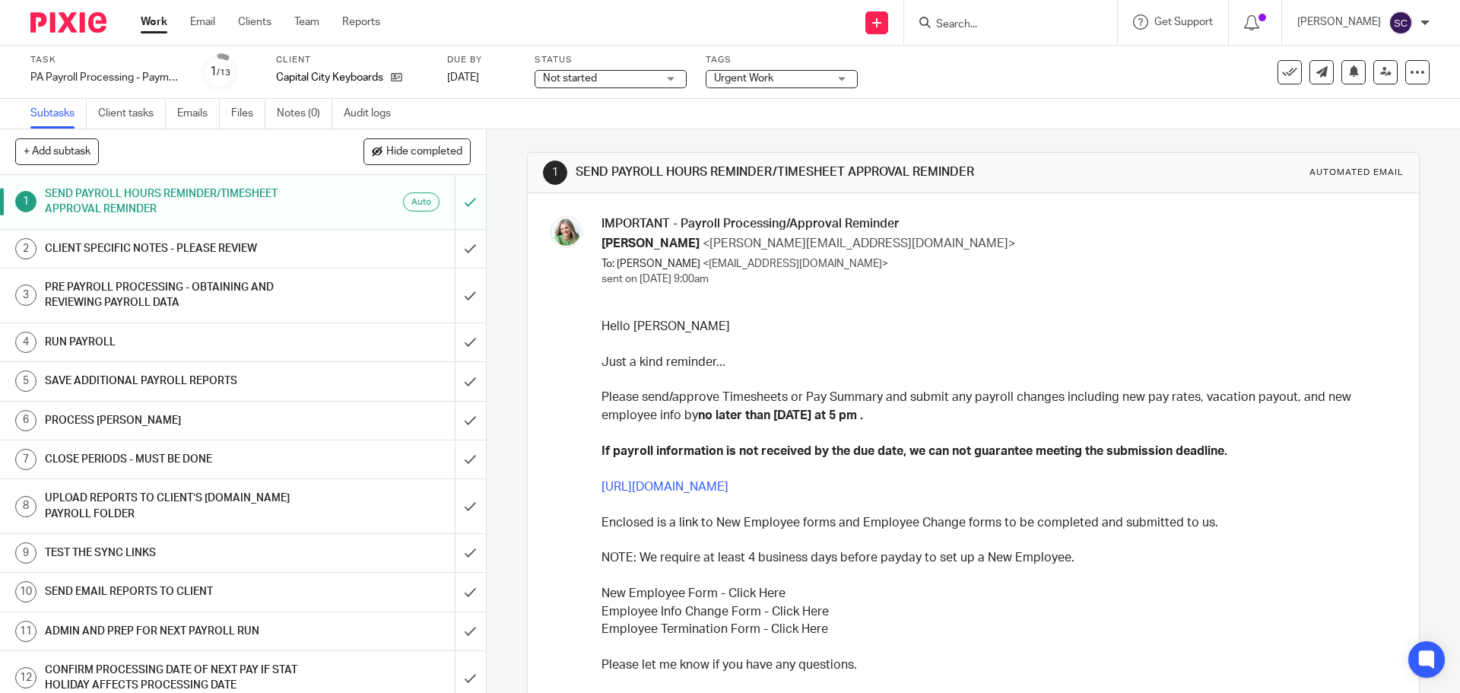
click at [110, 249] on h1 "CLIENT SPECIFIC NOTES - PLEASE REVIEW" at bounding box center [176, 248] width 263 height 23
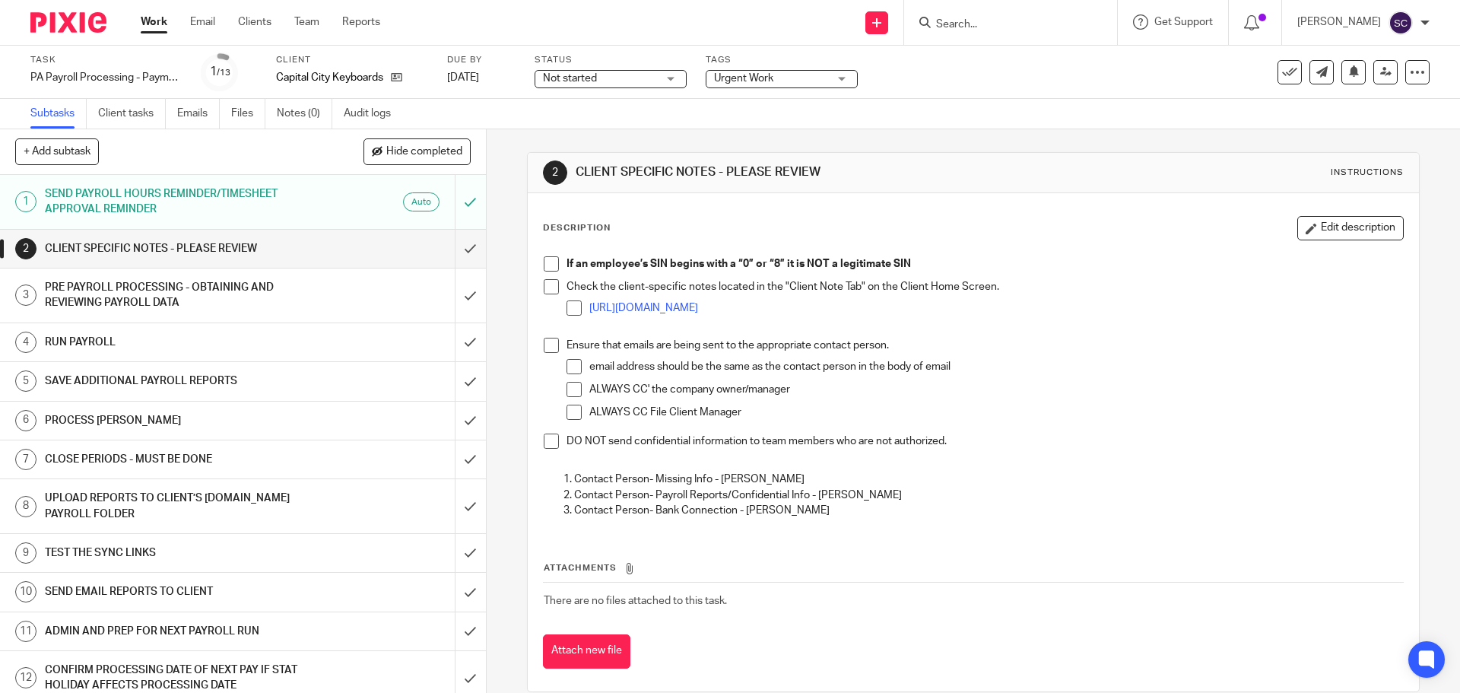
click at [549, 262] on span at bounding box center [551, 263] width 15 height 15
click at [549, 288] on span at bounding box center [551, 286] width 15 height 15
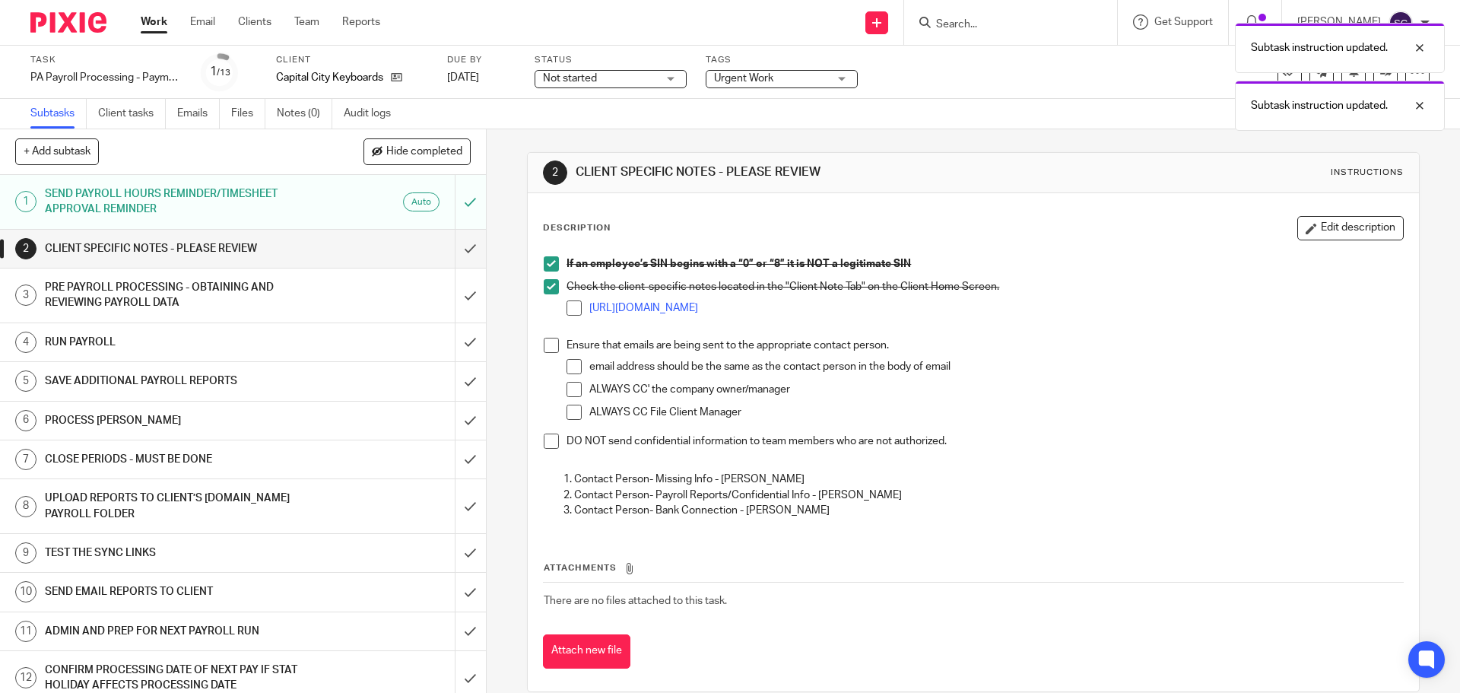
click at [547, 345] on span at bounding box center [551, 345] width 15 height 15
click at [547, 438] on span at bounding box center [551, 440] width 15 height 15
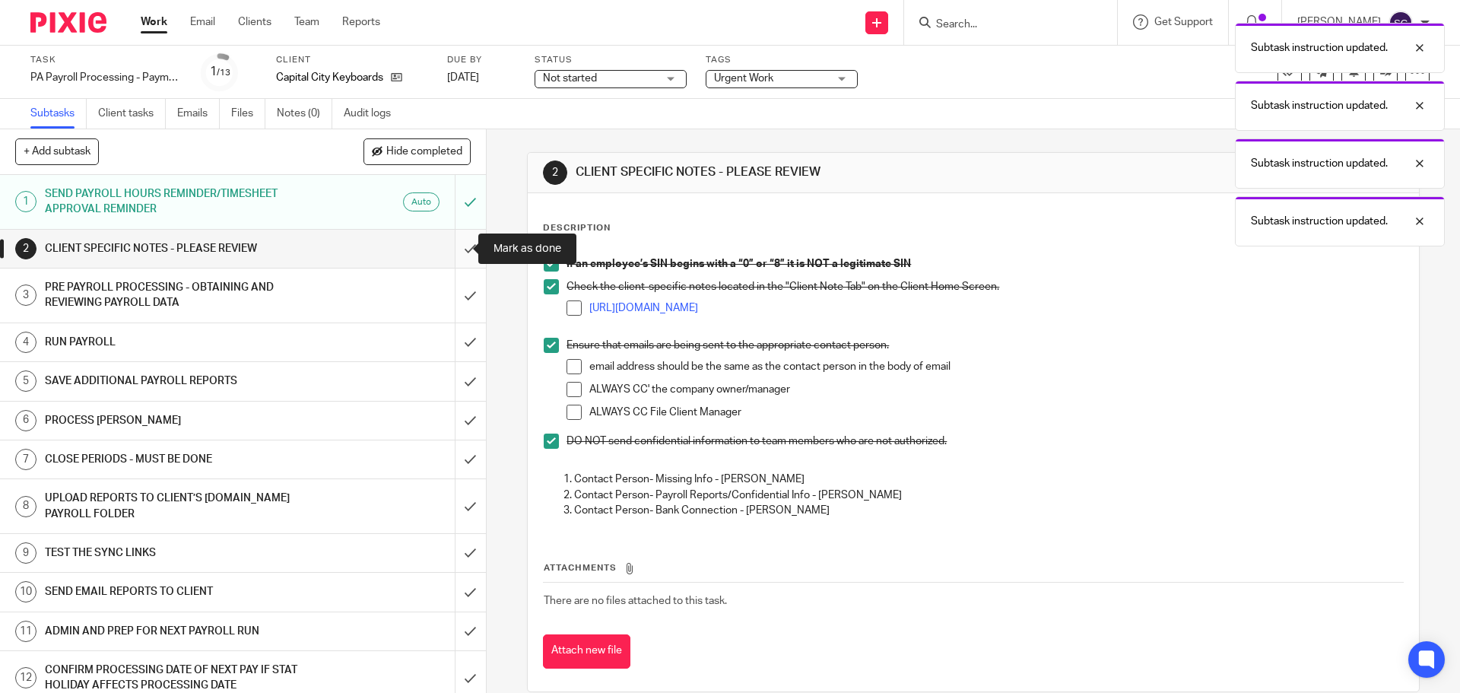
click at [453, 248] on input "submit" at bounding box center [243, 249] width 486 height 38
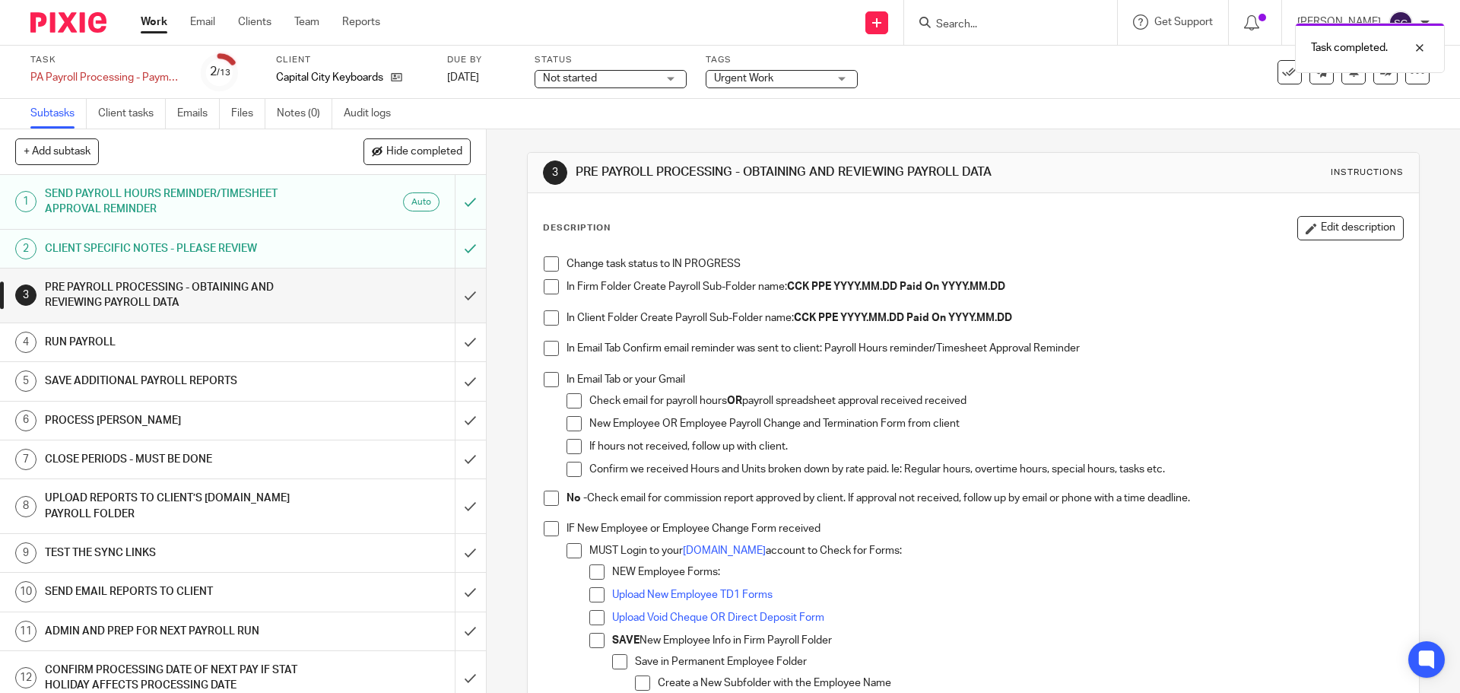
click at [546, 267] on span at bounding box center [551, 263] width 15 height 15
click at [546, 290] on span at bounding box center [551, 286] width 15 height 15
click at [547, 315] on span at bounding box center [551, 317] width 15 height 15
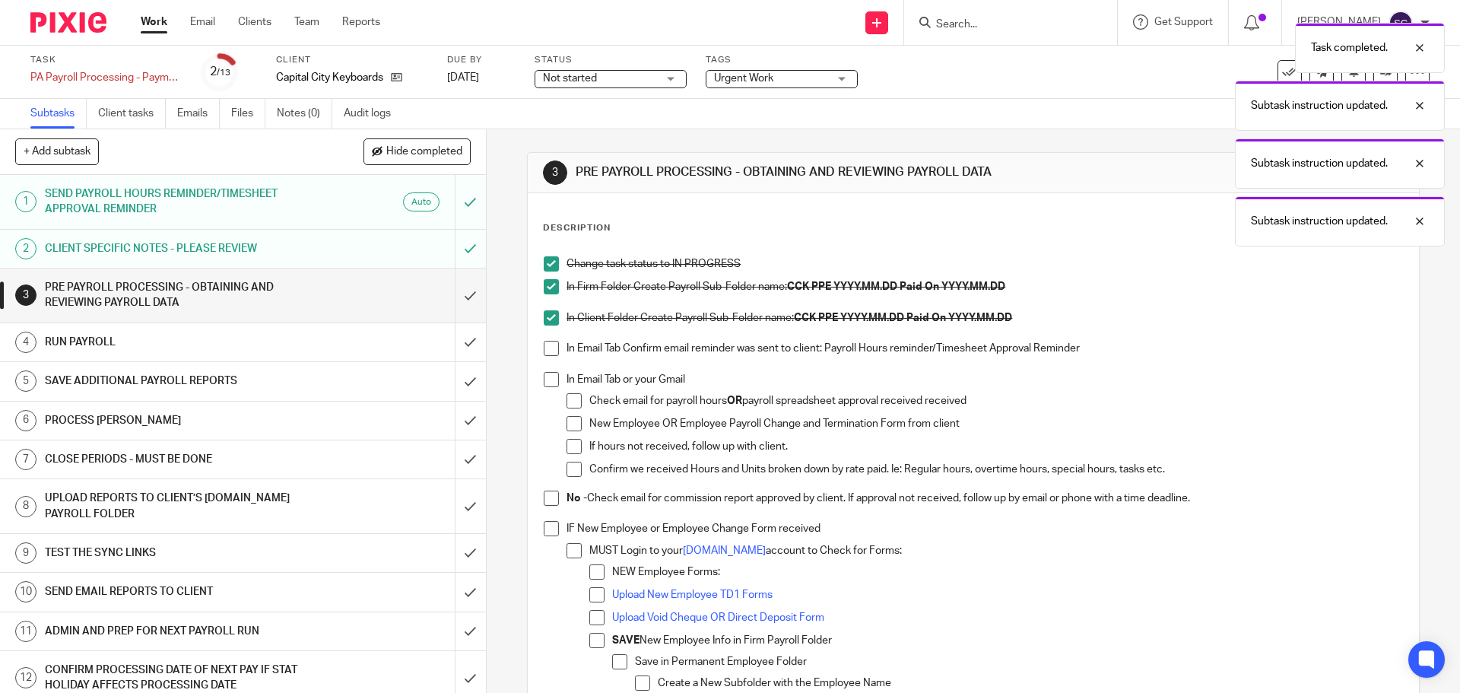
click at [551, 347] on span at bounding box center [551, 348] width 15 height 15
click at [550, 379] on span at bounding box center [551, 379] width 15 height 15
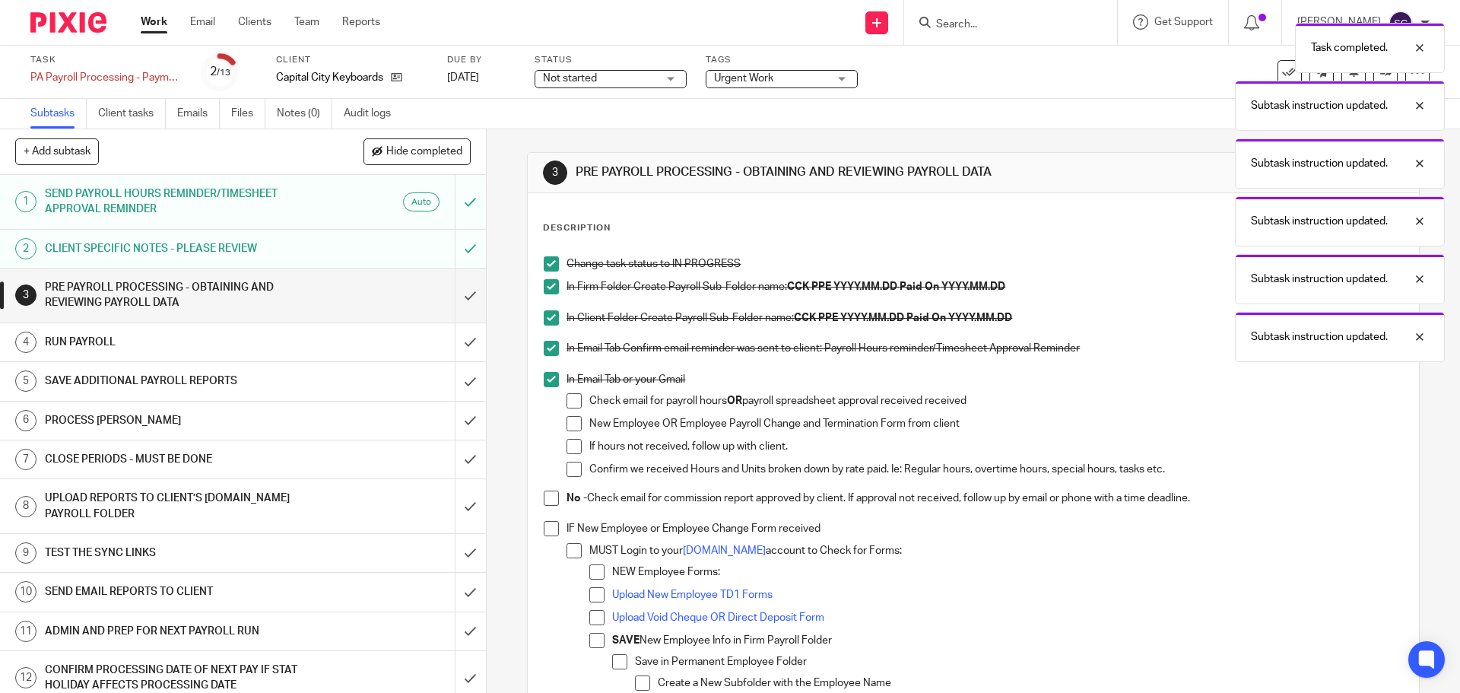
click at [548, 531] on span at bounding box center [551, 528] width 15 height 15
click at [544, 493] on span at bounding box center [551, 497] width 15 height 15
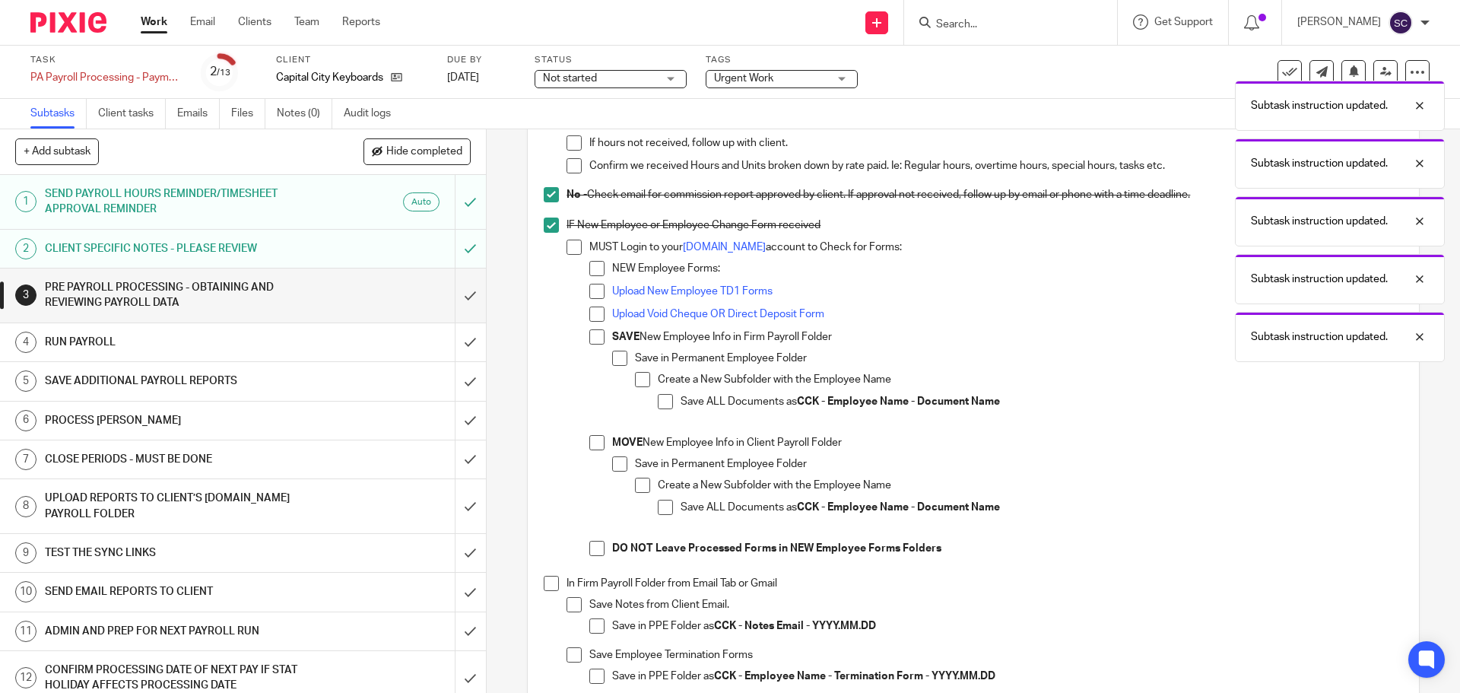
scroll to position [304, 0]
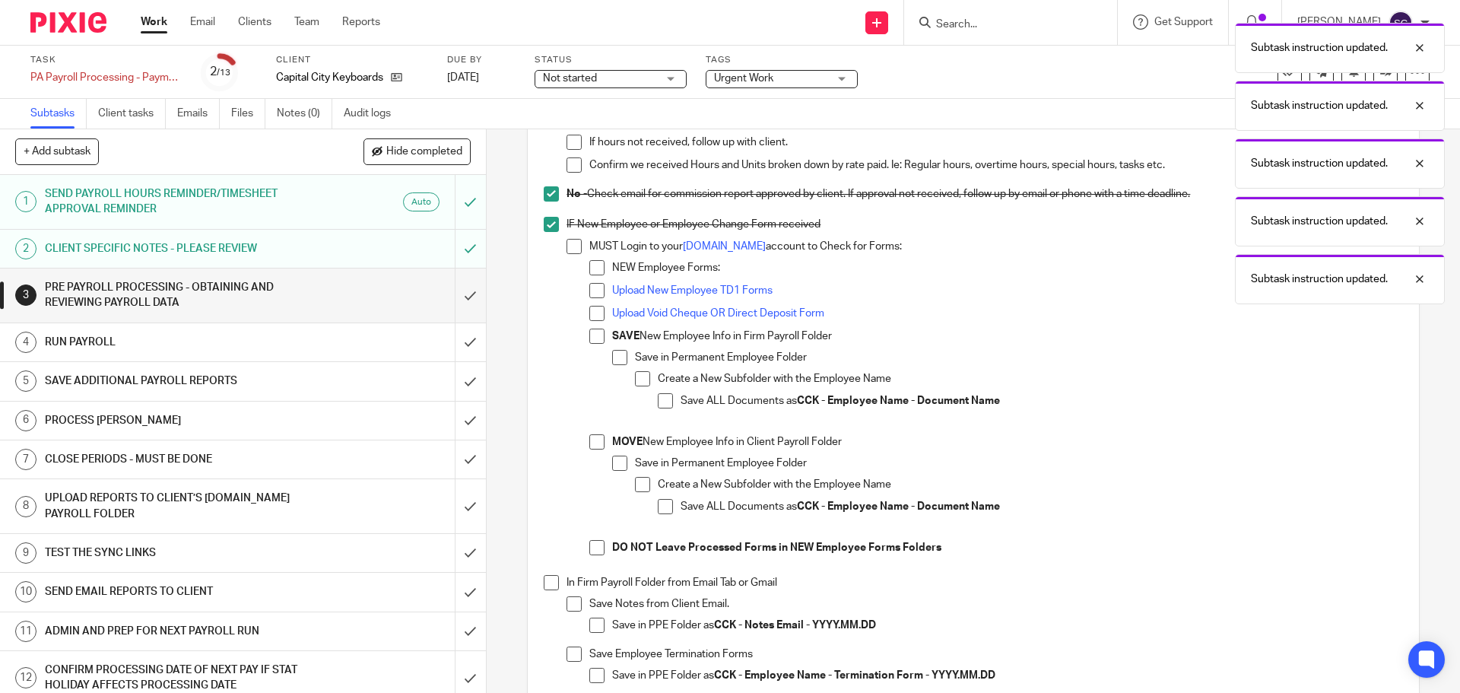
click at [545, 583] on span at bounding box center [551, 582] width 15 height 15
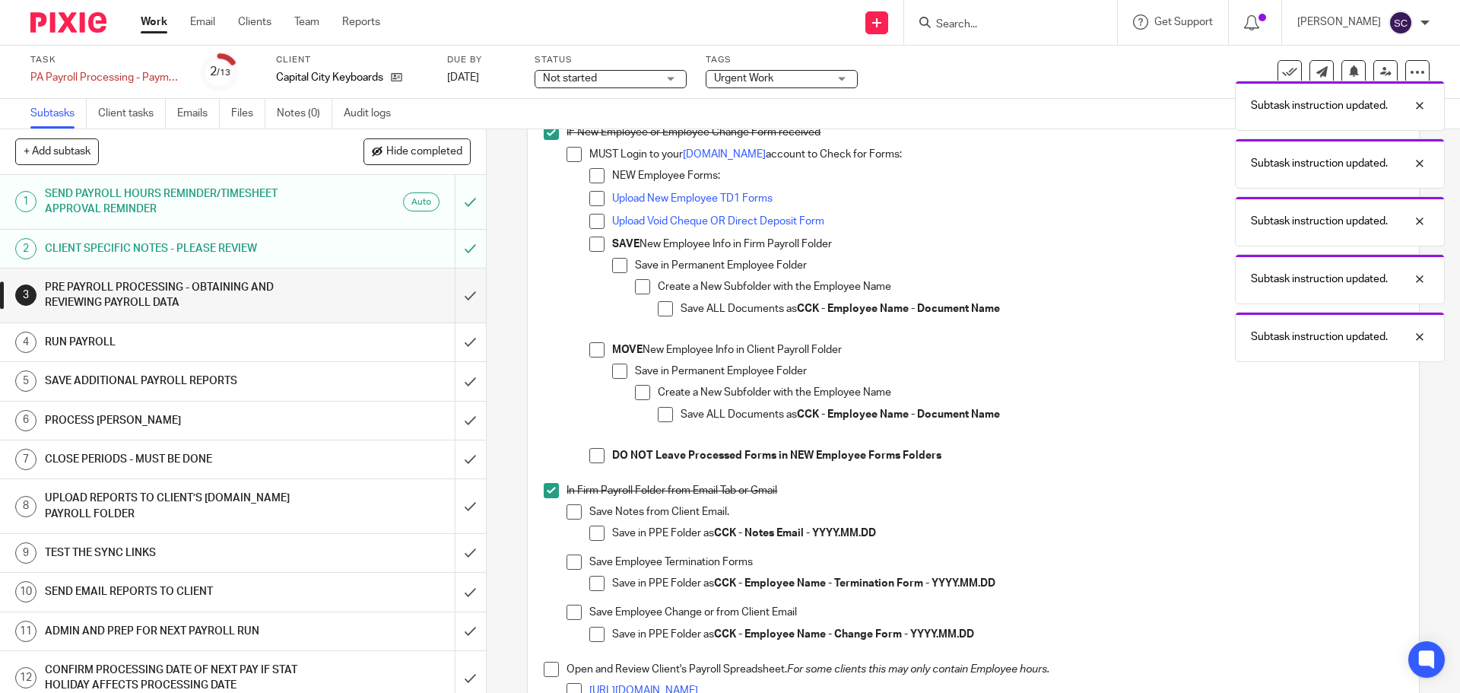
scroll to position [684, 0]
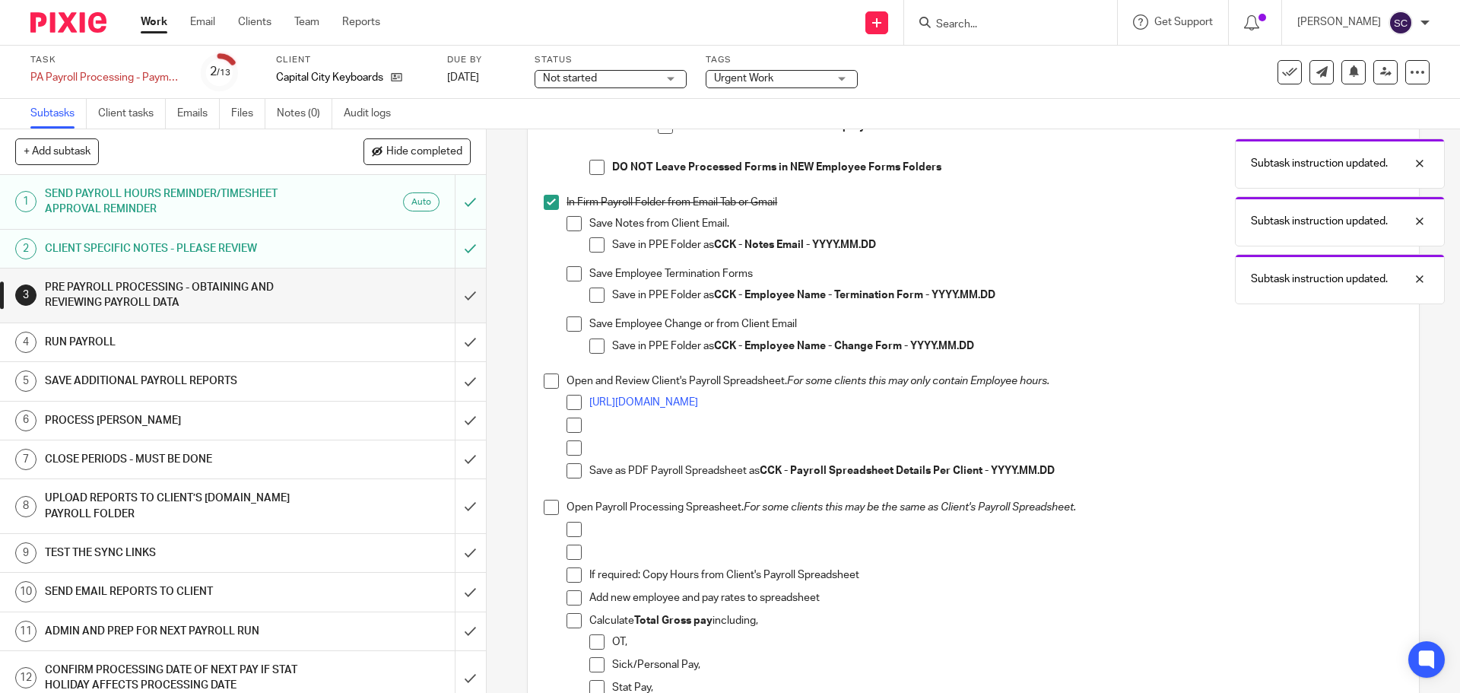
click at [544, 381] on span at bounding box center [551, 380] width 15 height 15
click at [544, 505] on span at bounding box center [551, 506] width 15 height 15
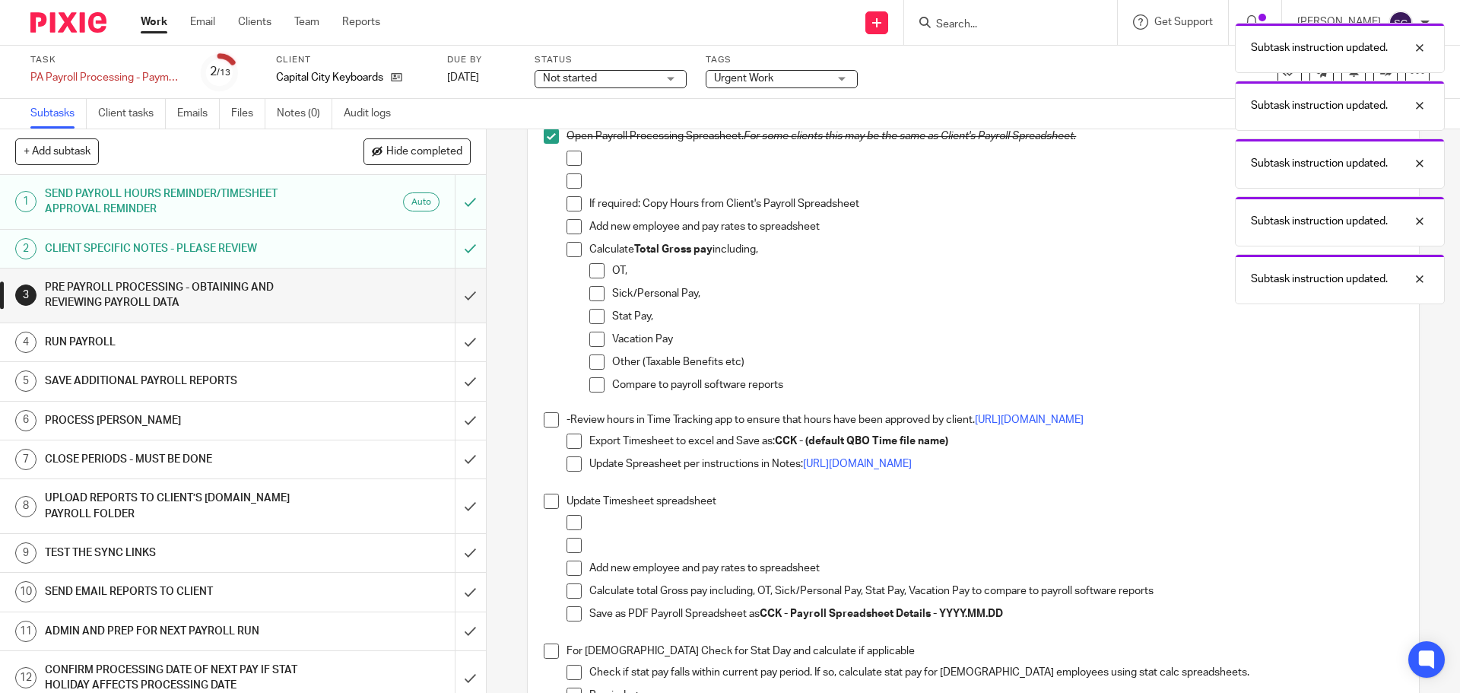
scroll to position [1064, 0]
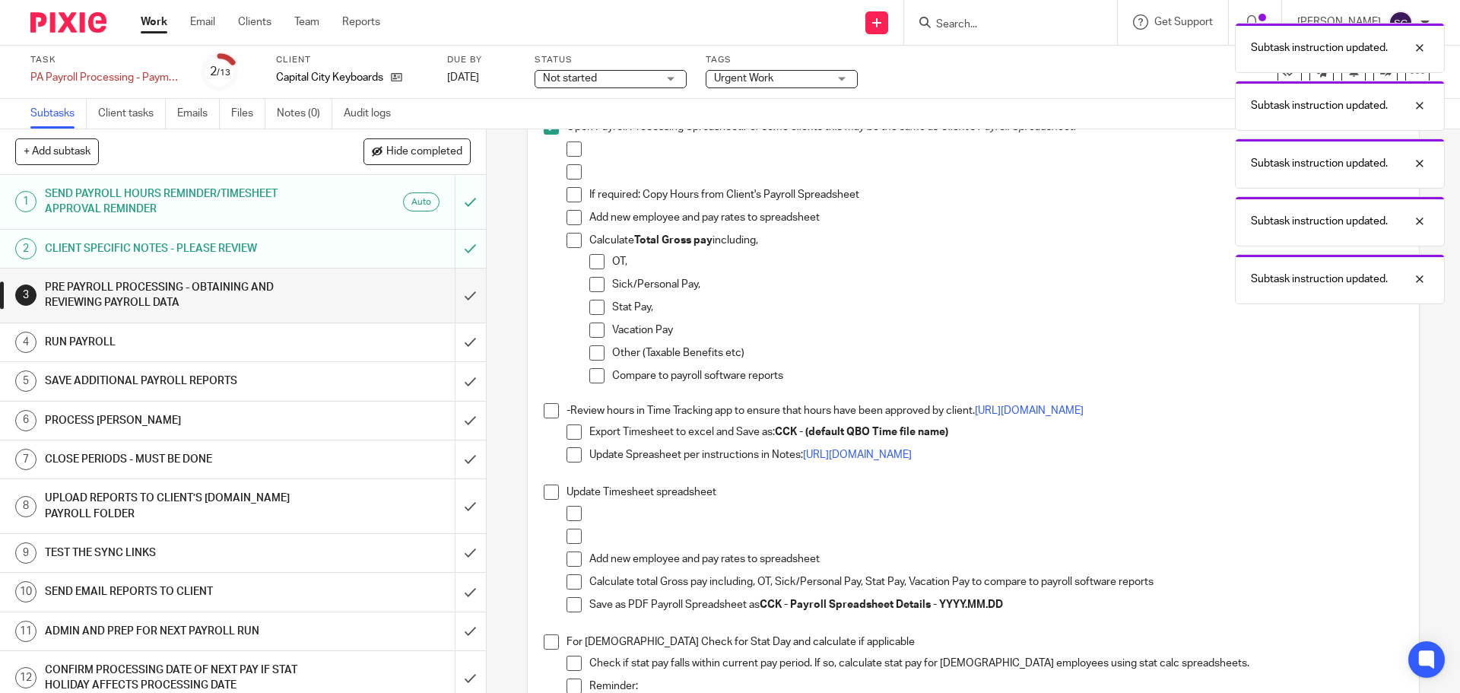
click at [547, 408] on span at bounding box center [551, 410] width 15 height 15
click at [544, 489] on span at bounding box center [551, 491] width 15 height 15
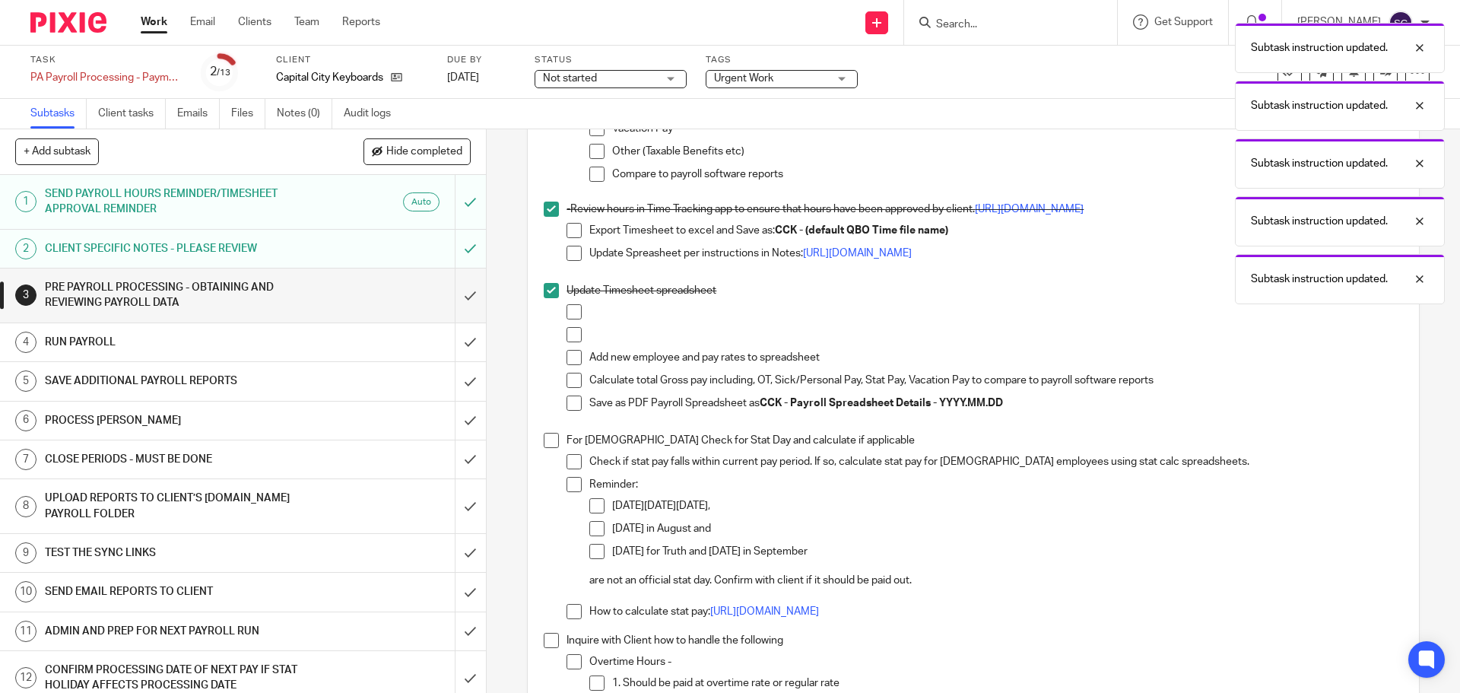
scroll to position [1292, 0]
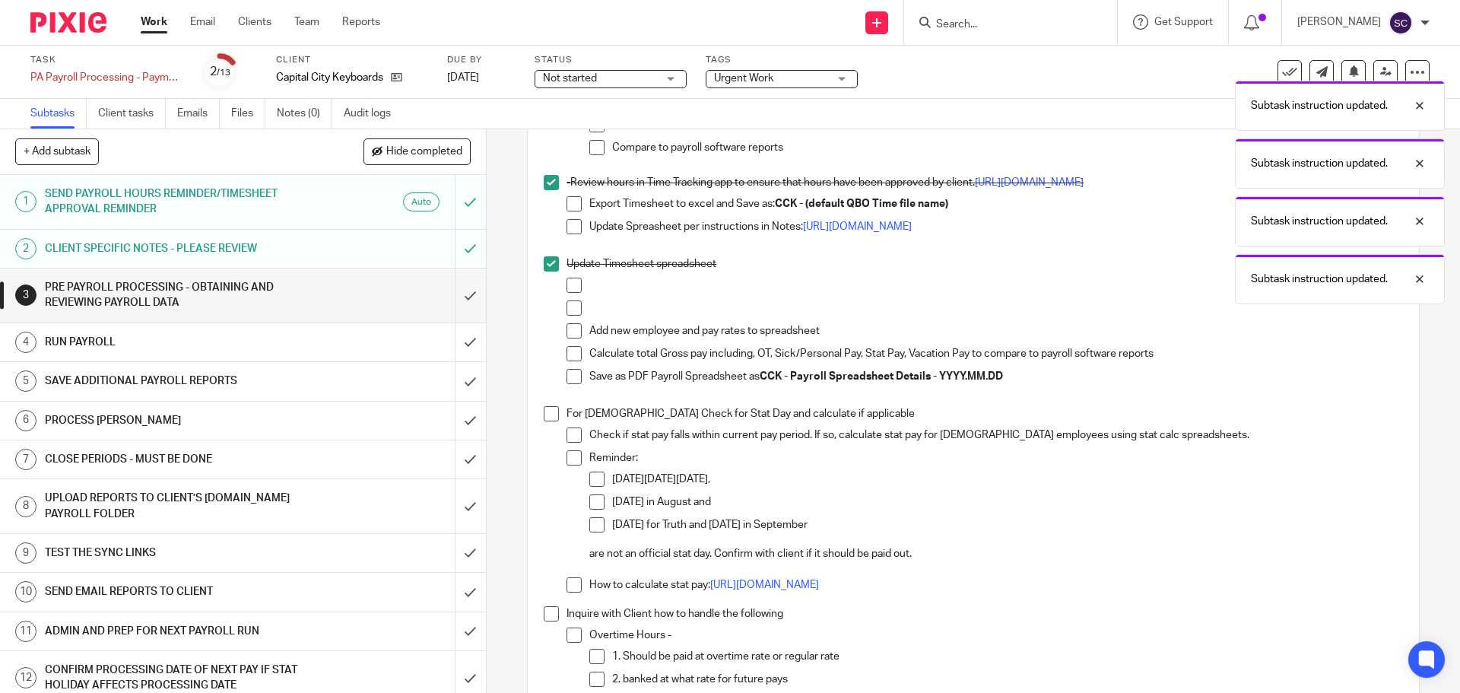
click at [547, 416] on span at bounding box center [551, 413] width 15 height 15
click at [546, 613] on span at bounding box center [551, 613] width 15 height 15
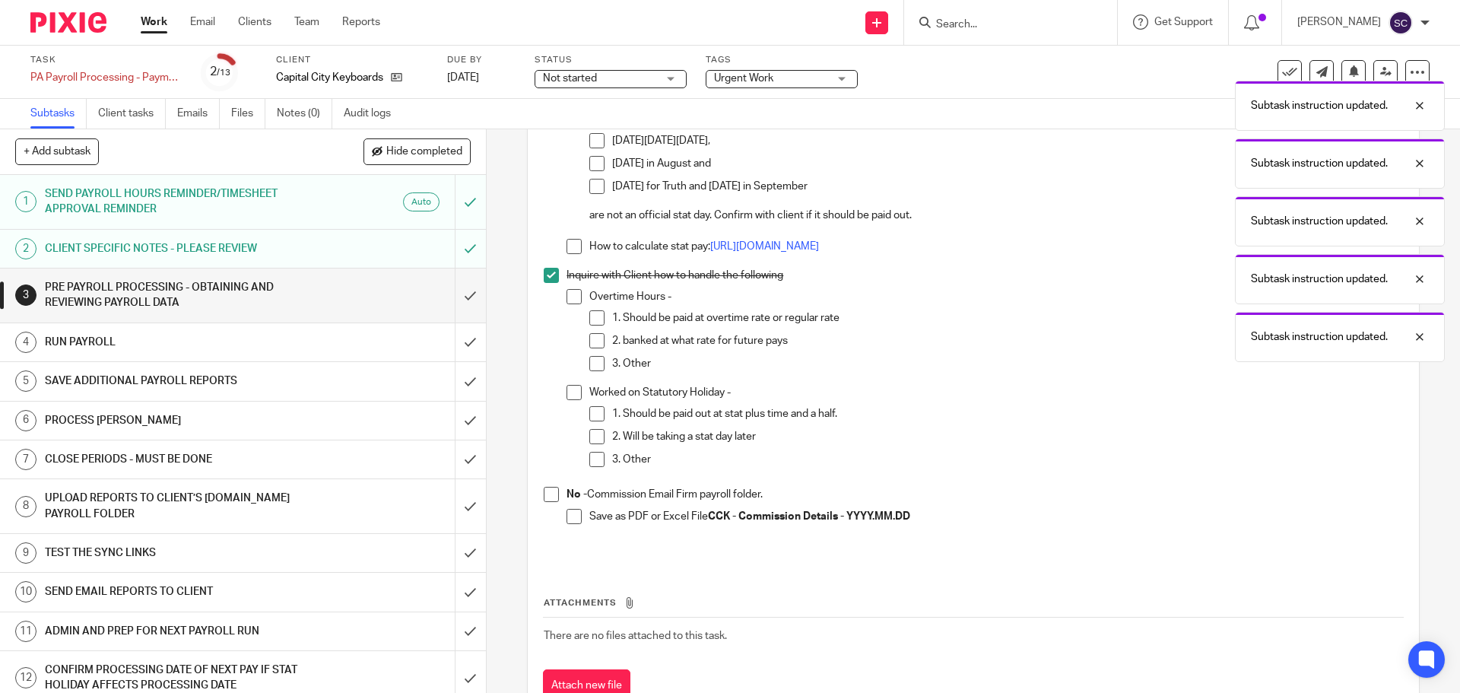
scroll to position [1687, 0]
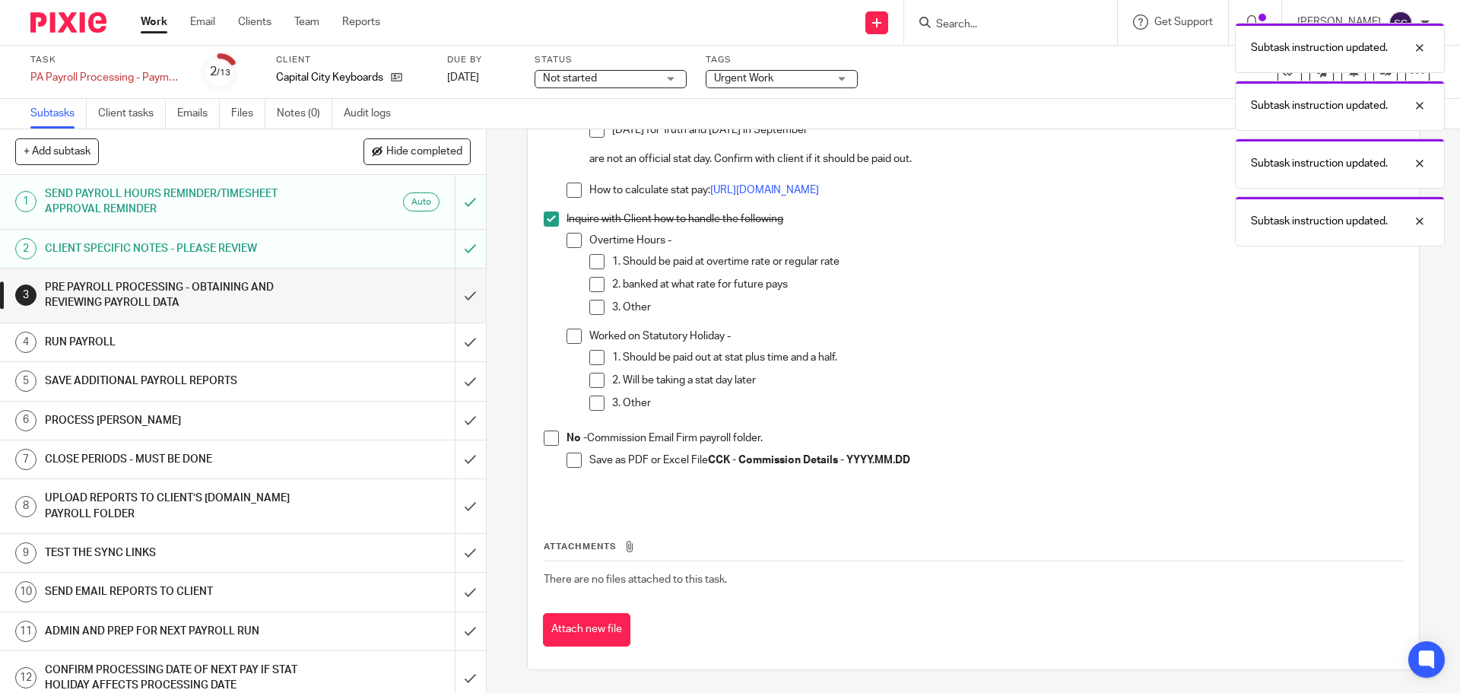
click at [547, 442] on span at bounding box center [551, 437] width 15 height 15
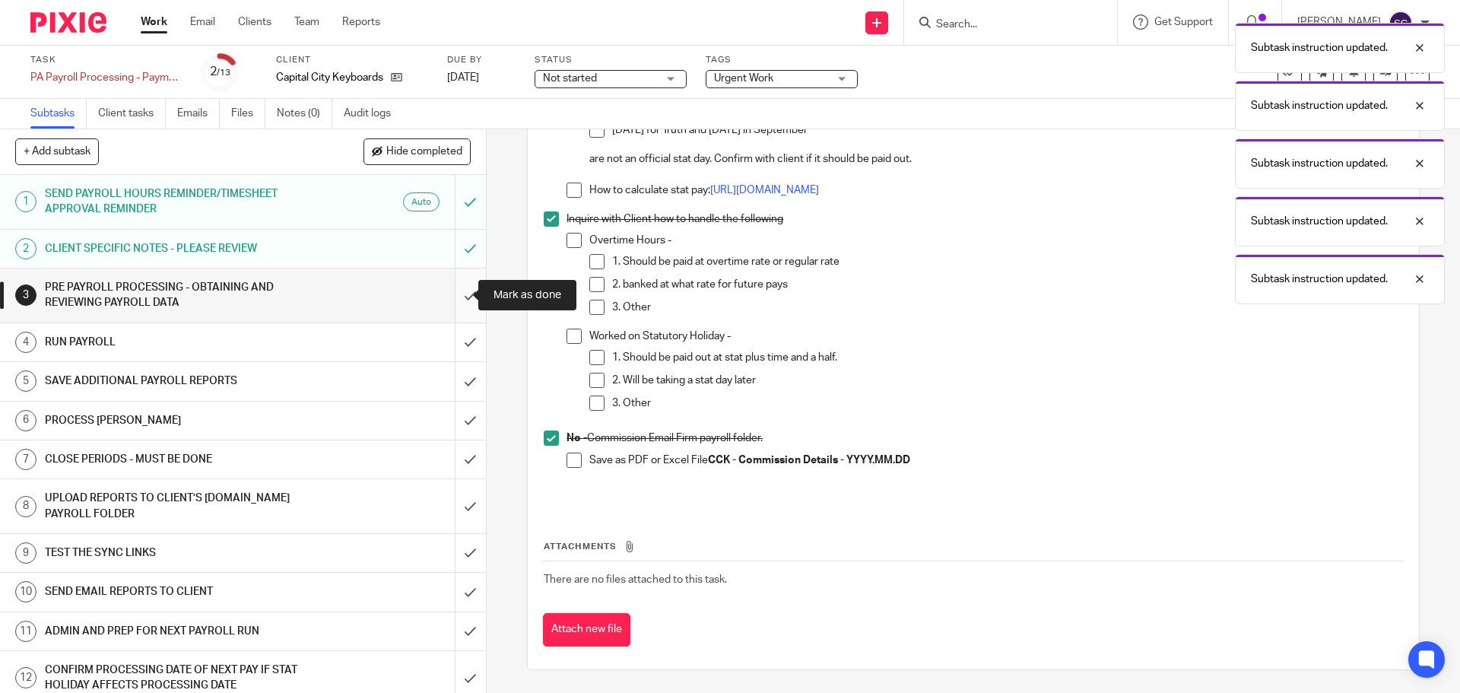
click at [449, 287] on input "submit" at bounding box center [243, 295] width 486 height 54
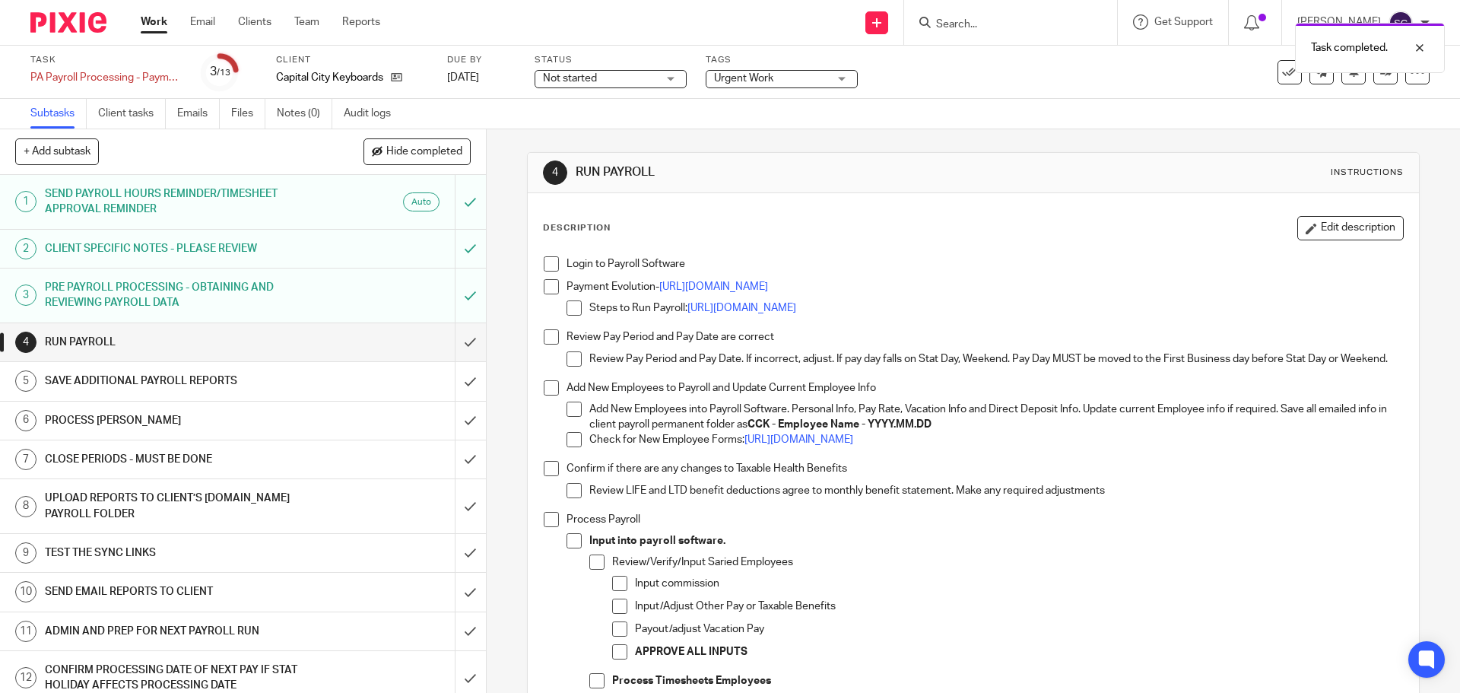
click at [548, 266] on span at bounding box center [551, 263] width 15 height 15
click at [544, 281] on span at bounding box center [551, 286] width 15 height 15
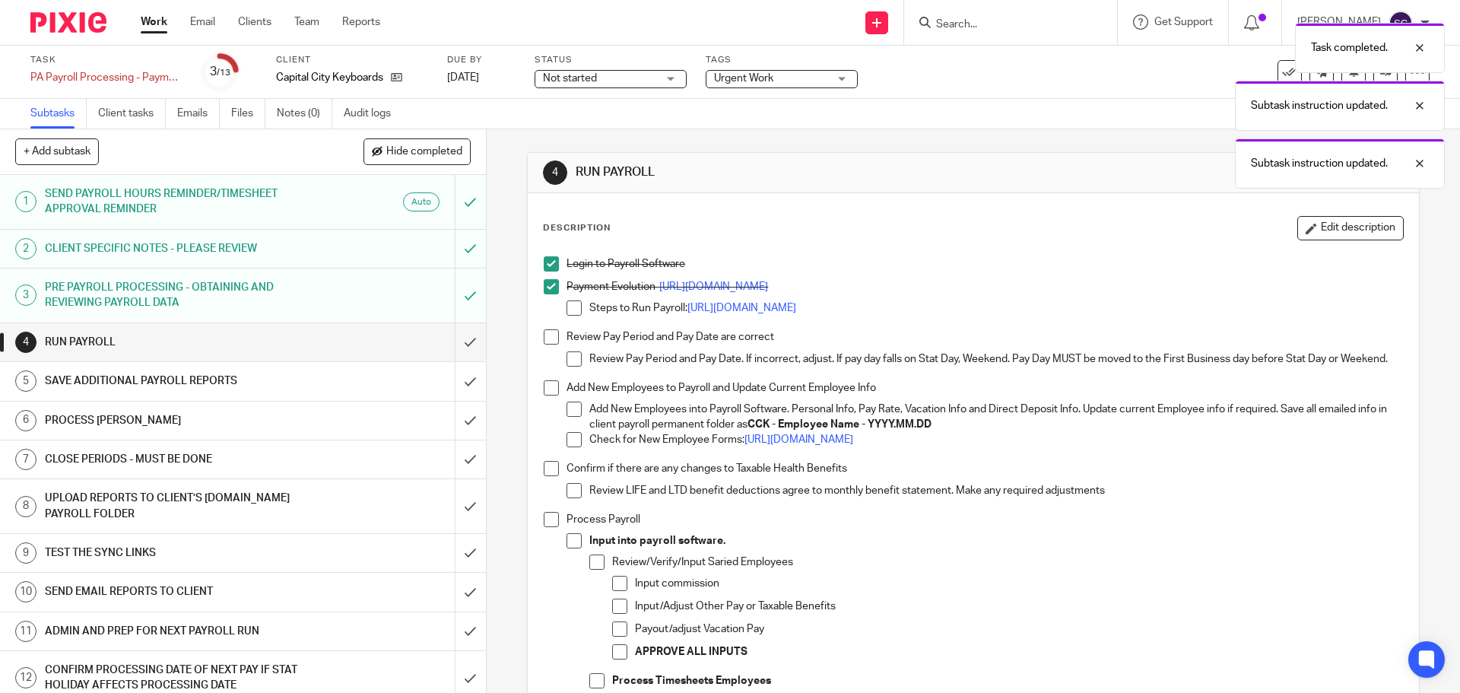
click at [544, 341] on span at bounding box center [551, 336] width 15 height 15
click at [547, 395] on span at bounding box center [551, 387] width 15 height 15
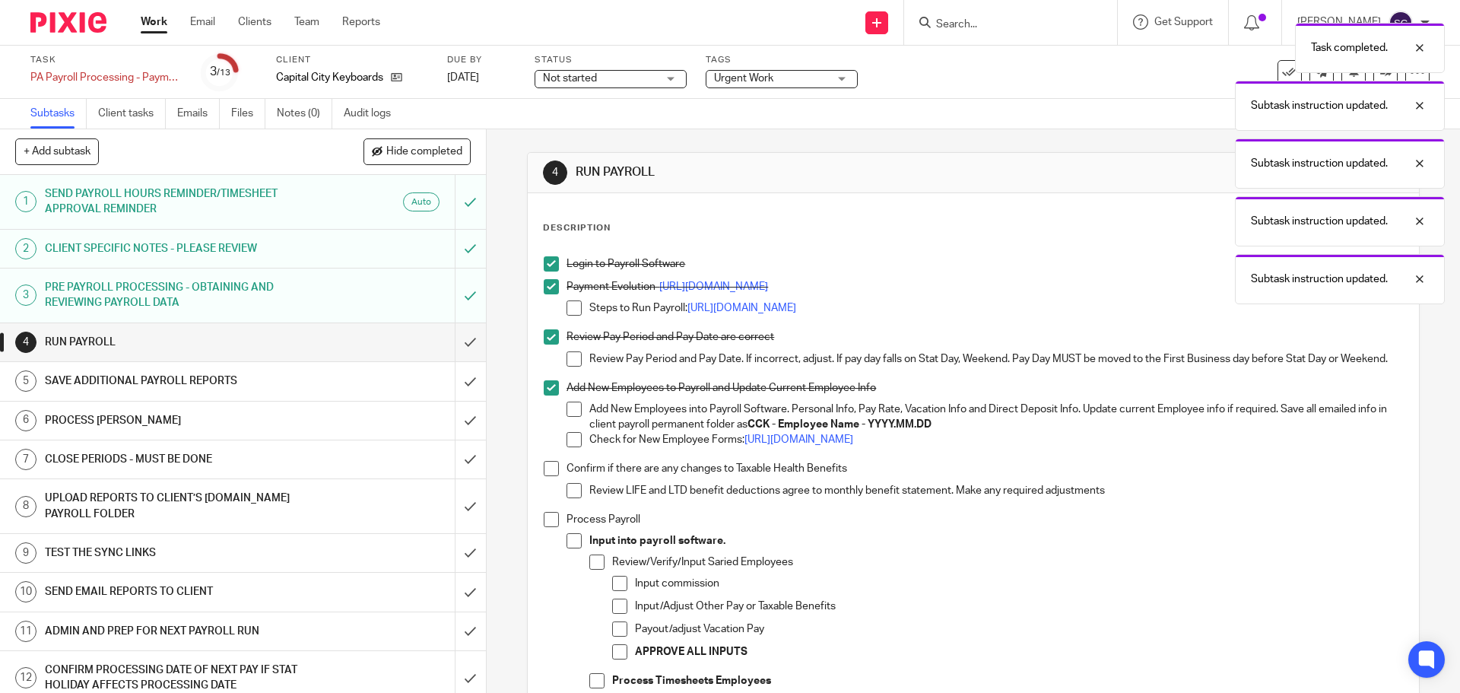
click at [547, 486] on li "Confirm if there are any changes to Taxable Health Benefits Review LIFE and LTD…" at bounding box center [973, 486] width 858 height 50
drag, startPoint x: 547, startPoint y: 530, endPoint x: 545, endPoint y: 507, distance: 22.9
click at [547, 527] on span at bounding box center [551, 519] width 15 height 15
click at [551, 475] on span at bounding box center [551, 468] width 15 height 15
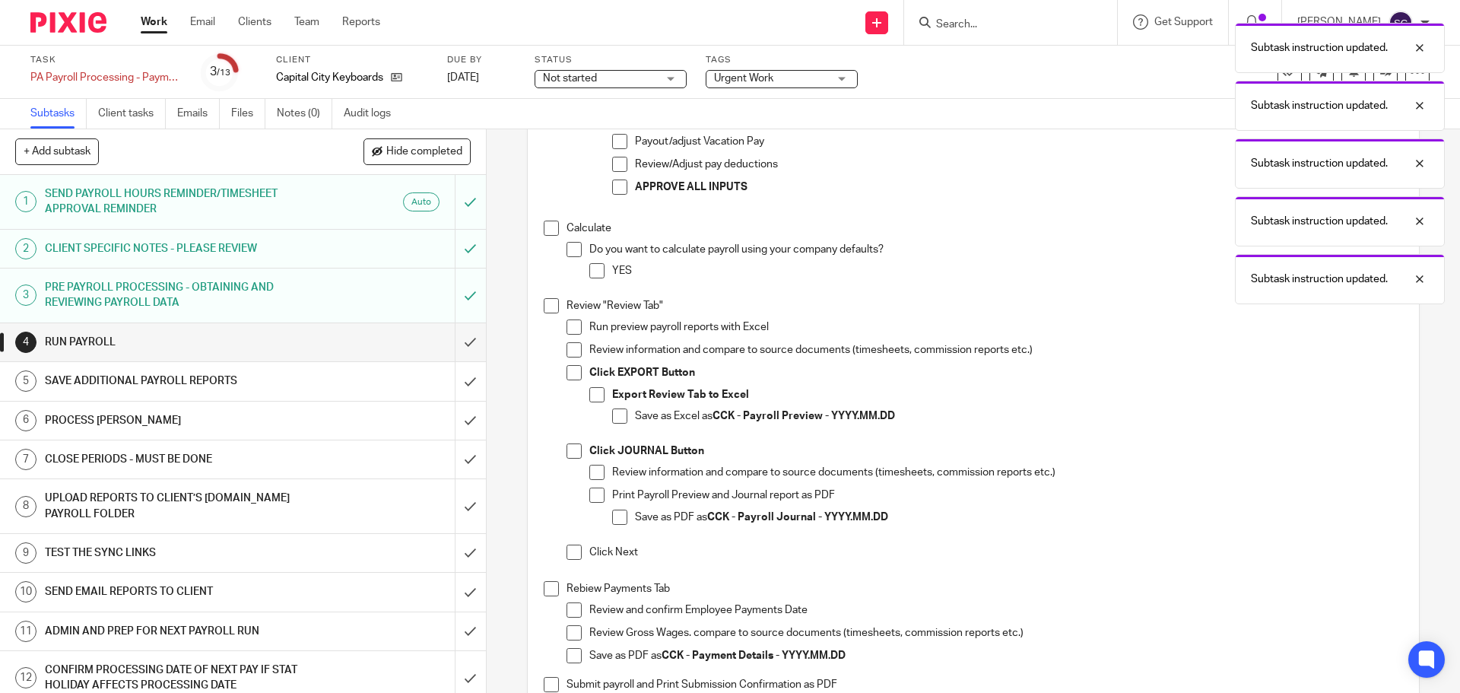
scroll to position [684, 0]
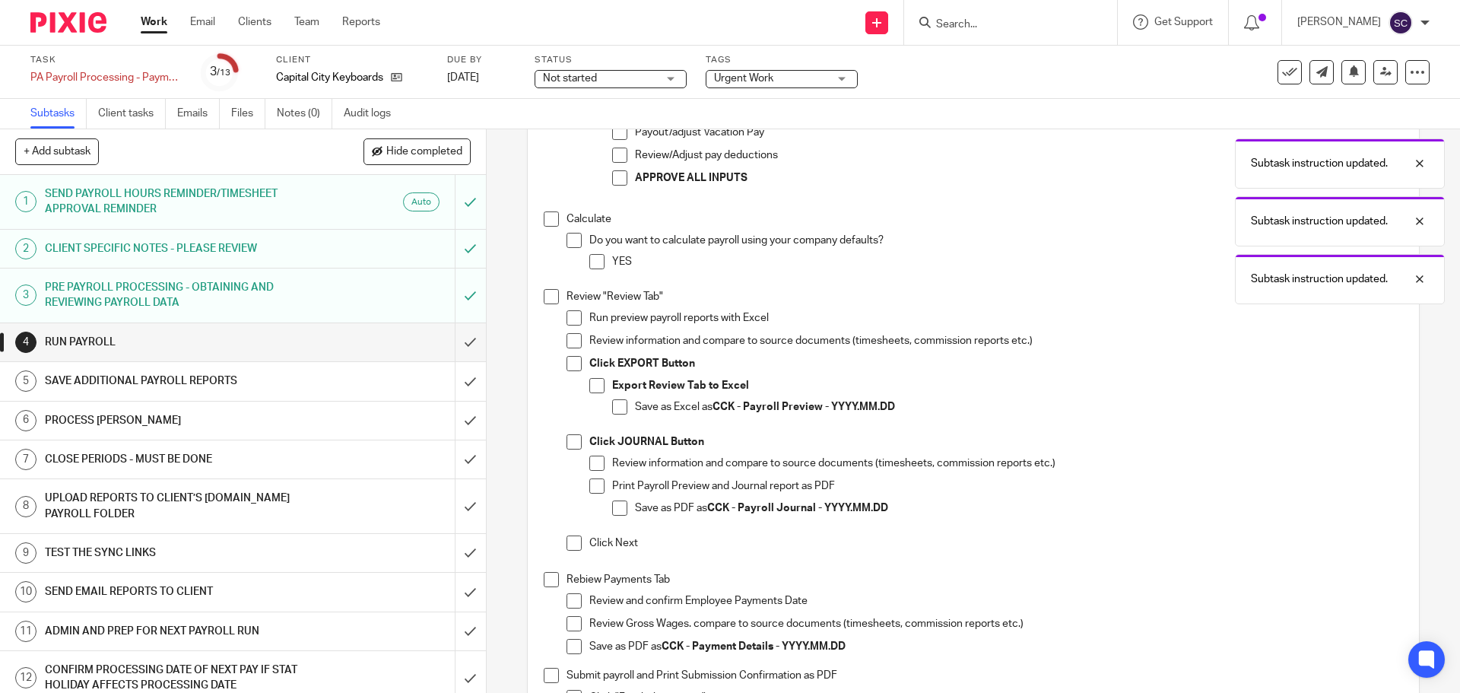
click at [544, 227] on span at bounding box center [551, 218] width 15 height 15
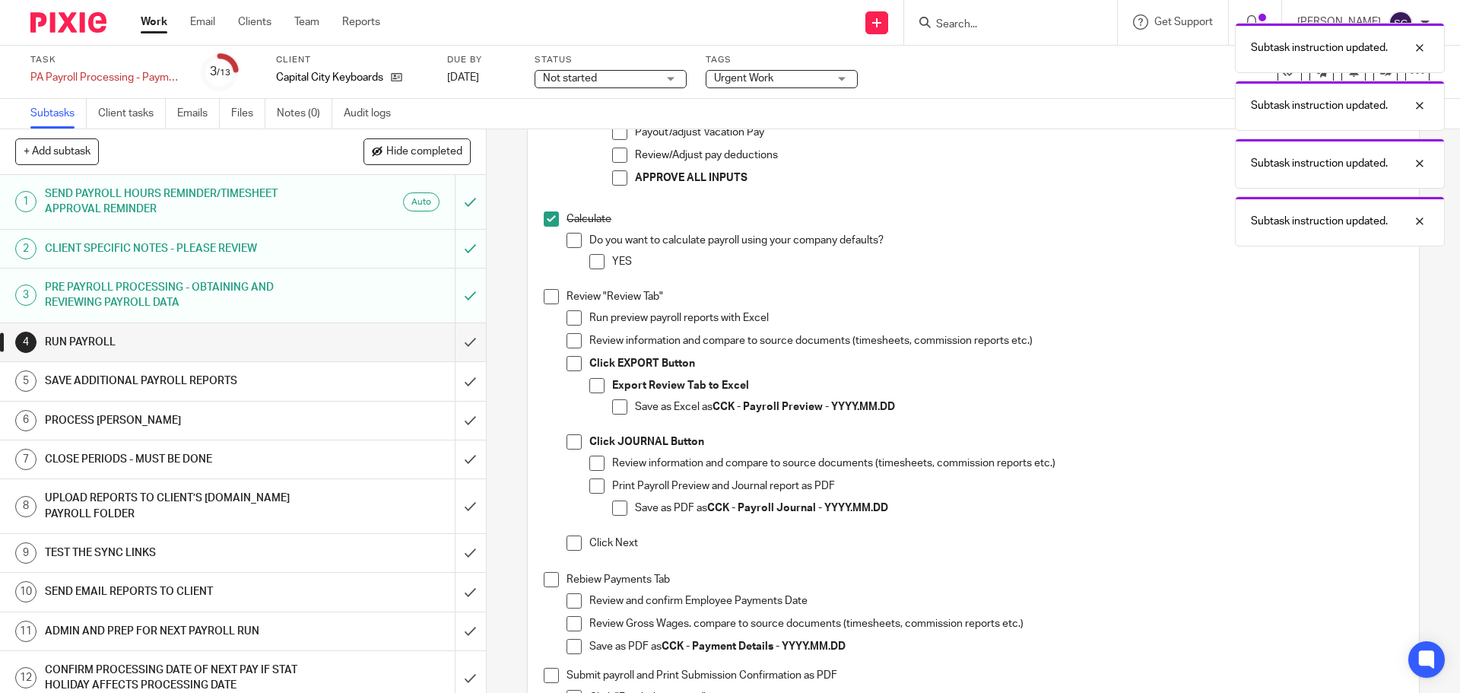
click at [550, 312] on li "Review "Review Tab" Run preview payroll reports with Excel Review information a…" at bounding box center [973, 430] width 858 height 283
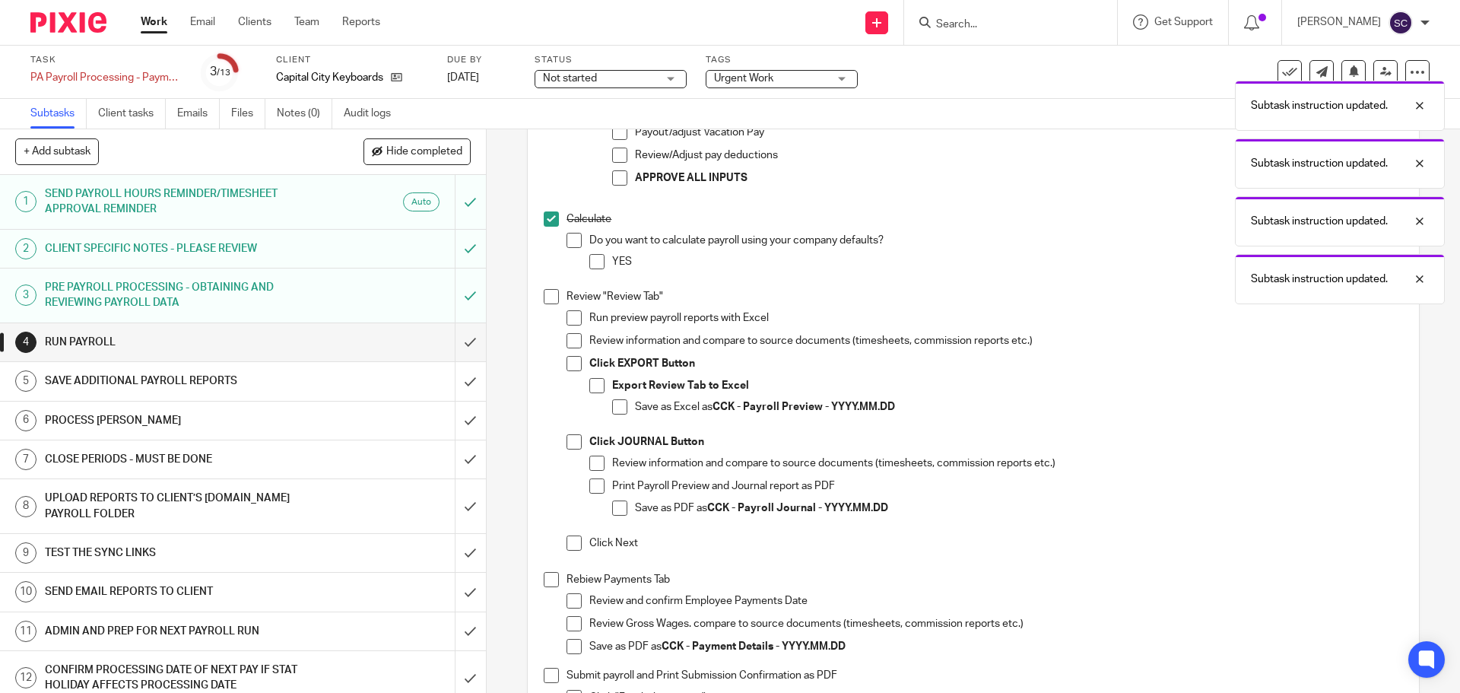
click at [548, 304] on span at bounding box center [551, 296] width 15 height 15
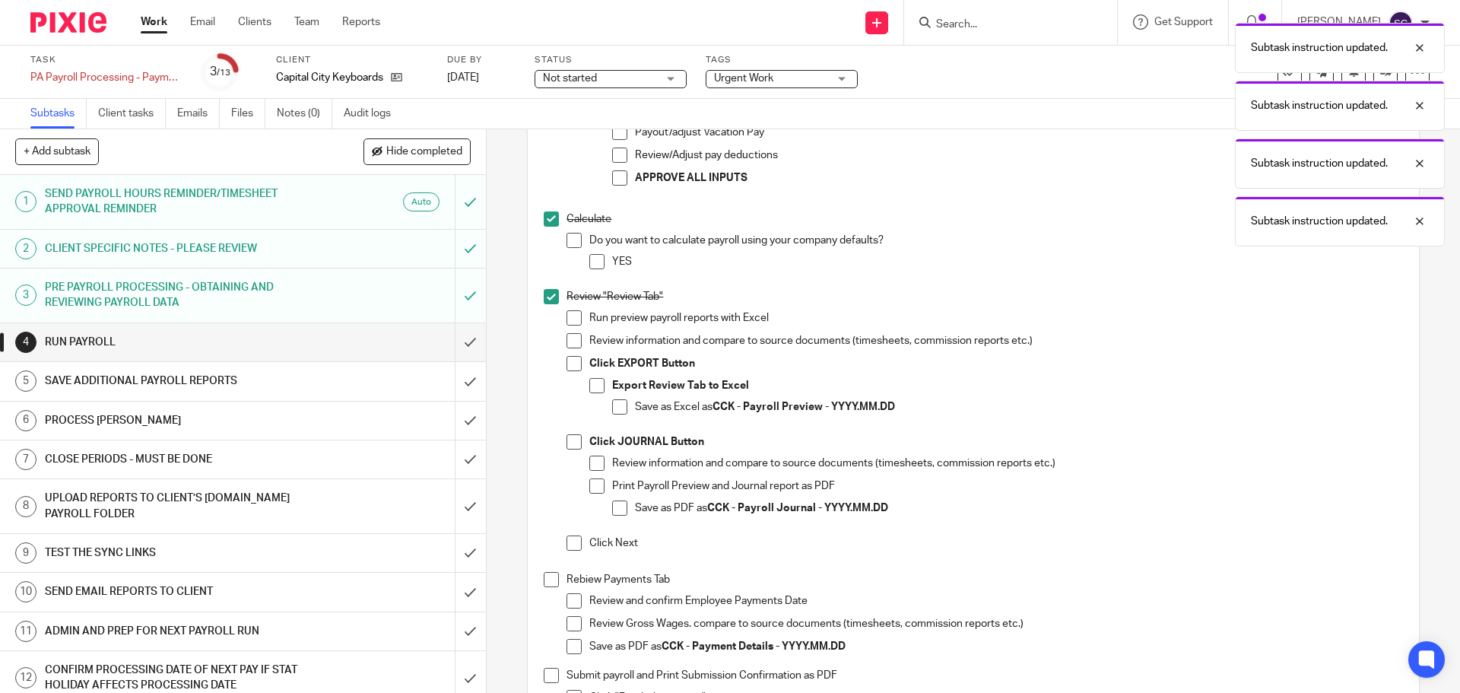
click at [549, 587] on span at bounding box center [551, 579] width 15 height 15
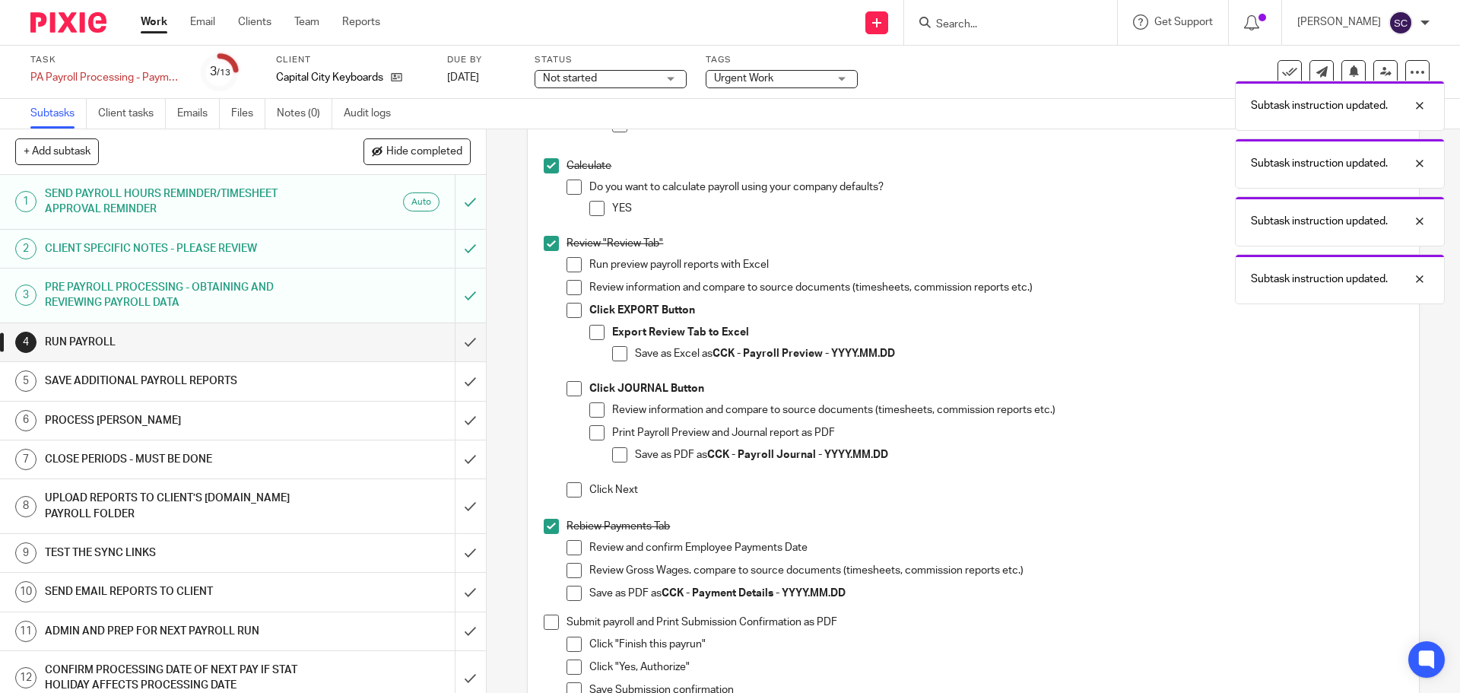
scroll to position [988, 0]
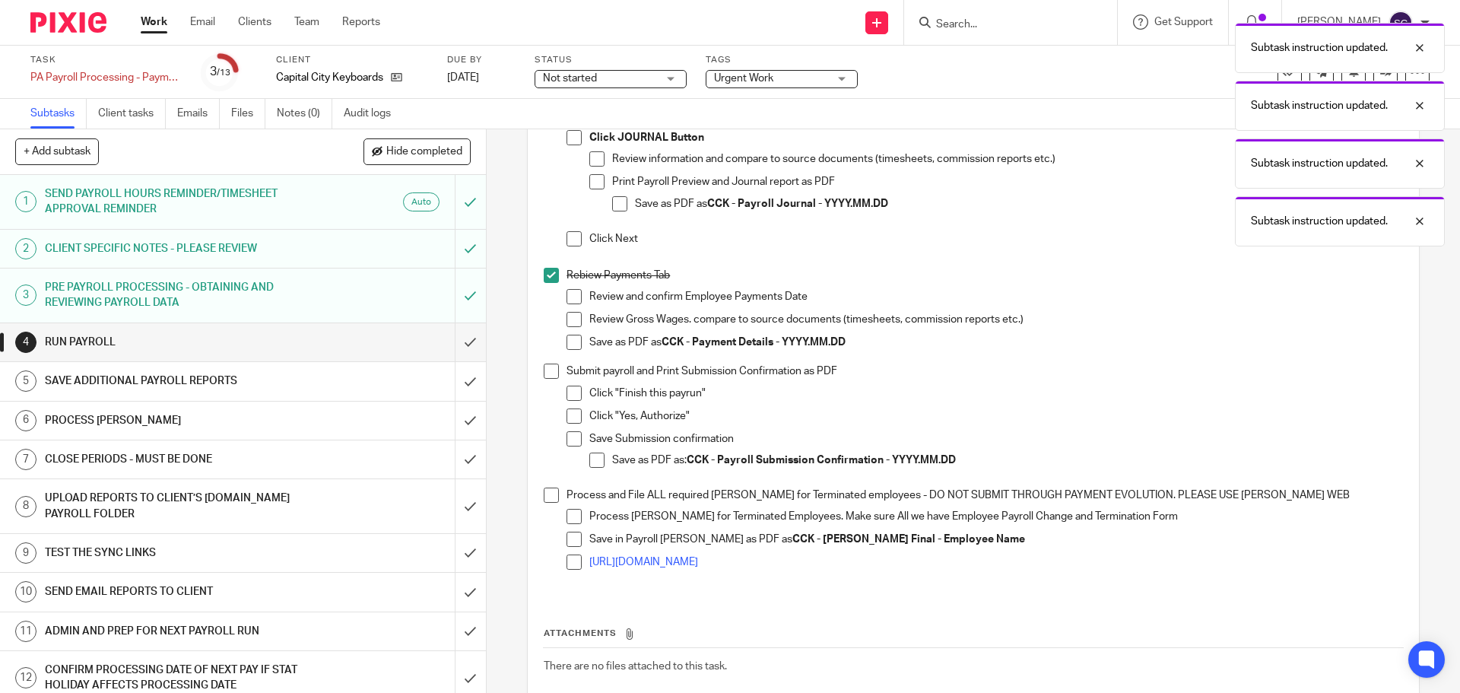
click at [550, 379] on span at bounding box center [551, 370] width 15 height 15
click at [544, 502] on span at bounding box center [551, 494] width 15 height 15
click at [452, 343] on input "submit" at bounding box center [243, 342] width 486 height 38
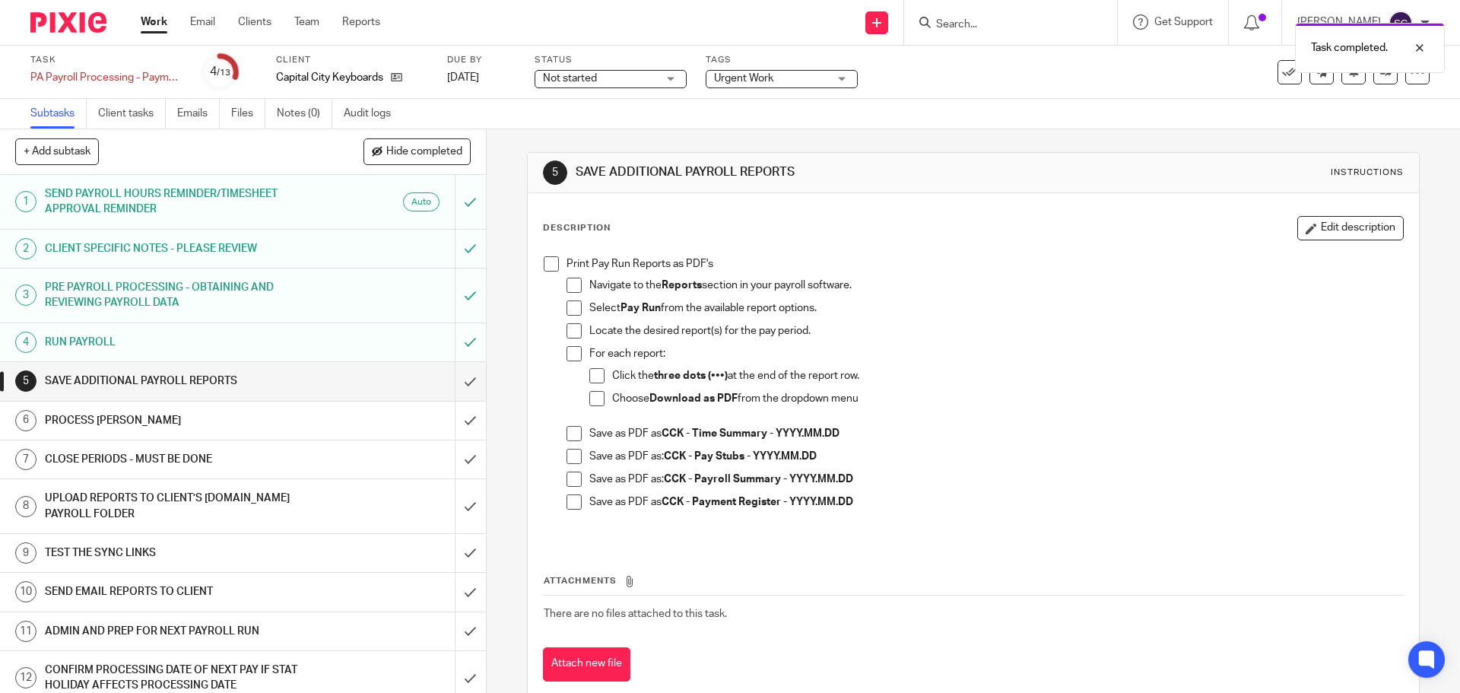
click at [544, 265] on span at bounding box center [551, 263] width 15 height 15
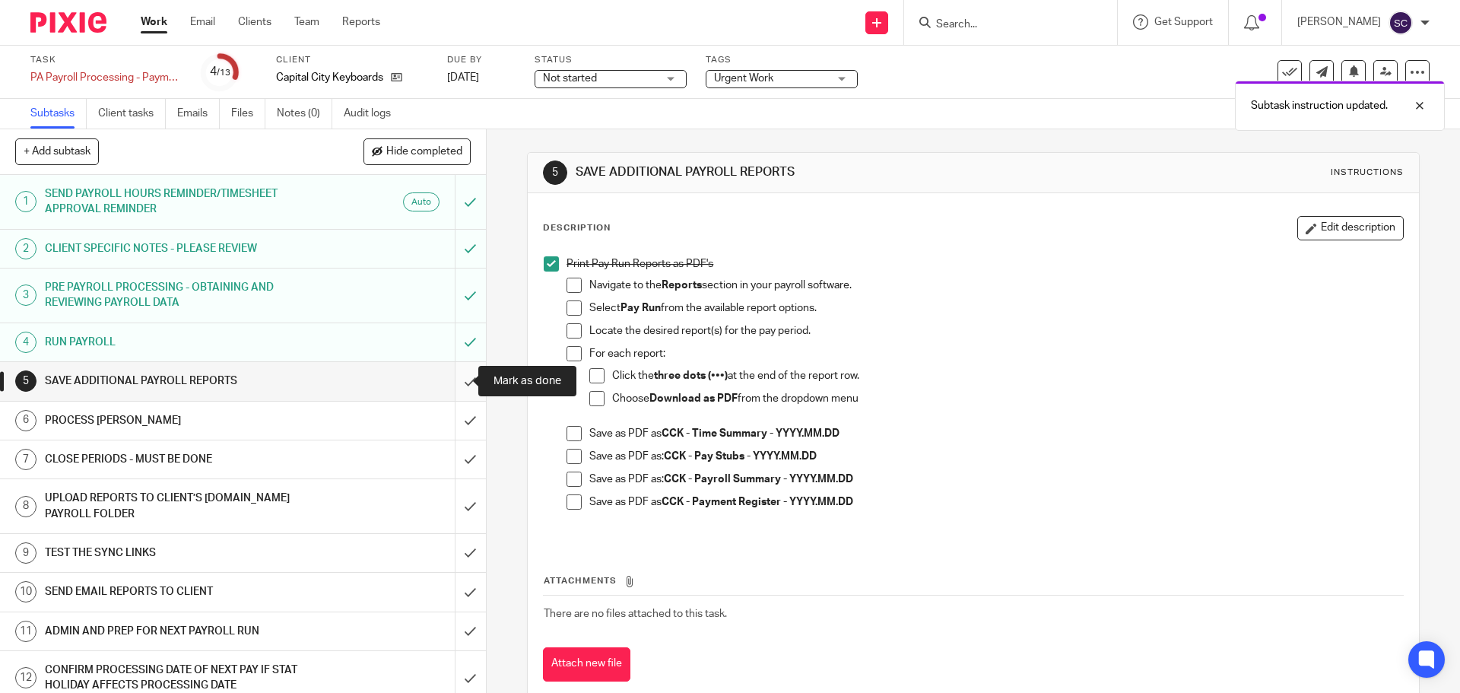
click at [451, 382] on input "submit" at bounding box center [243, 381] width 486 height 38
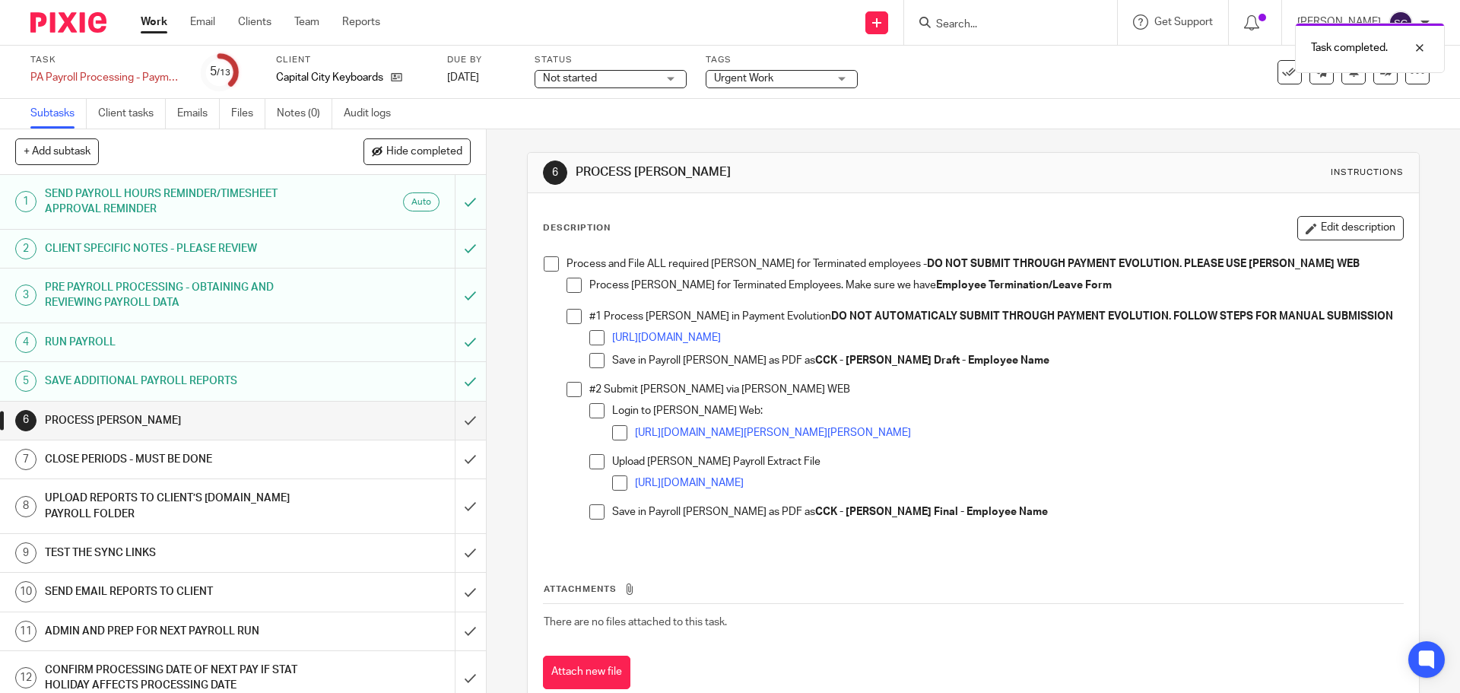
click at [544, 255] on div "Process and File ALL required [PERSON_NAME] for Terminated employees - DO NOT S…" at bounding box center [972, 400] width 873 height 302
click at [545, 266] on span at bounding box center [551, 263] width 15 height 15
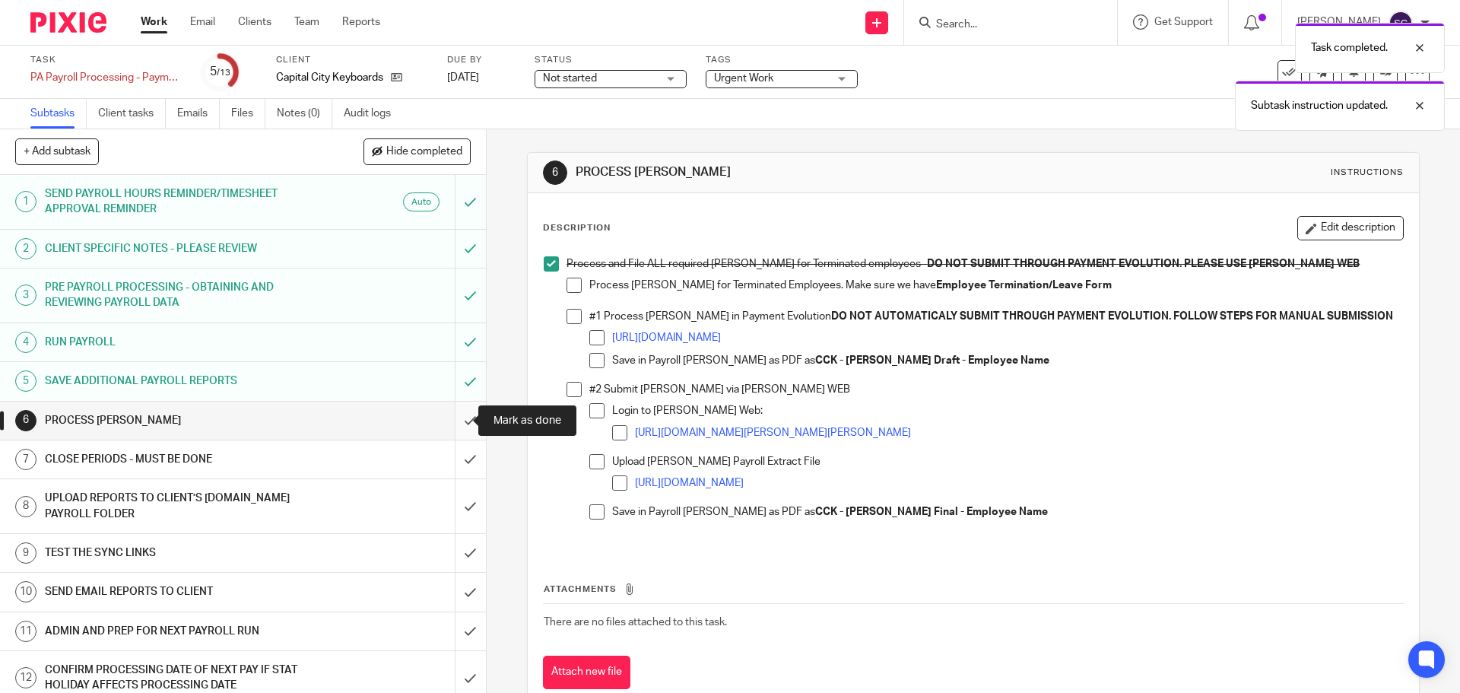
click at [455, 427] on input "submit" at bounding box center [243, 420] width 486 height 38
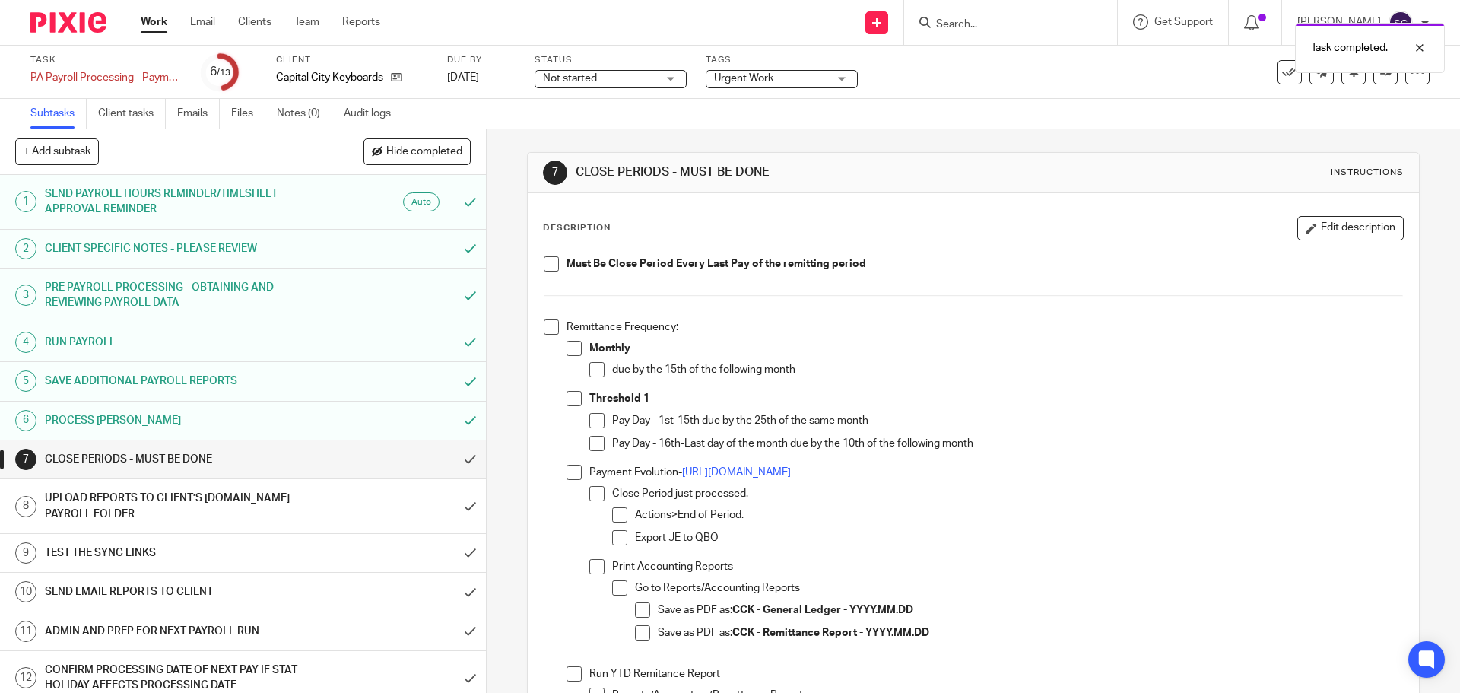
click at [544, 320] on span at bounding box center [551, 326] width 15 height 15
click at [447, 456] on input "submit" at bounding box center [243, 459] width 486 height 38
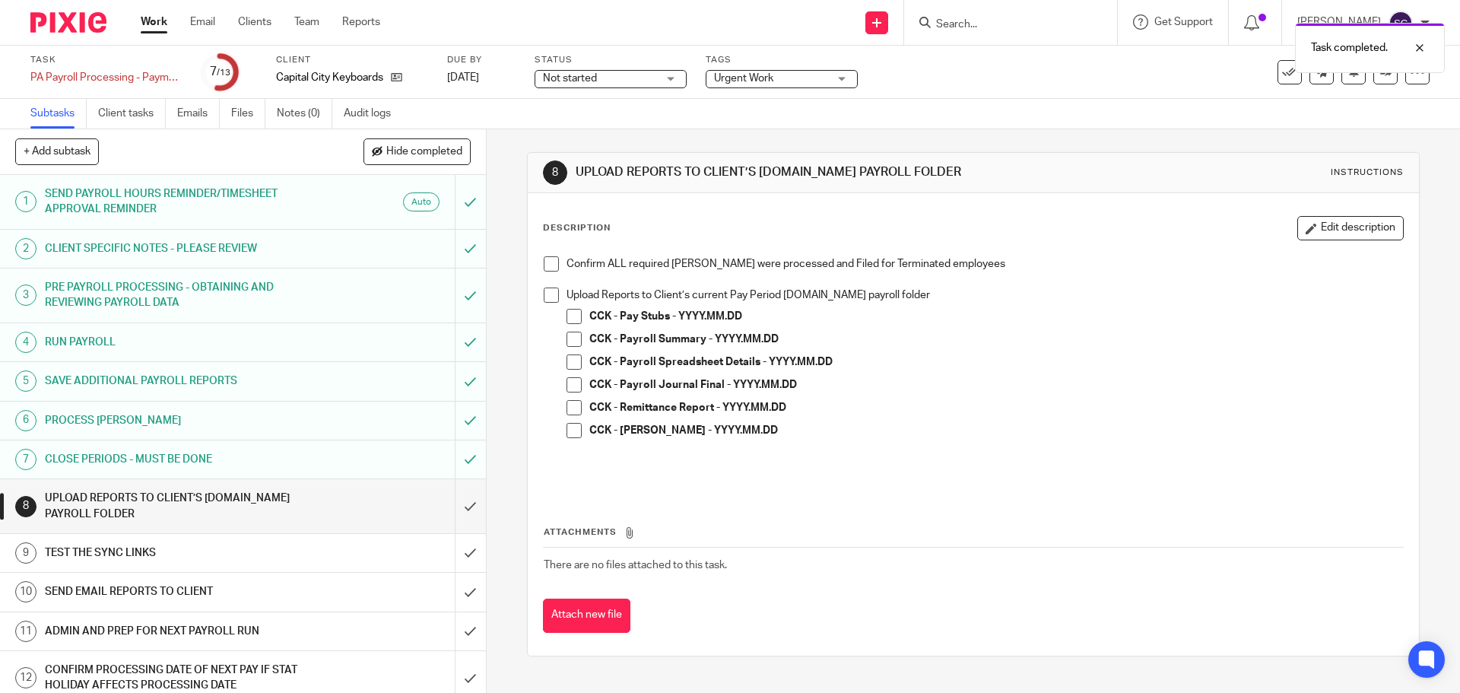
click at [545, 261] on span at bounding box center [551, 263] width 15 height 15
click at [548, 293] on span at bounding box center [551, 294] width 15 height 15
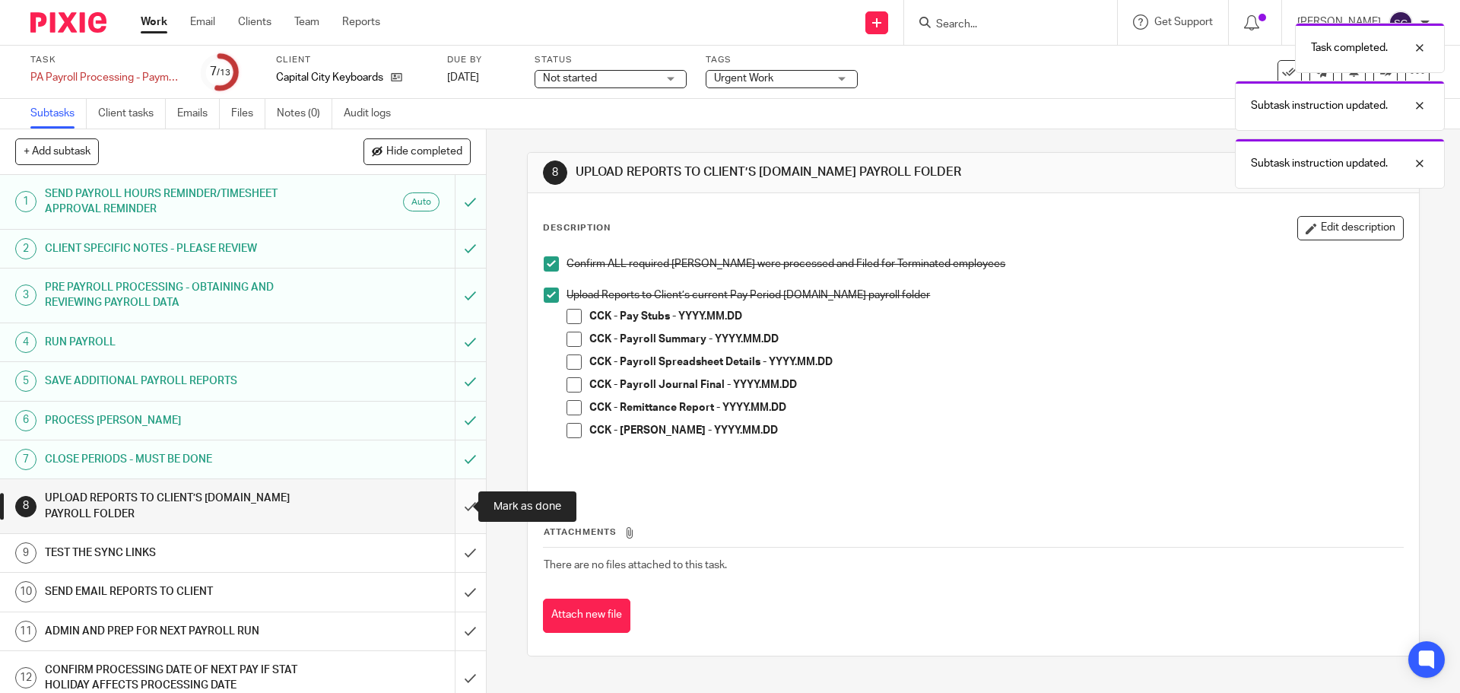
click at [454, 505] on input "submit" at bounding box center [243, 506] width 486 height 54
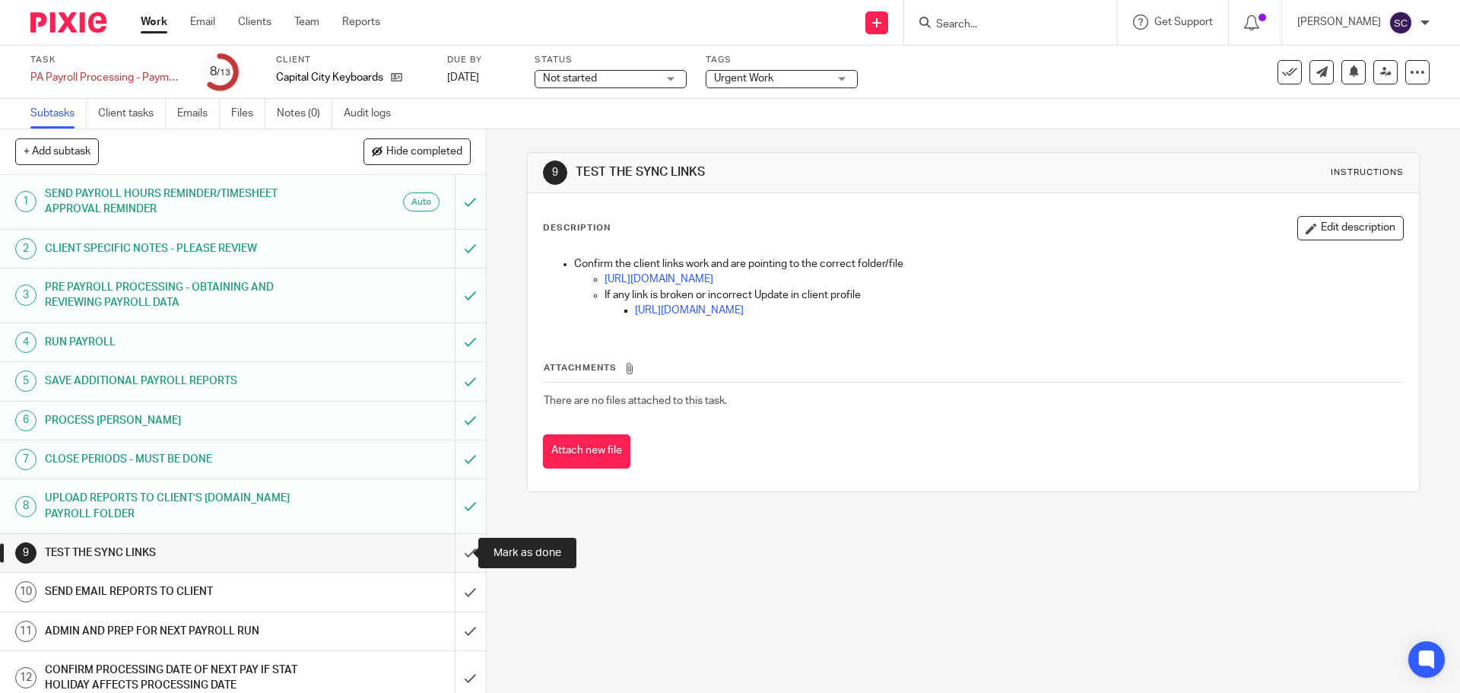
click at [454, 551] on input "submit" at bounding box center [243, 553] width 486 height 38
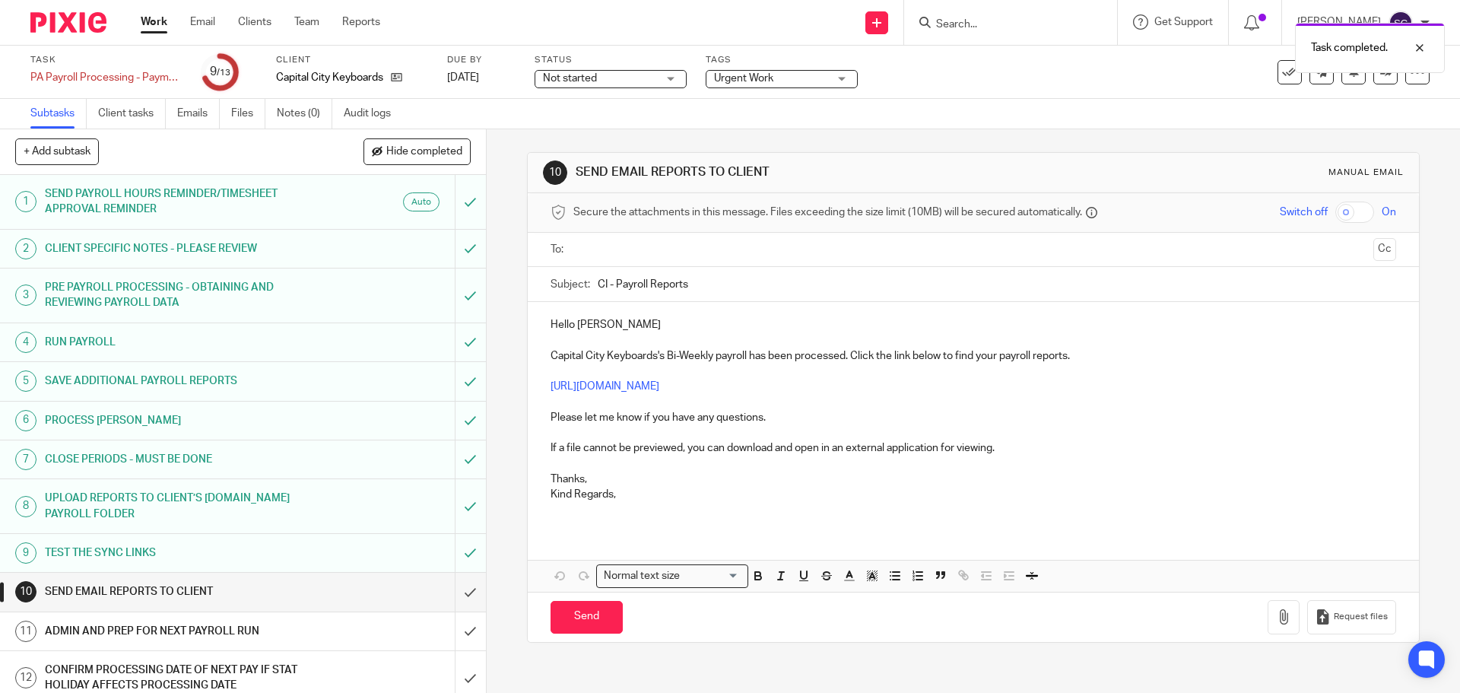
click at [588, 245] on input "text" at bounding box center [973, 249] width 788 height 17
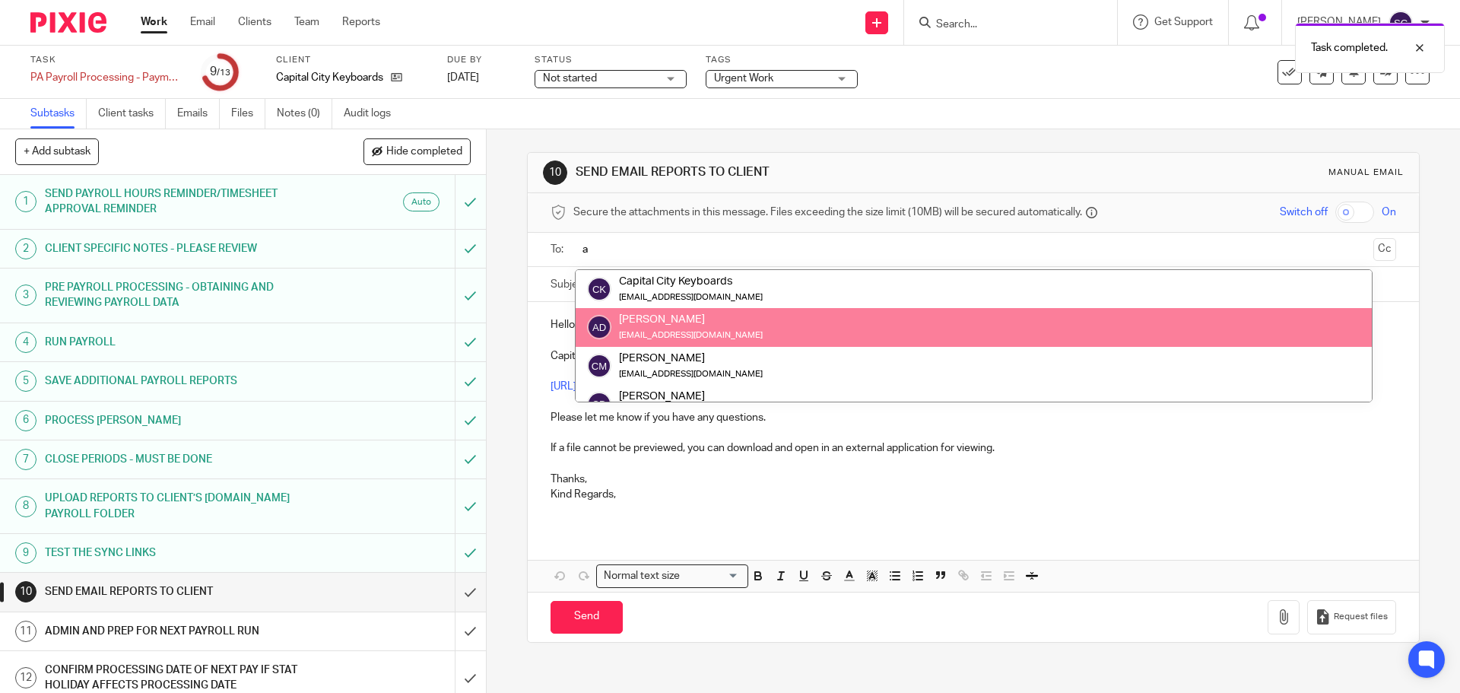
type input "a"
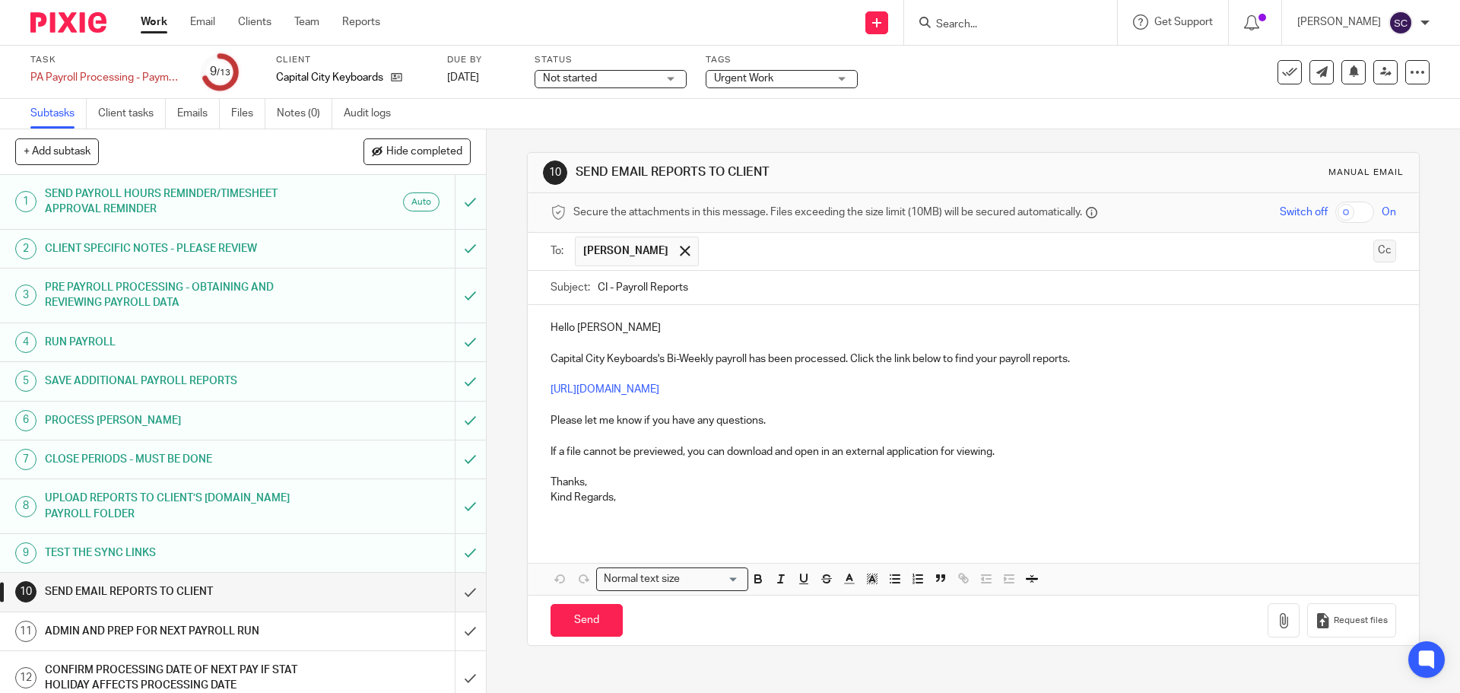
click at [1373, 246] on button "Cc" at bounding box center [1384, 250] width 23 height 23
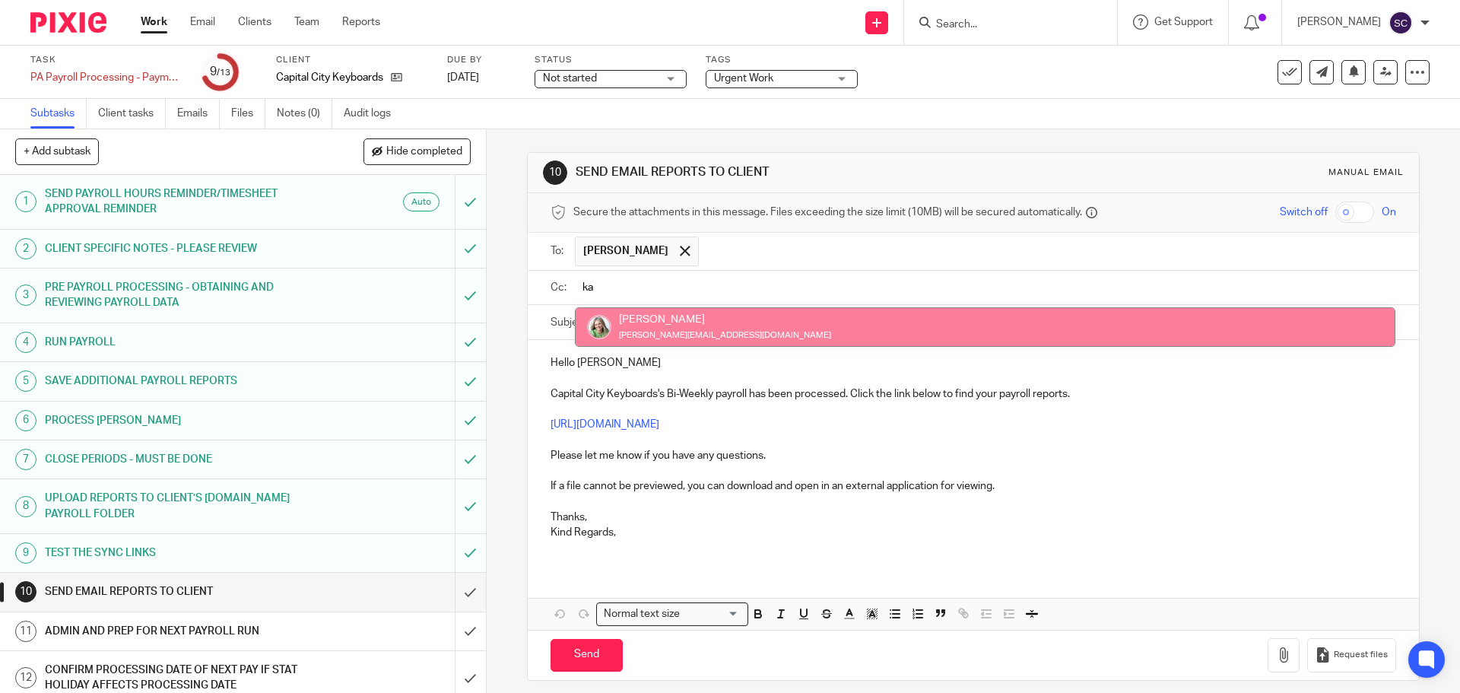
type input "ka"
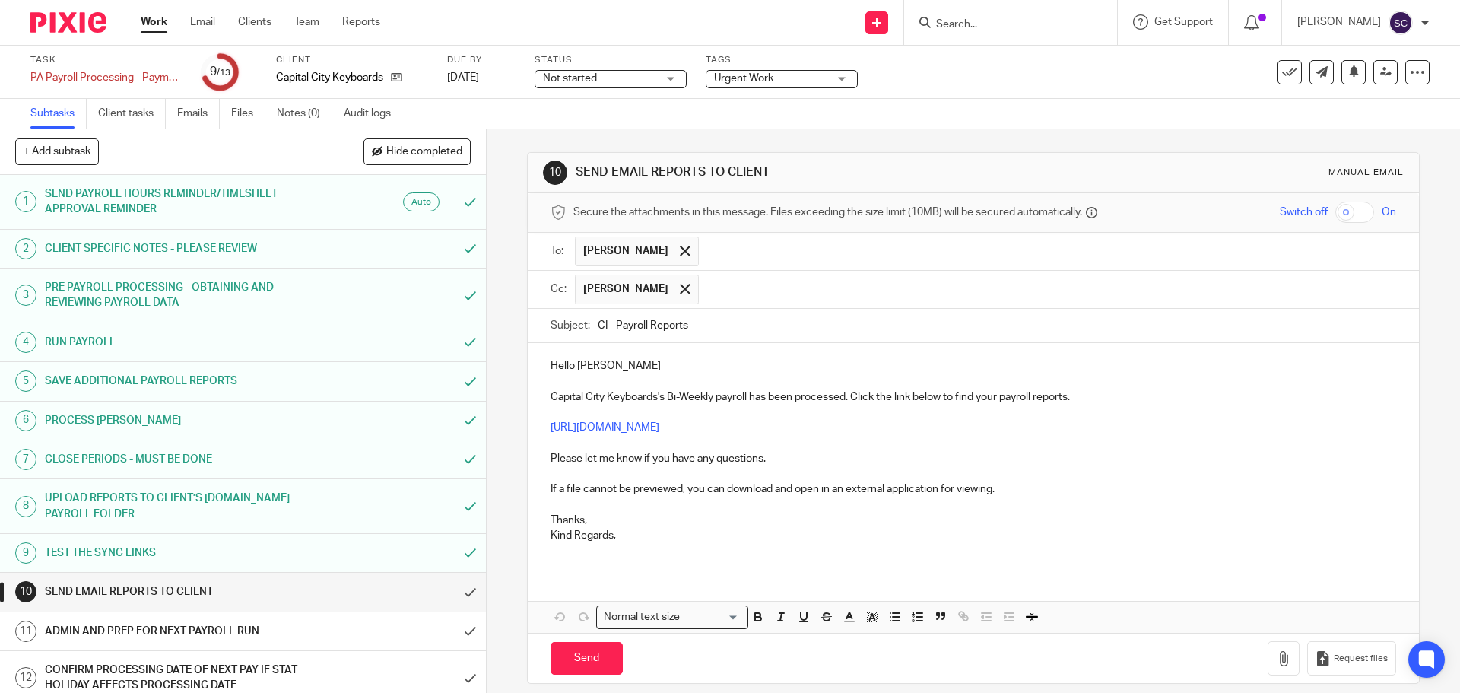
drag, startPoint x: 594, startPoint y: 326, endPoint x: 602, endPoint y: 327, distance: 8.4
click at [602, 327] on input "CI - Payroll Reports" at bounding box center [996, 326] width 797 height 34
type input "CCK - Payroll Reports"
click at [624, 535] on p "Kind Regards," at bounding box center [972, 535] width 845 height 15
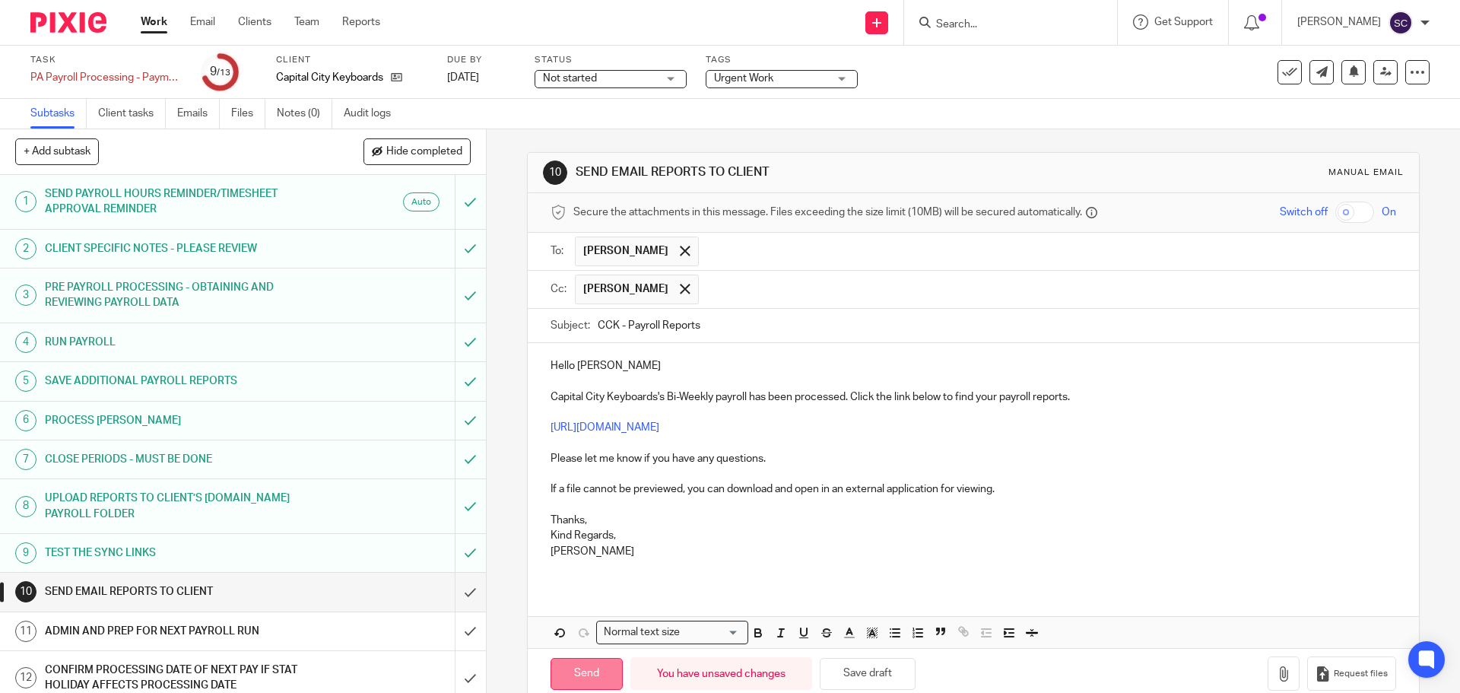
click at [577, 671] on input "Send" at bounding box center [586, 674] width 72 height 33
type input "Sent"
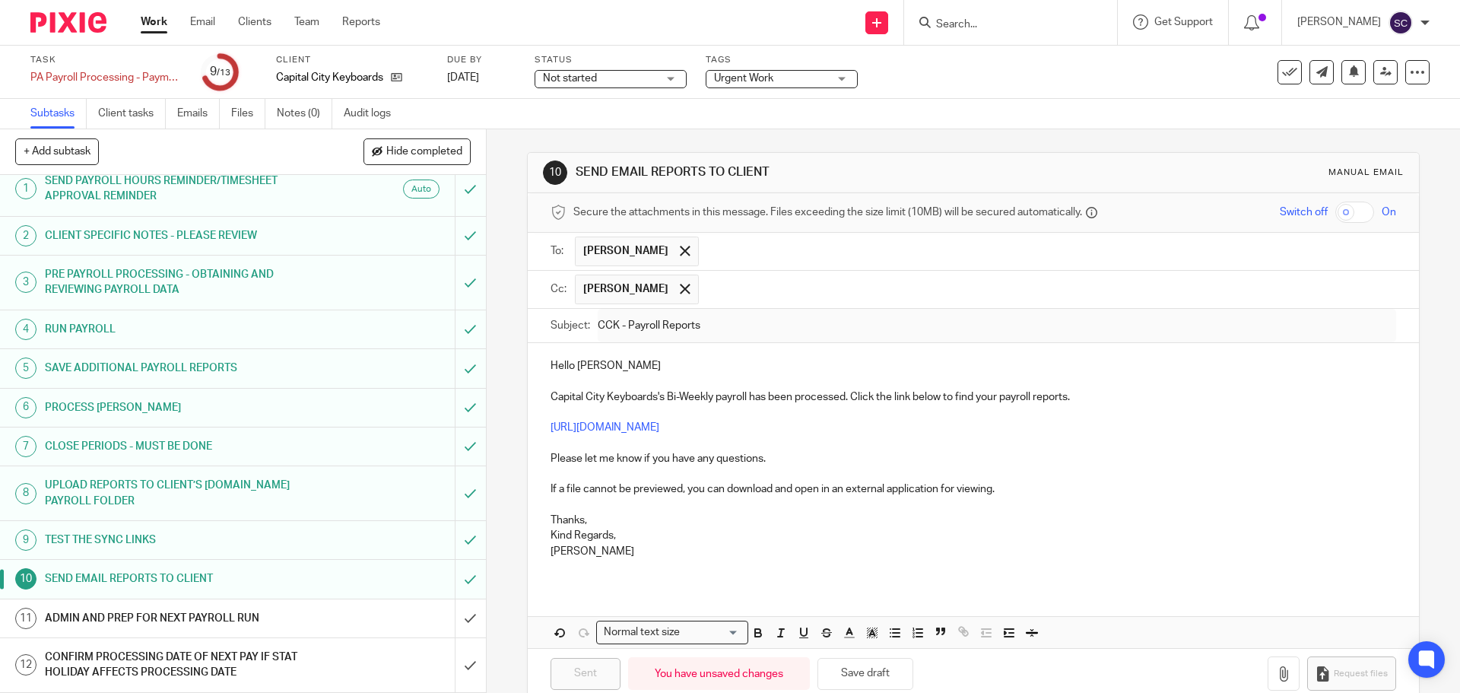
scroll to position [52, 0]
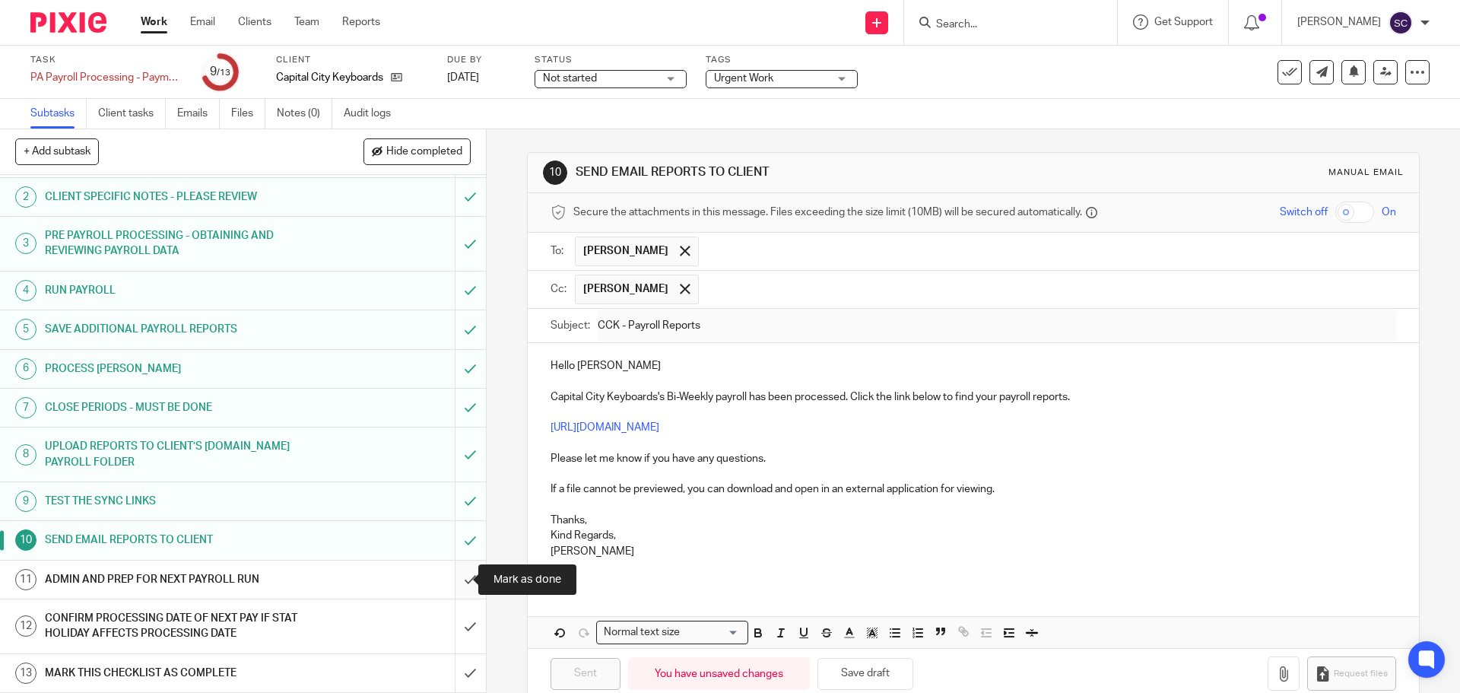
click at [452, 582] on input "submit" at bounding box center [243, 579] width 486 height 38
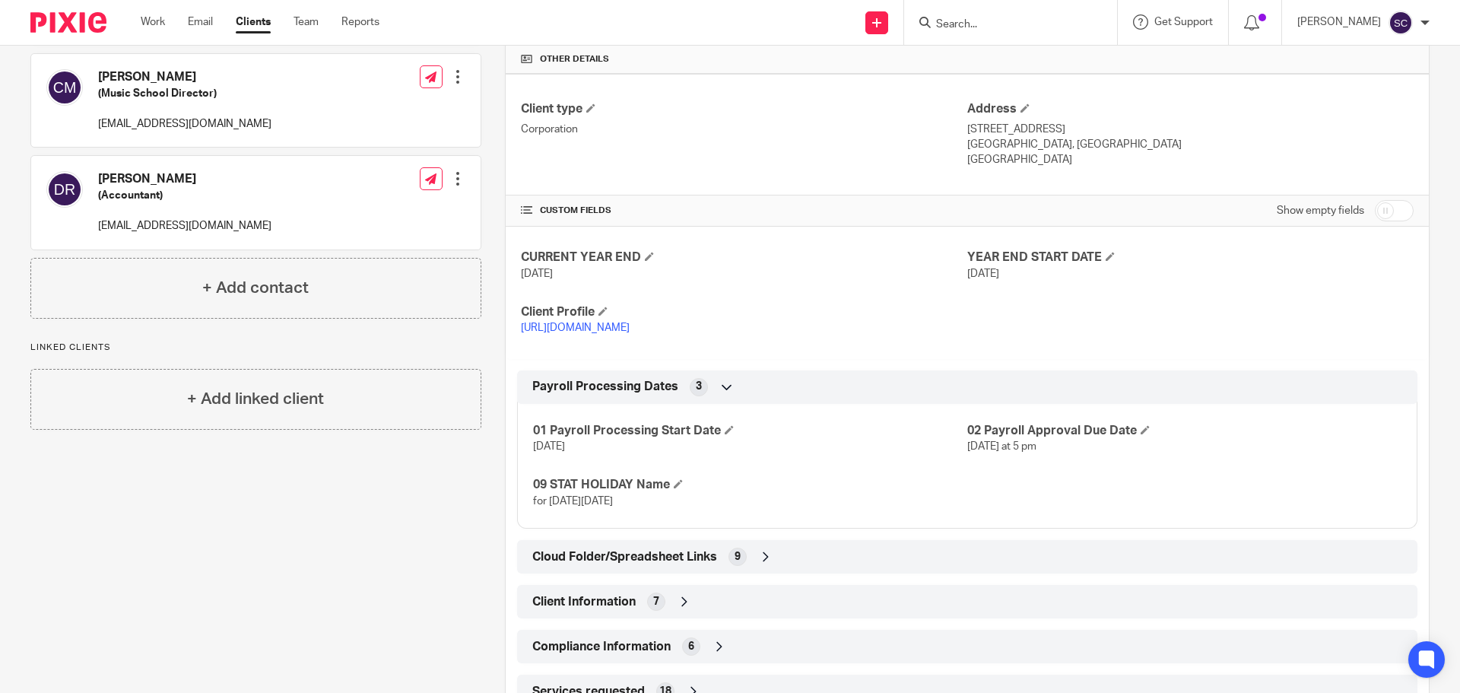
scroll to position [380, 0]
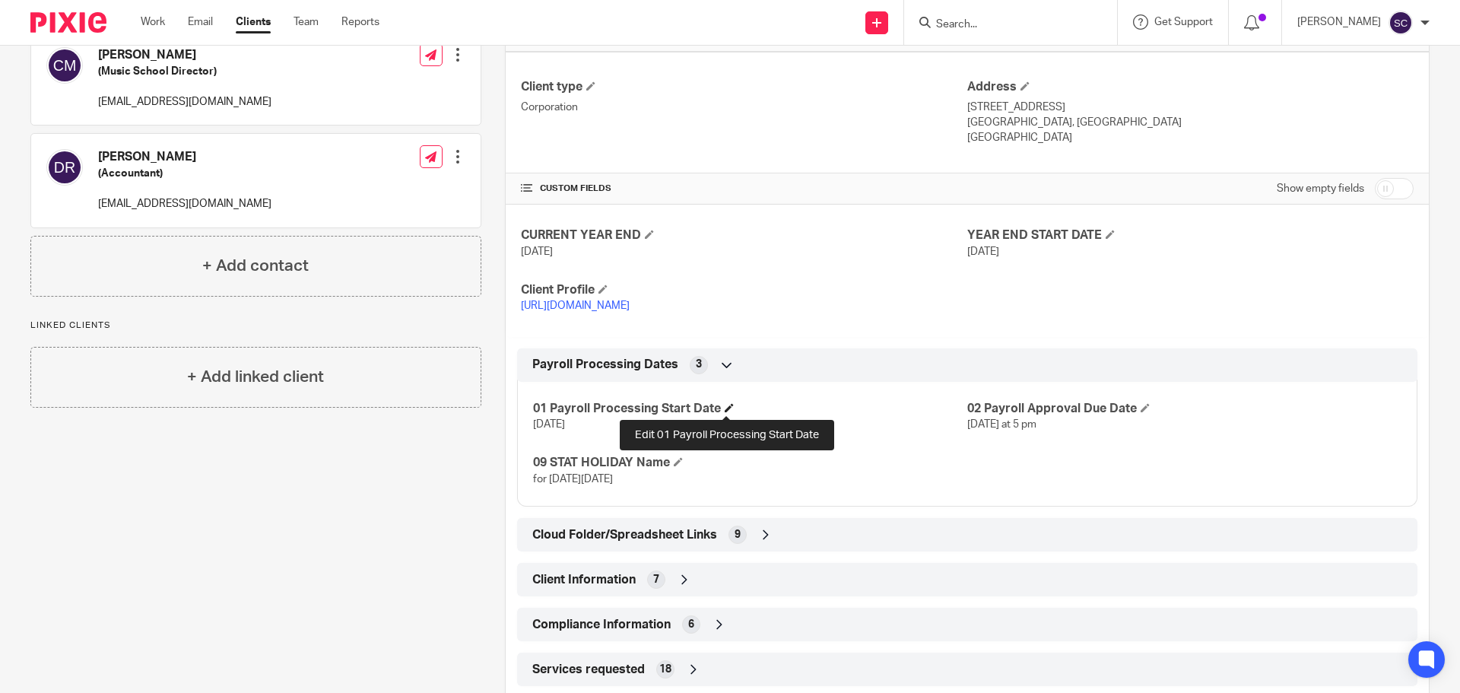
click at [724, 407] on span at bounding box center [728, 407] width 9 height 9
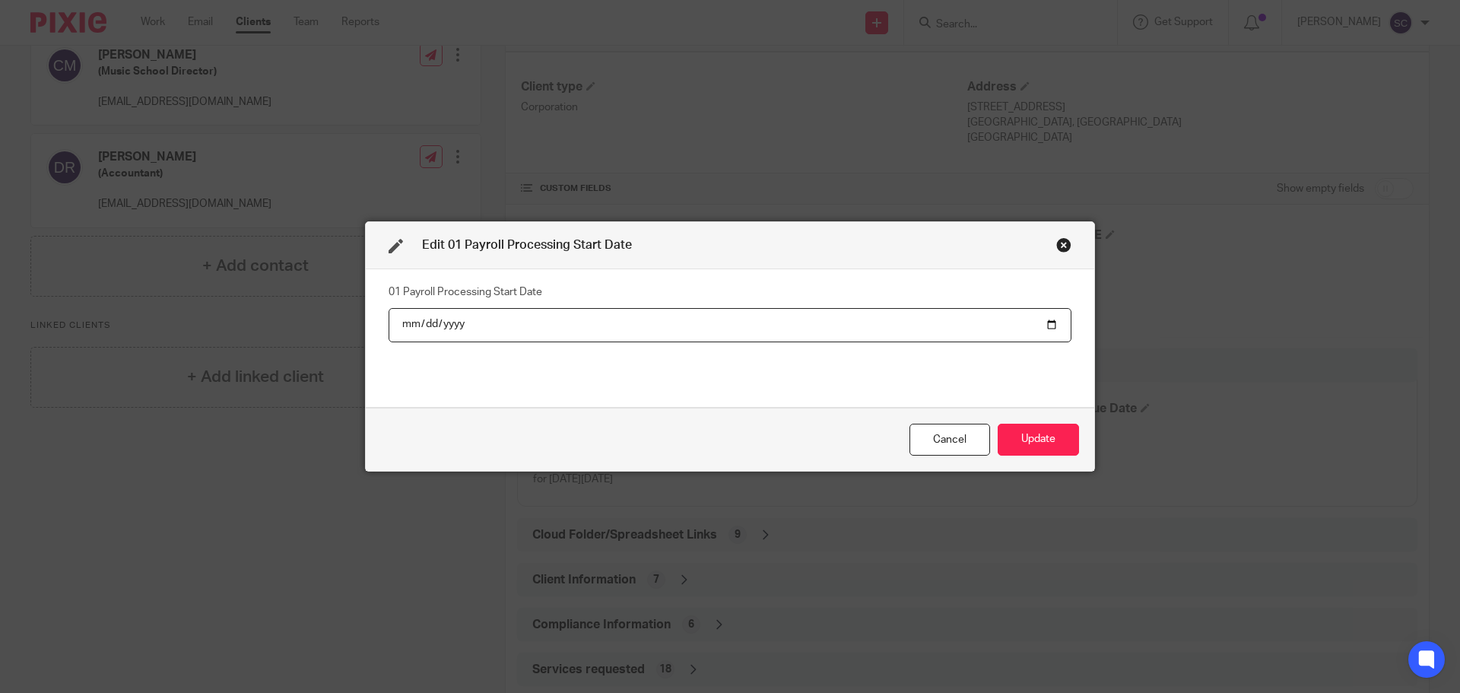
click at [1046, 325] on input "2025-08-18" at bounding box center [729, 325] width 683 height 34
type input "2025-09-01"
click at [1051, 442] on button "Update" at bounding box center [1037, 439] width 81 height 33
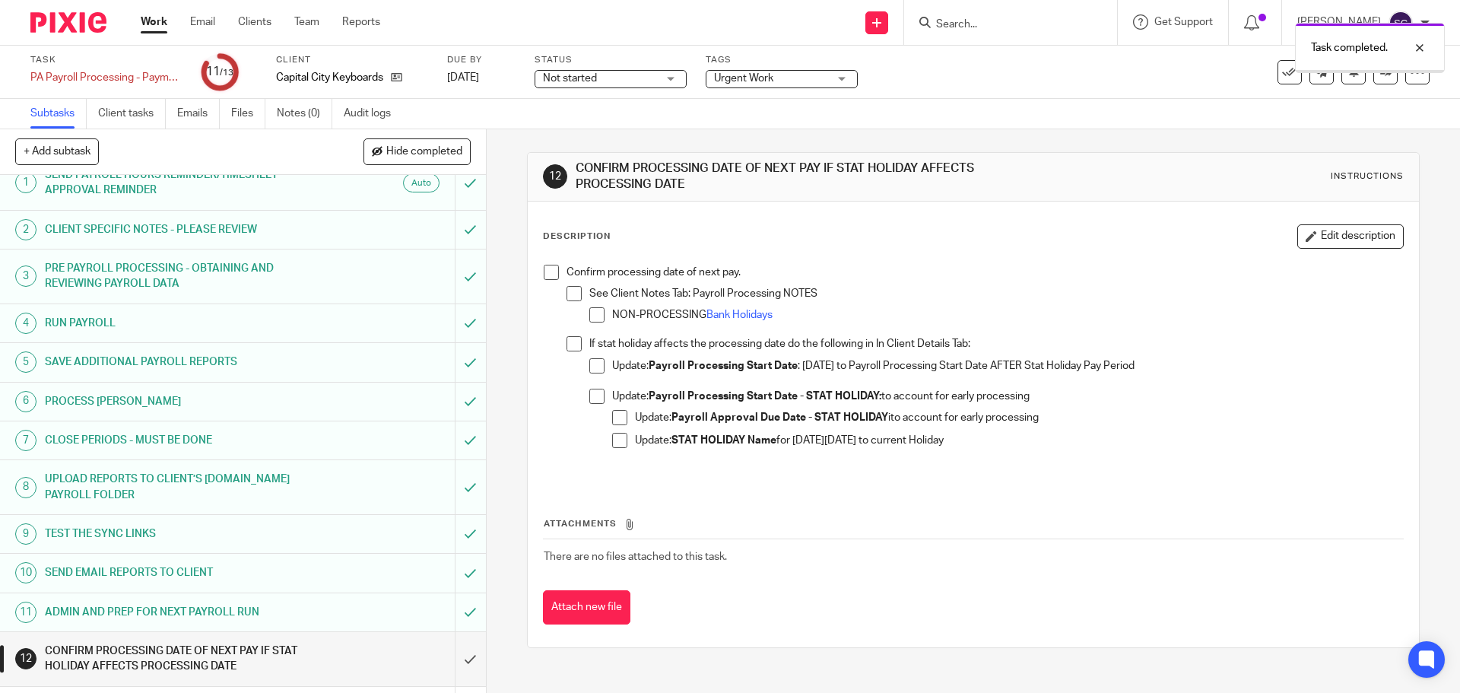
scroll to position [52, 0]
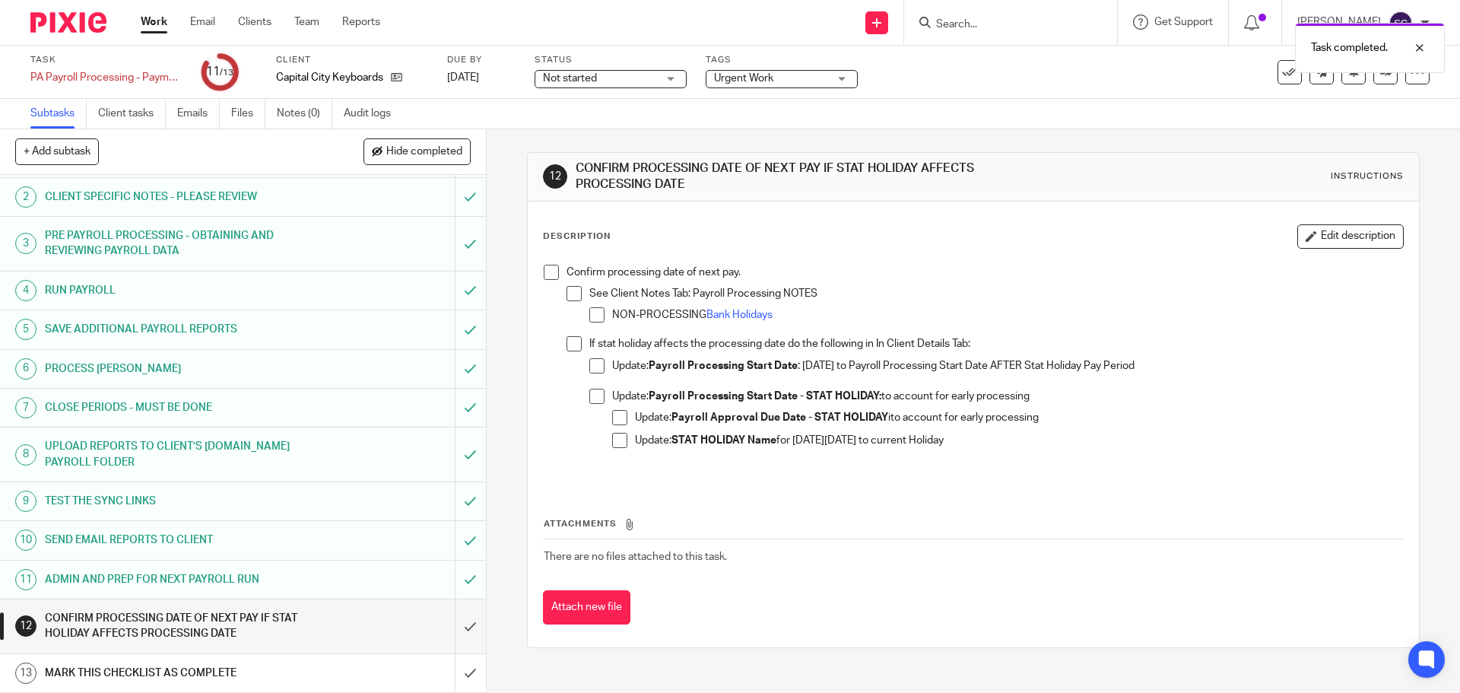
click at [544, 274] on span at bounding box center [551, 272] width 15 height 15
click at [451, 622] on input "submit" at bounding box center [243, 626] width 486 height 54
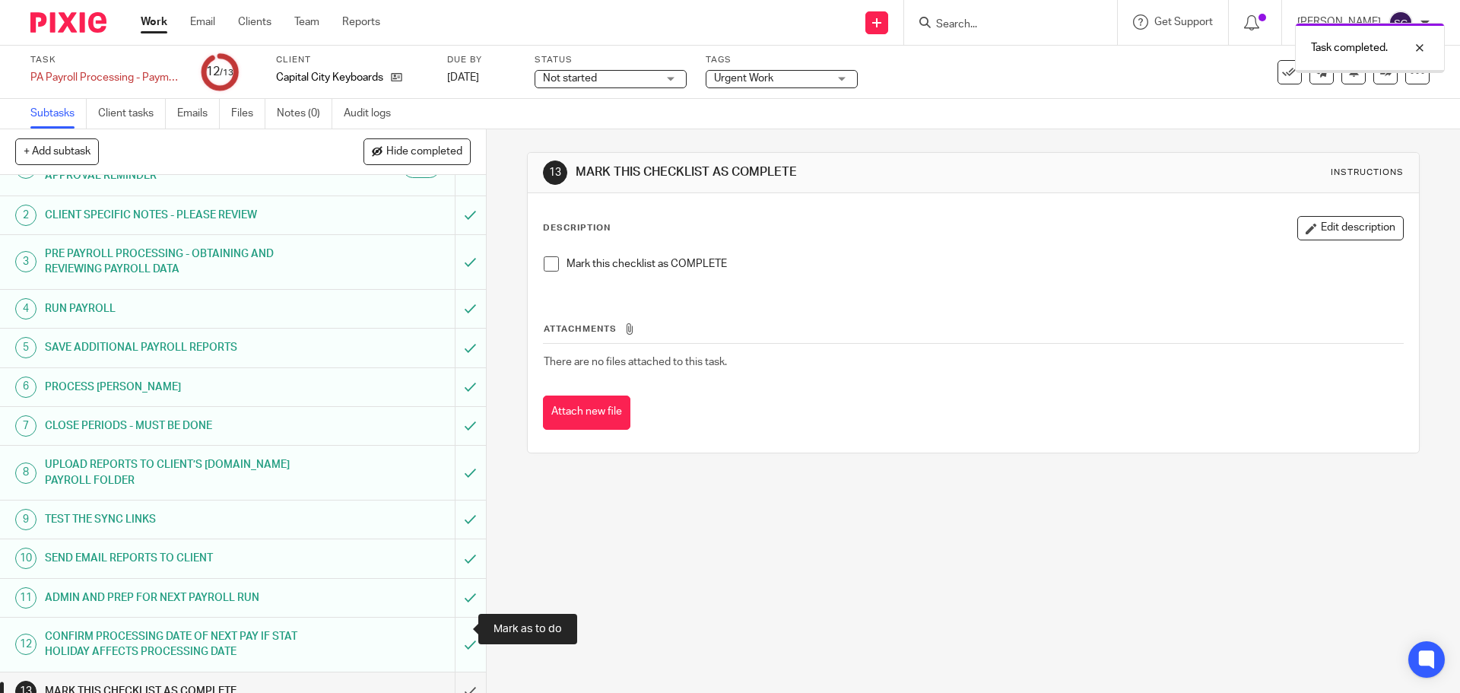
scroll to position [52, 0]
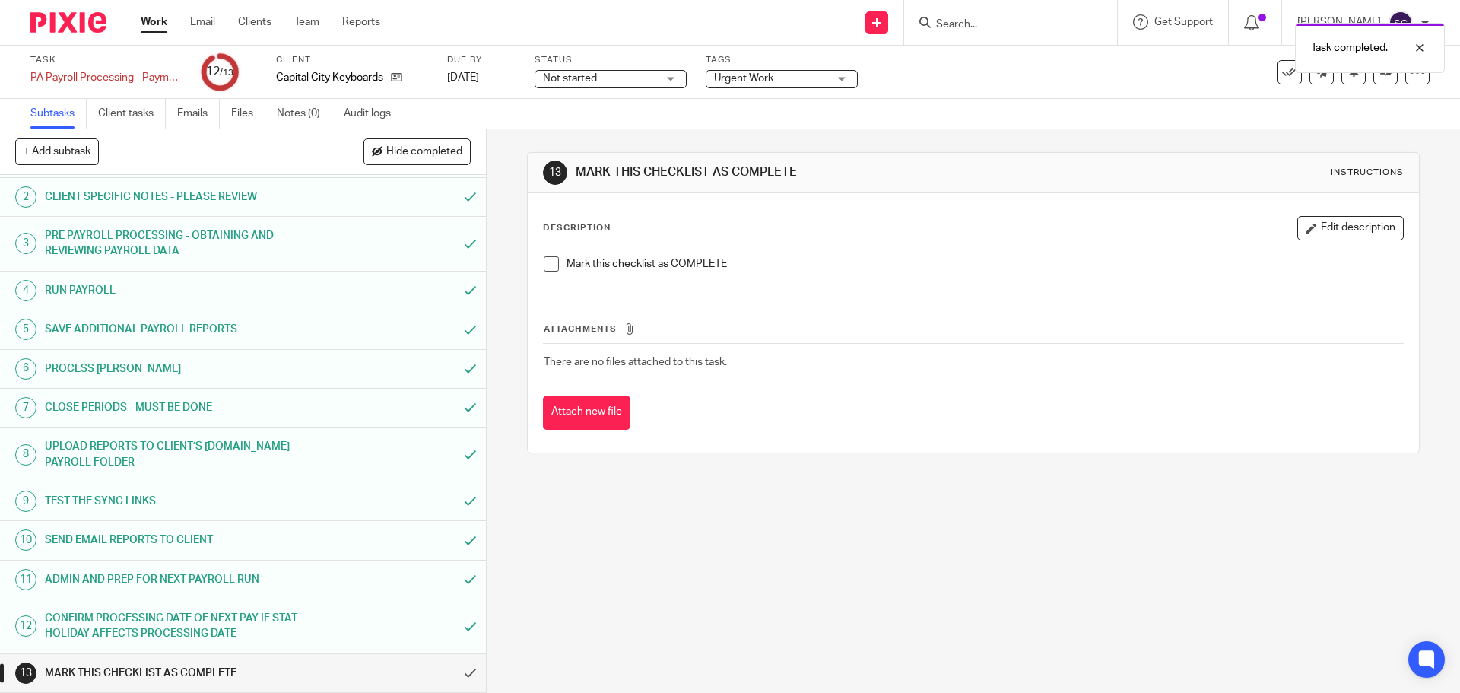
click at [544, 265] on span at bounding box center [551, 263] width 15 height 15
click at [451, 674] on input "submit" at bounding box center [243, 673] width 486 height 38
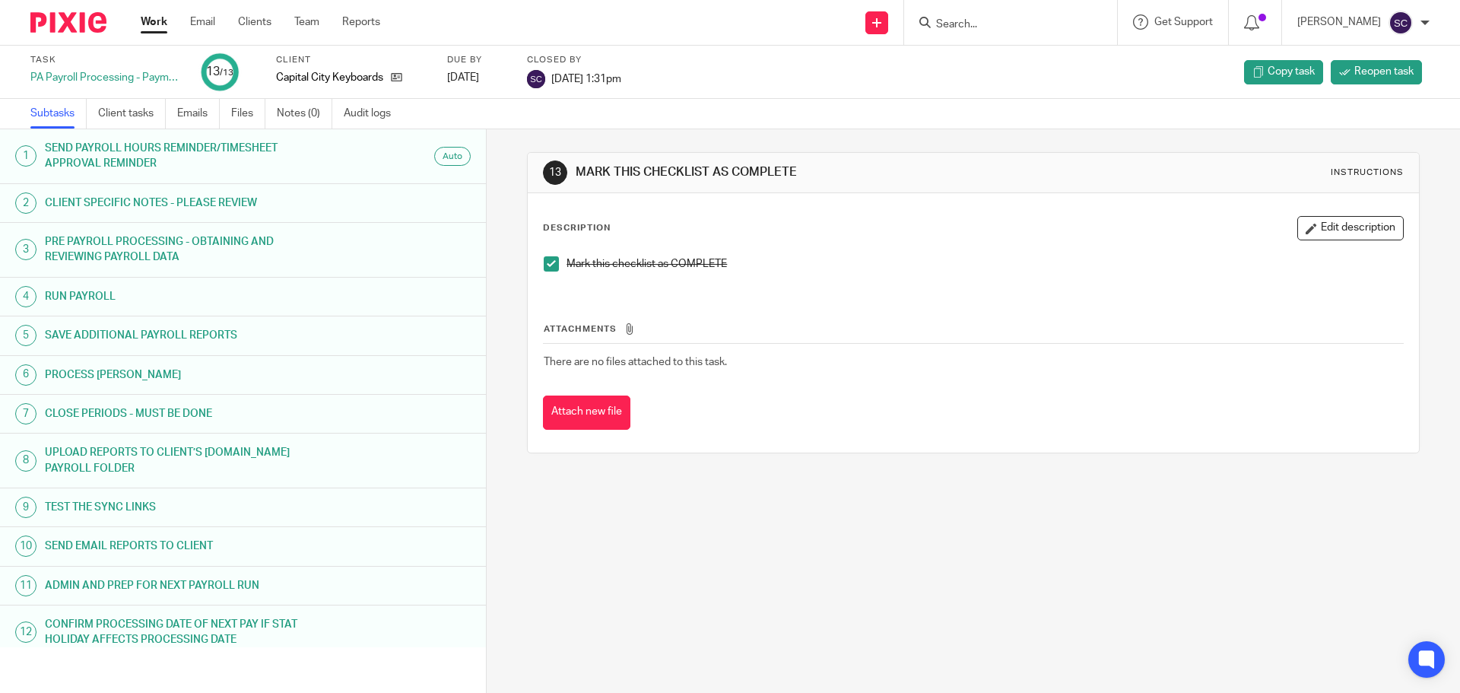
click at [148, 29] on link "Work" at bounding box center [154, 21] width 27 height 15
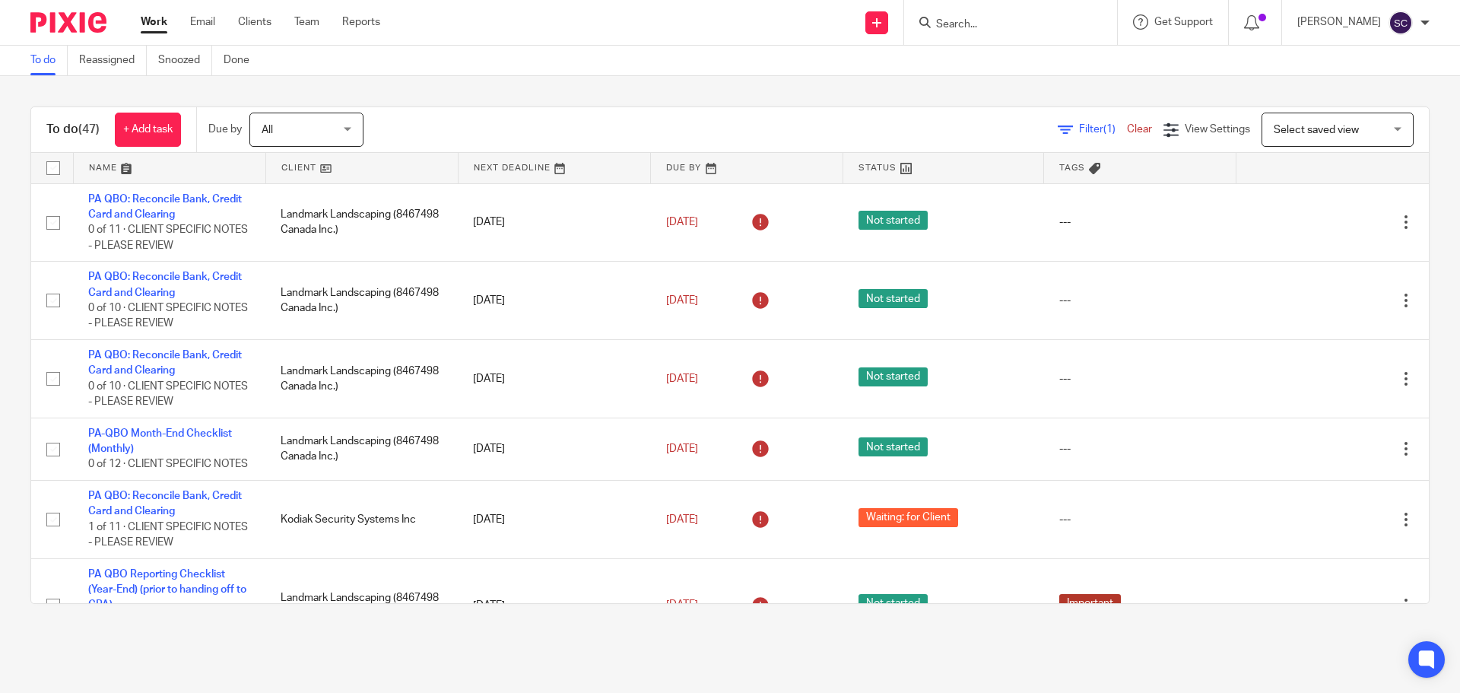
click at [1273, 132] on span "Select saved view" at bounding box center [1315, 130] width 85 height 11
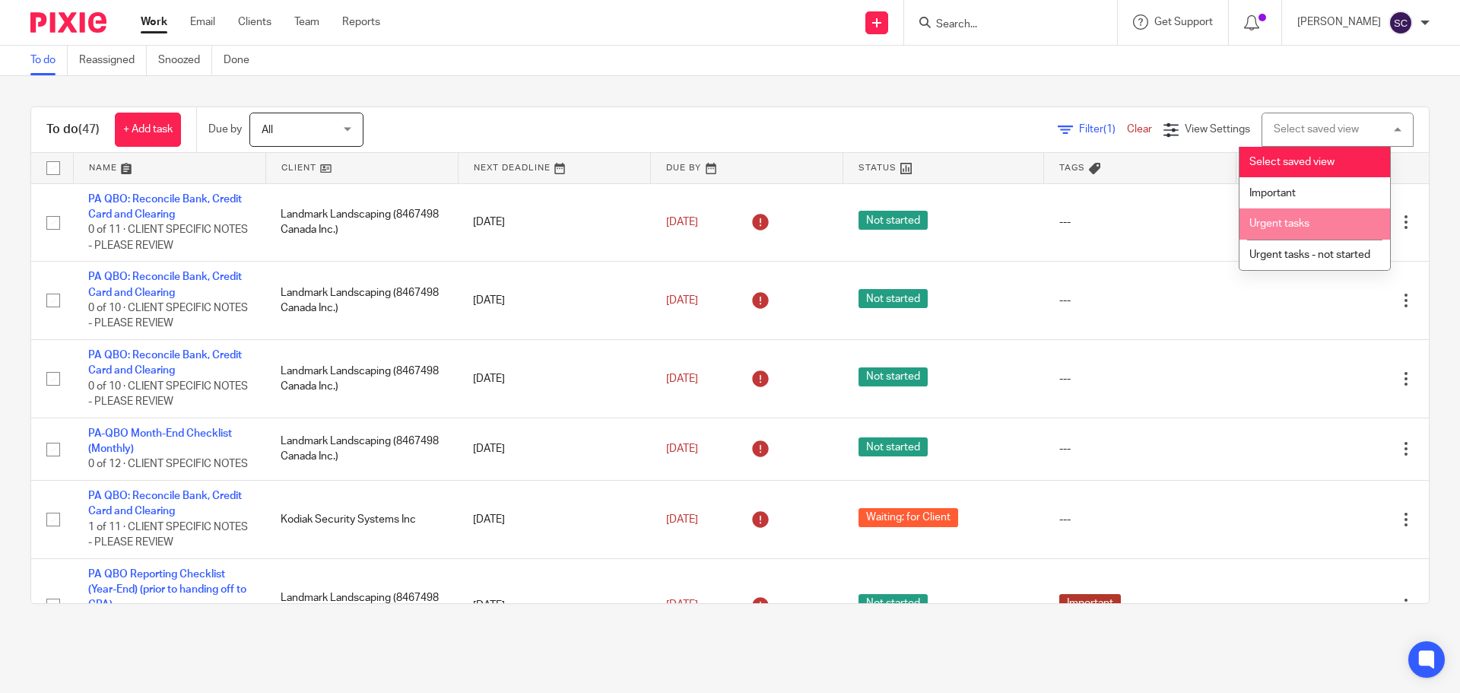
click at [1281, 225] on span "Urgent tasks" at bounding box center [1279, 223] width 60 height 11
